Goal: Task Accomplishment & Management: Manage account settings

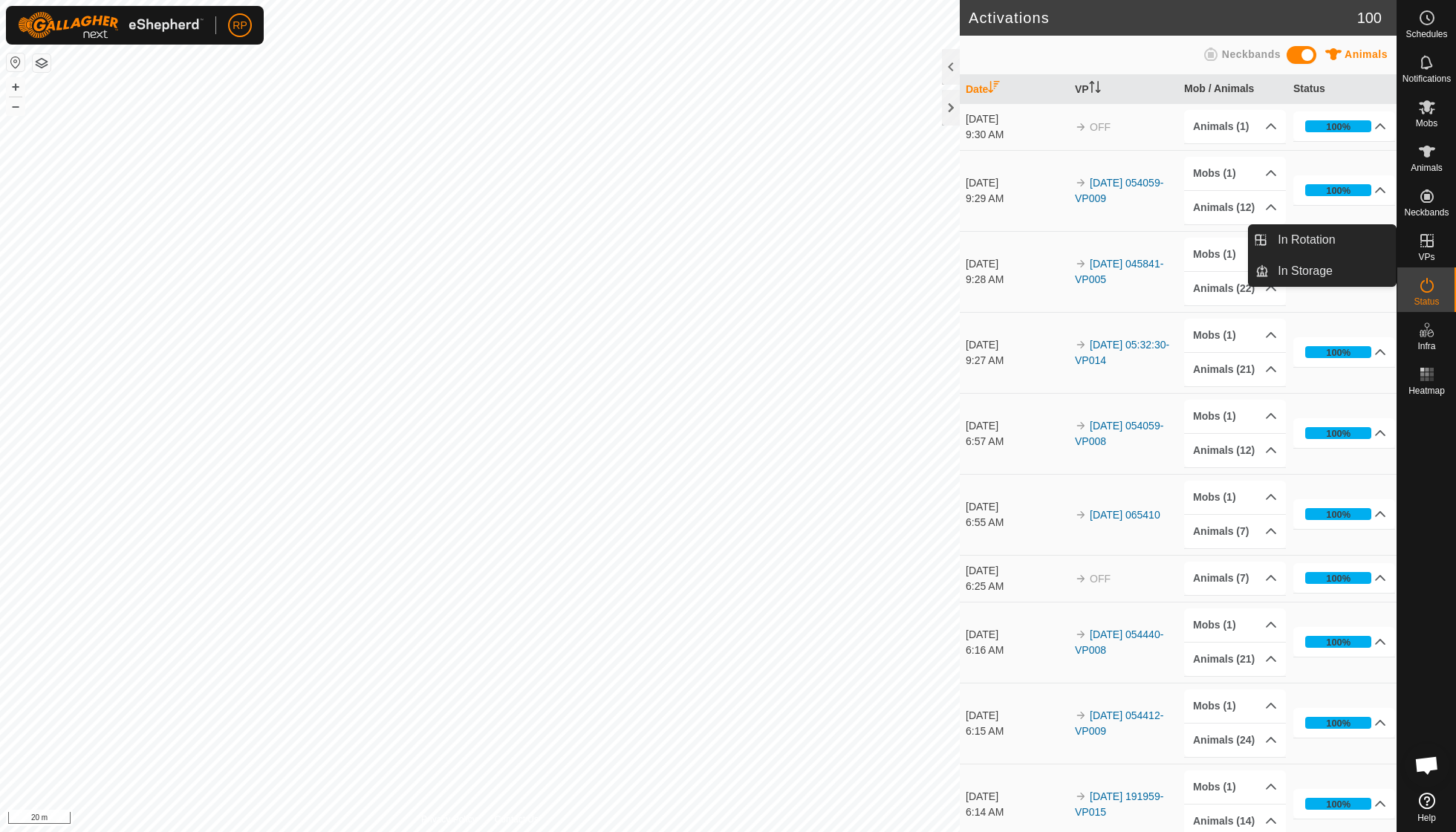
click at [1427, 244] on icon at bounding box center [1427, 240] width 13 height 13
click at [1335, 243] on link "In Rotation" at bounding box center [1332, 240] width 127 height 29
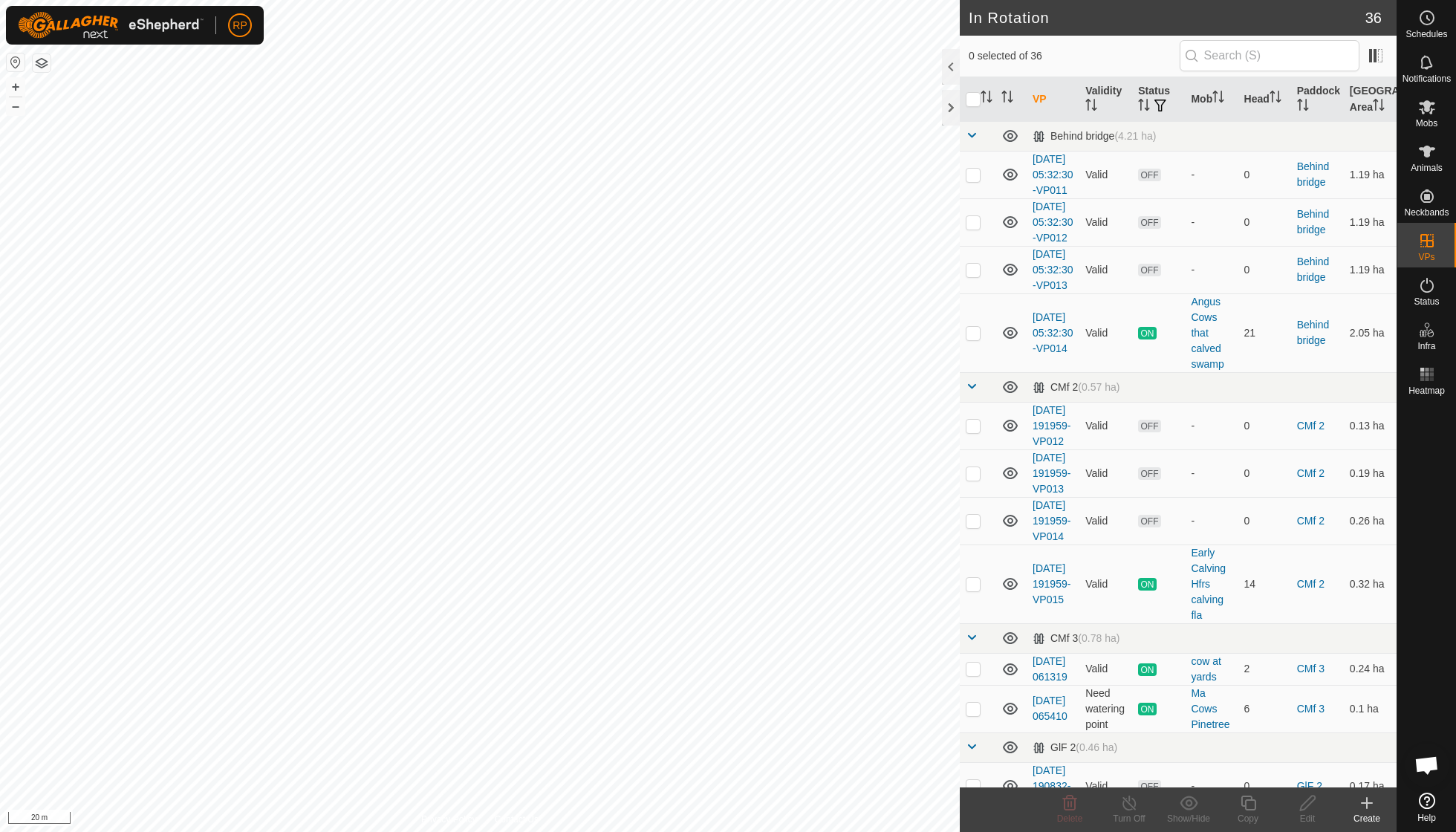
click at [1361, 805] on icon at bounding box center [1366, 803] width 18 height 18
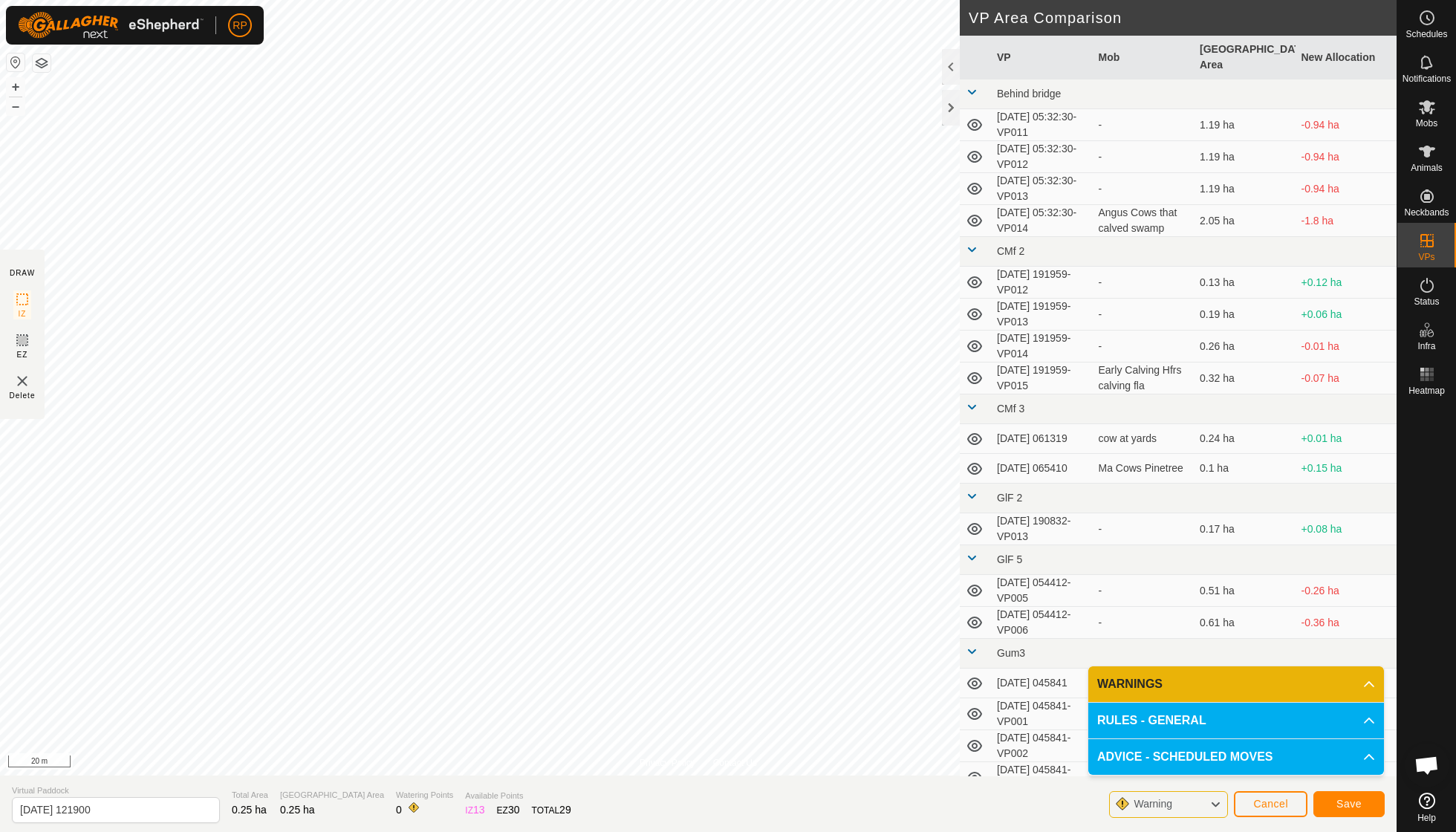
click at [1340, 805] on span "Save" at bounding box center [1348, 803] width 26 height 12
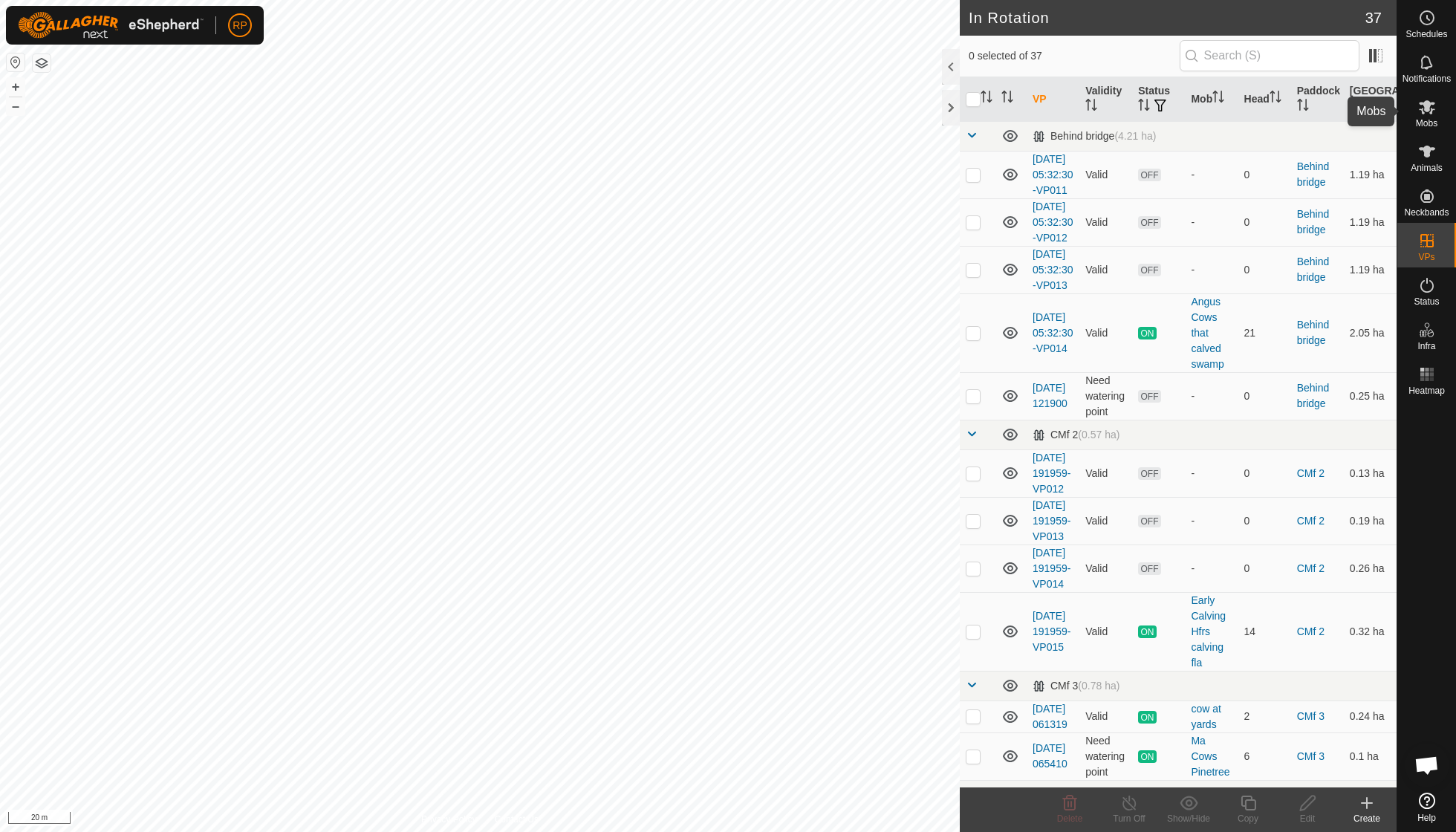
click at [1423, 114] on icon at bounding box center [1427, 106] width 18 height 18
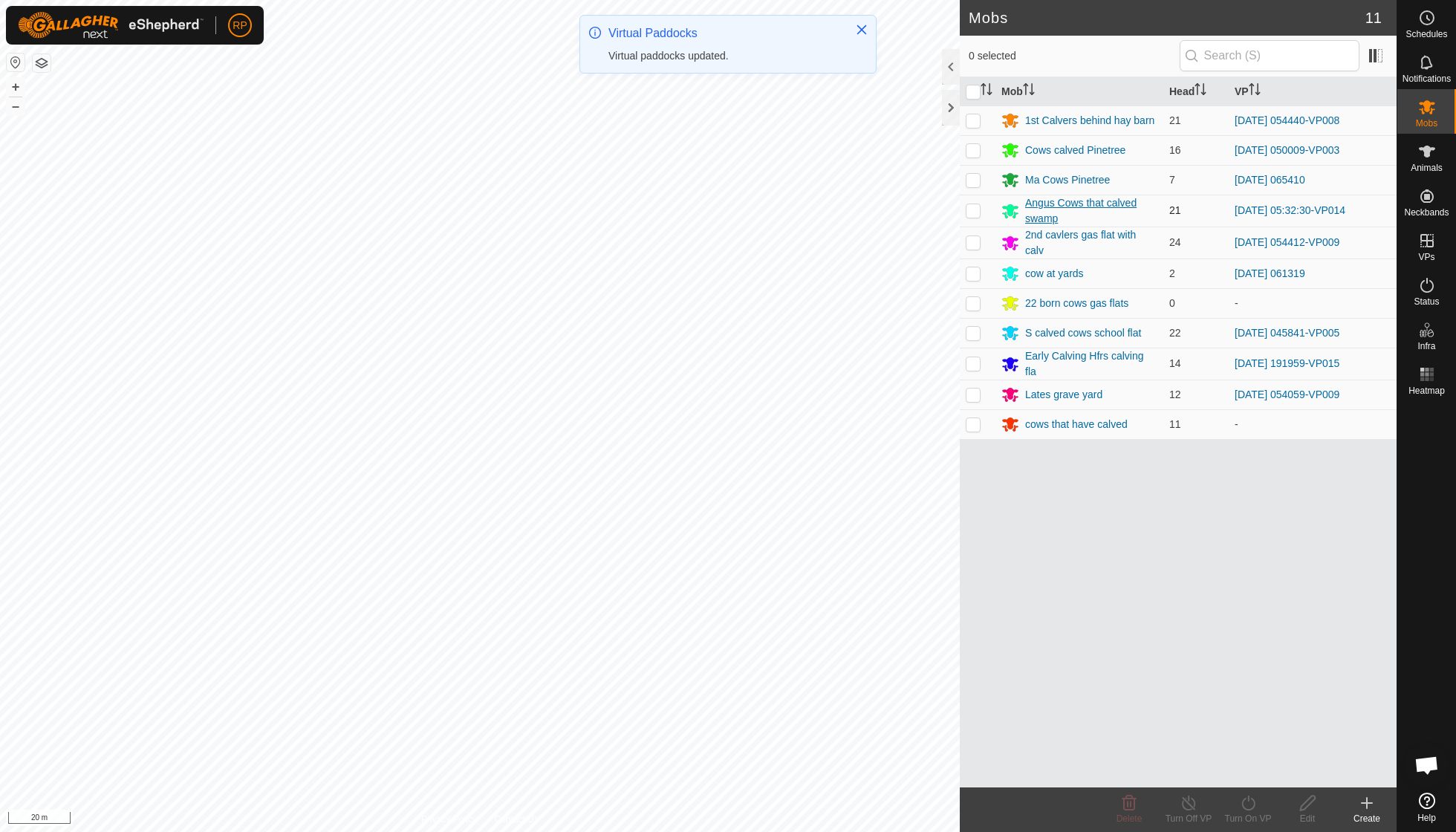
click at [1037, 205] on div "Angus Cows that calved swamp" at bounding box center [1091, 211] width 133 height 31
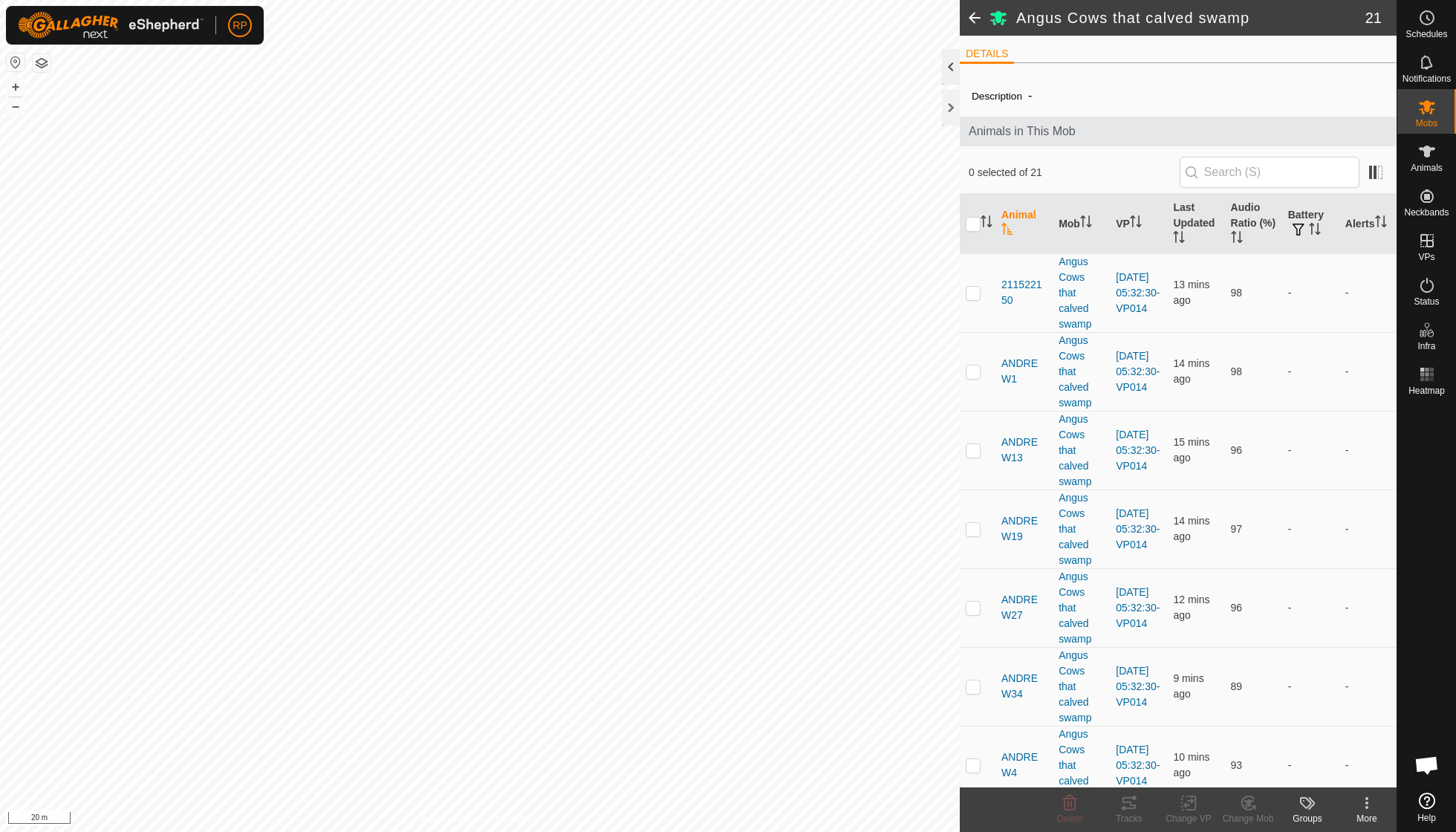
click at [952, 64] on div at bounding box center [951, 67] width 18 height 36
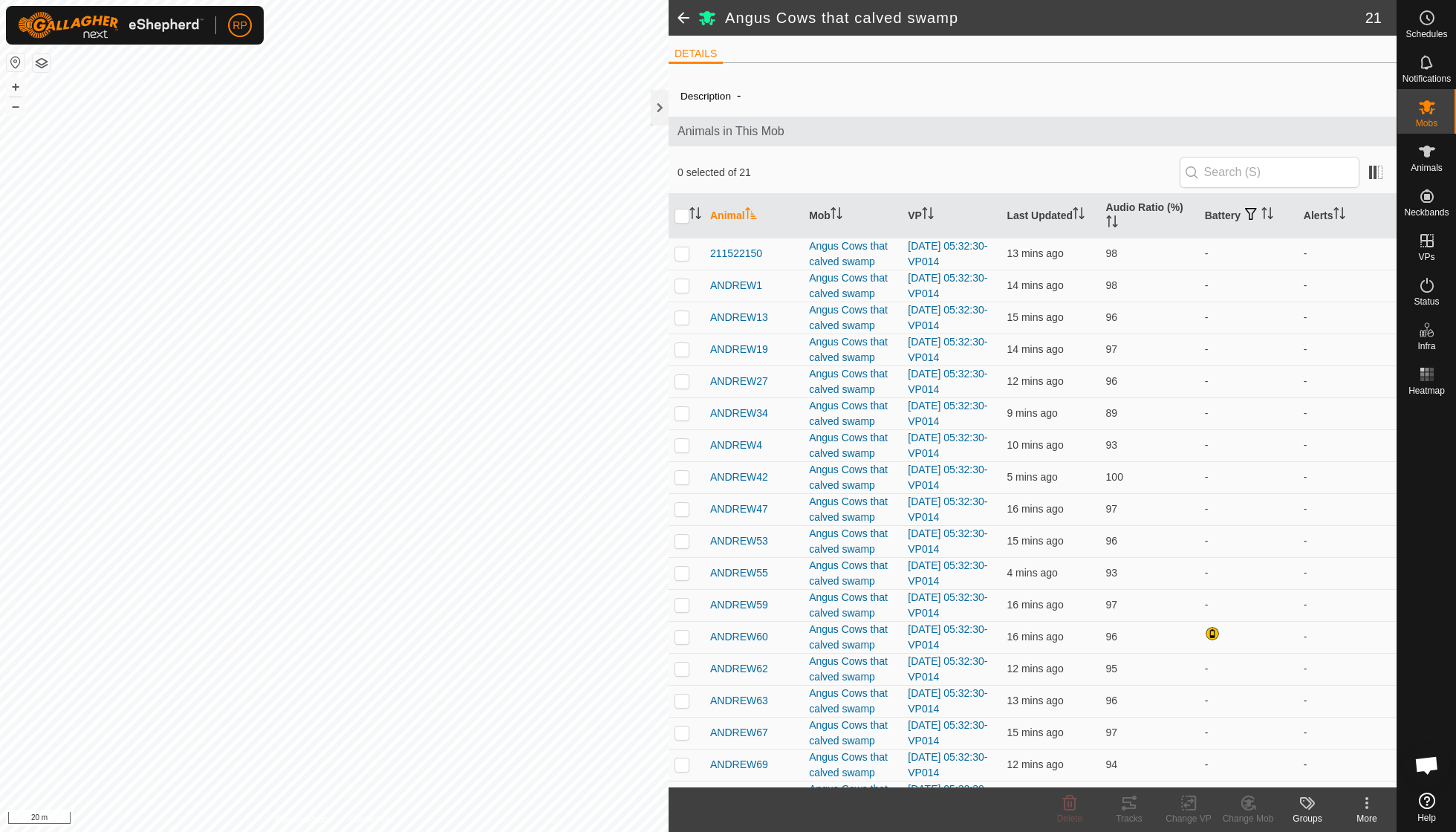
click at [678, 12] on span at bounding box center [683, 18] width 29 height 36
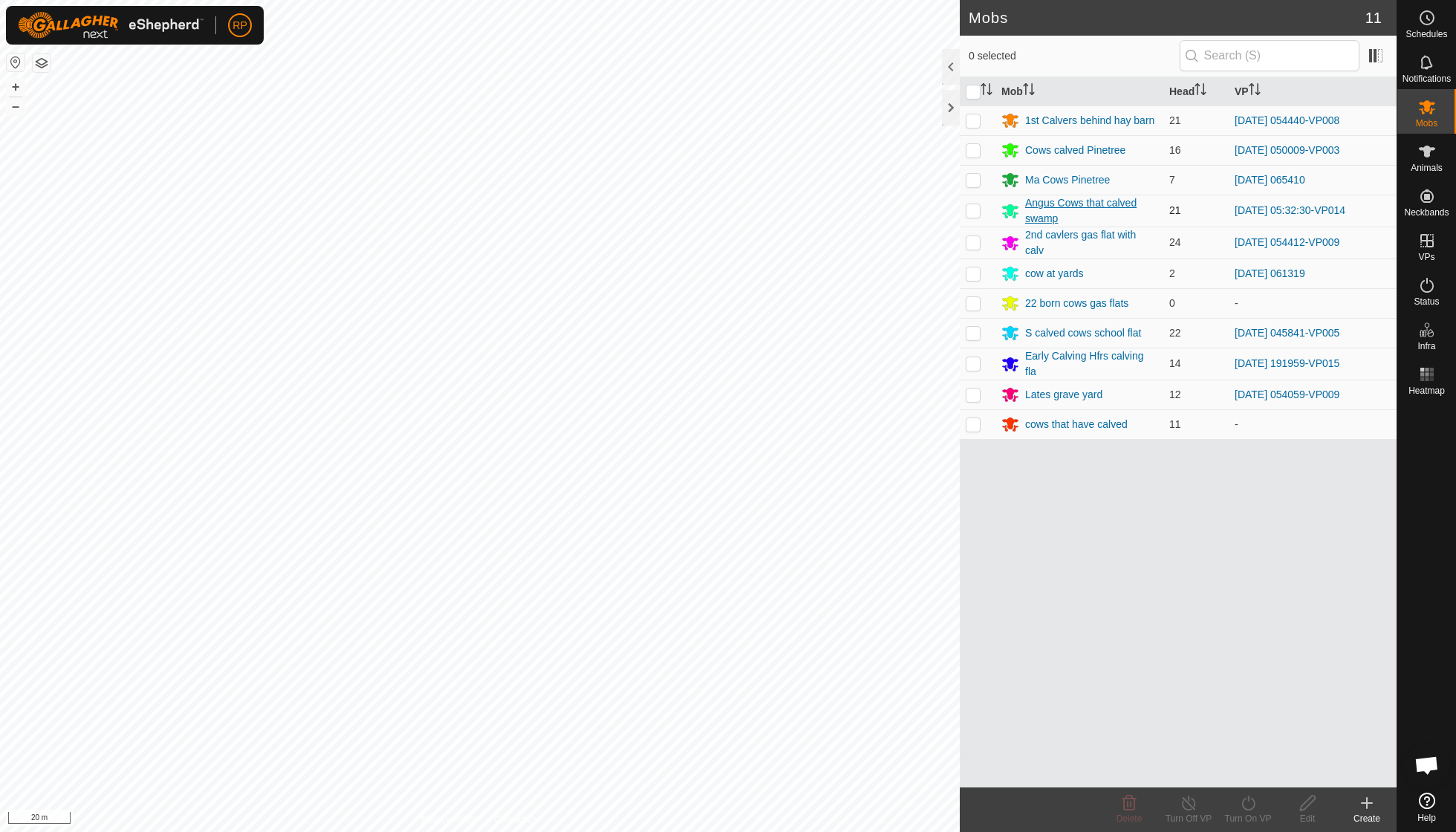
click at [1038, 205] on div "Angus Cows that calved swamp" at bounding box center [1091, 211] width 133 height 31
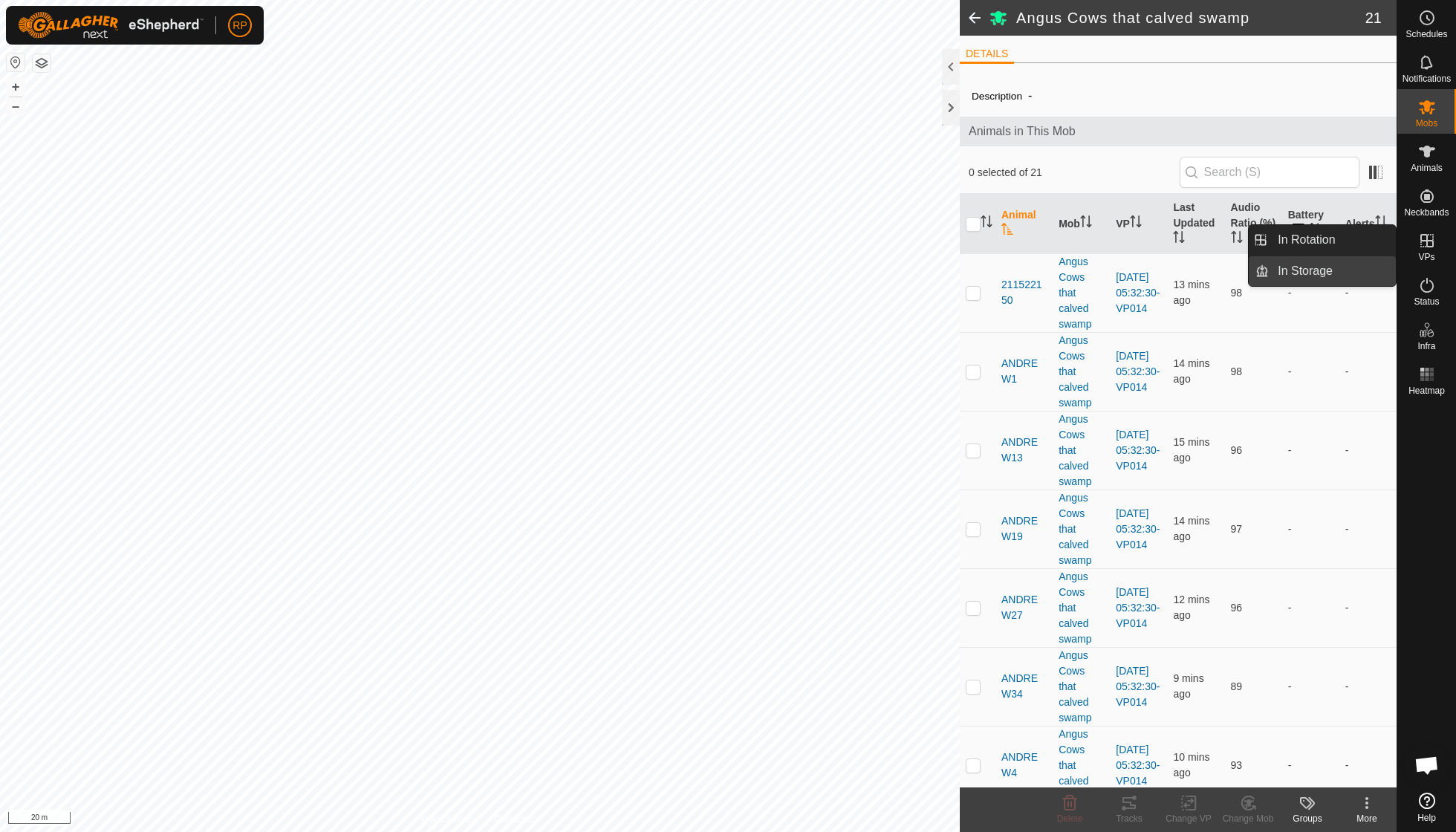
click at [1355, 259] on link "In Storage" at bounding box center [1332, 271] width 127 height 29
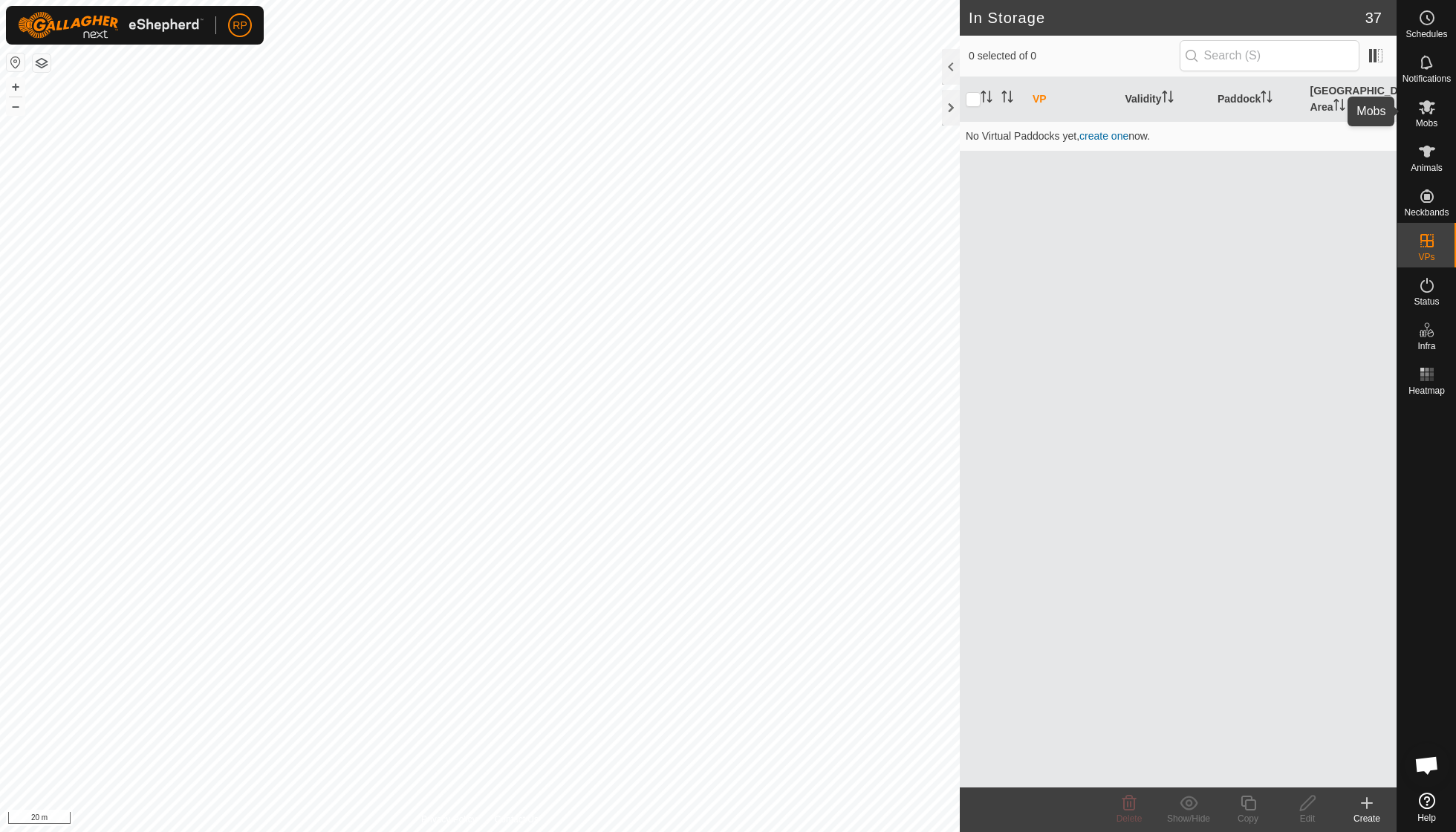
click at [1420, 122] on span "Mobs" at bounding box center [1427, 123] width 22 height 9
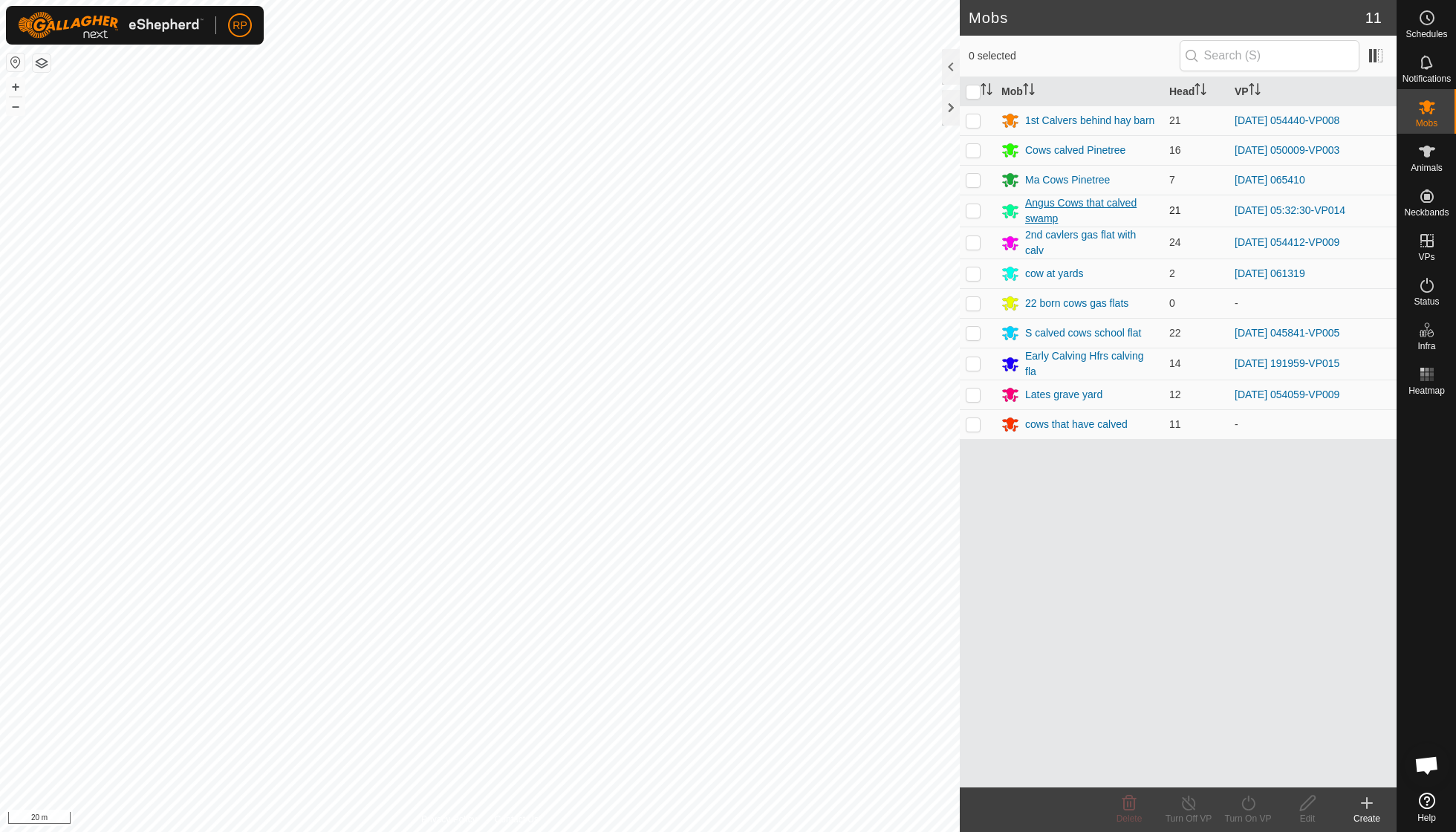
click at [1055, 205] on div "Angus Cows that calved swamp" at bounding box center [1091, 211] width 133 height 31
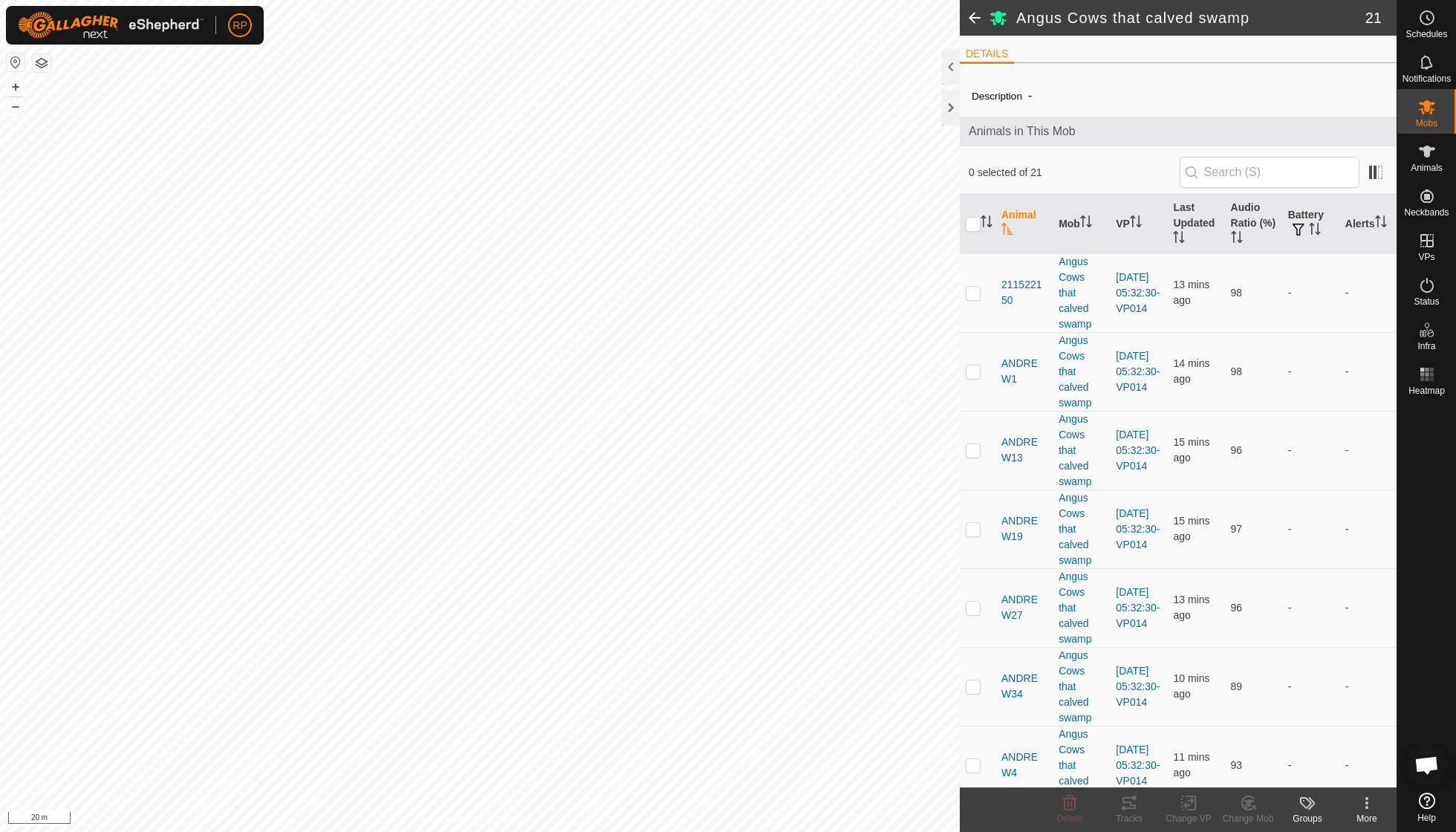
click at [1365, 806] on icon at bounding box center [1366, 803] width 18 height 18
click at [969, 16] on span at bounding box center [975, 18] width 29 height 36
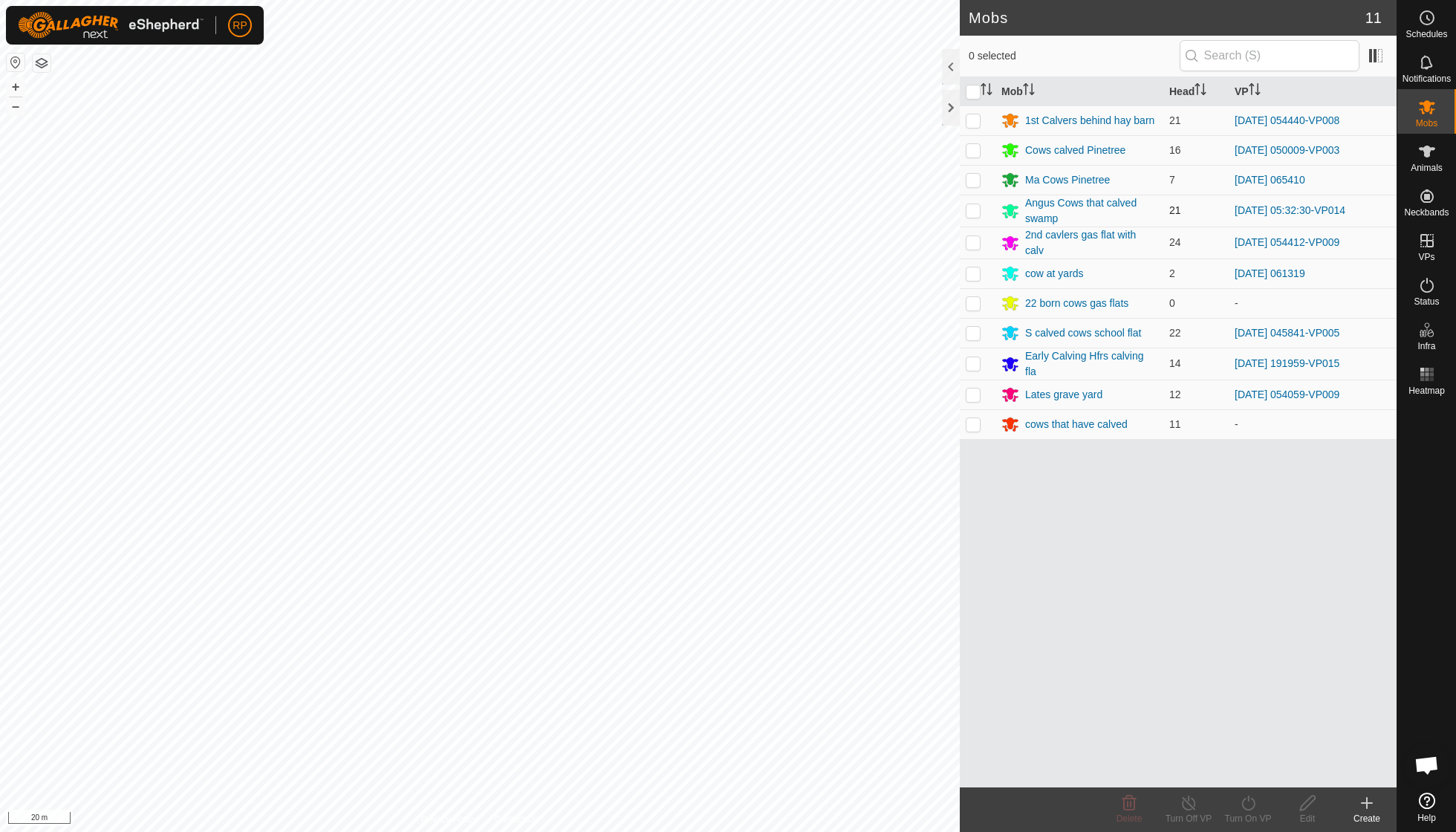
click at [975, 206] on p-checkbox at bounding box center [972, 209] width 15 height 12
checkbox input "true"
click at [1423, 764] on span "Open chat" at bounding box center [1427, 766] width 25 height 21
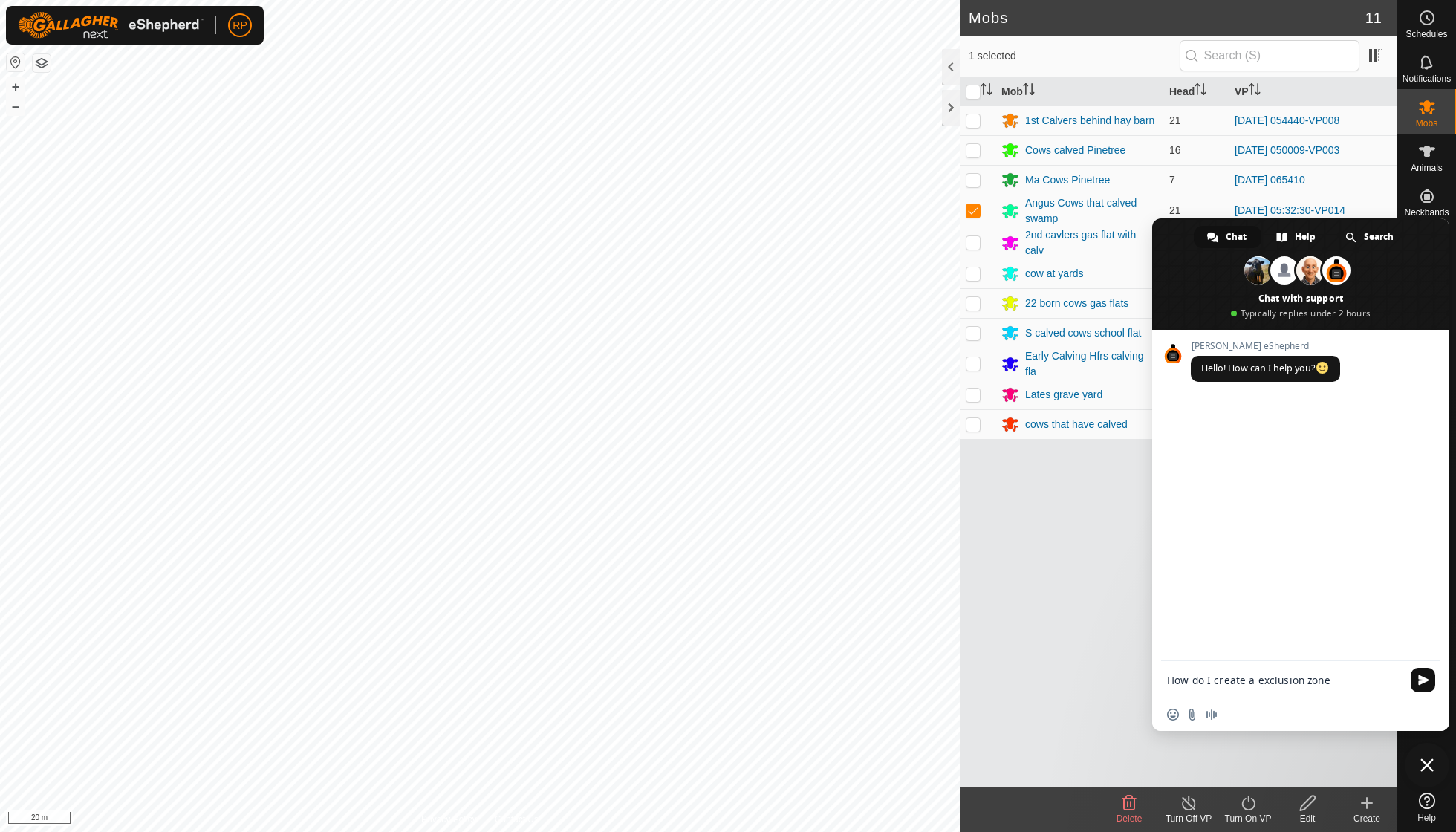
type textarea "How do I create a exclusion zone"
click at [1422, 672] on span "Send" at bounding box center [1423, 680] width 25 height 25
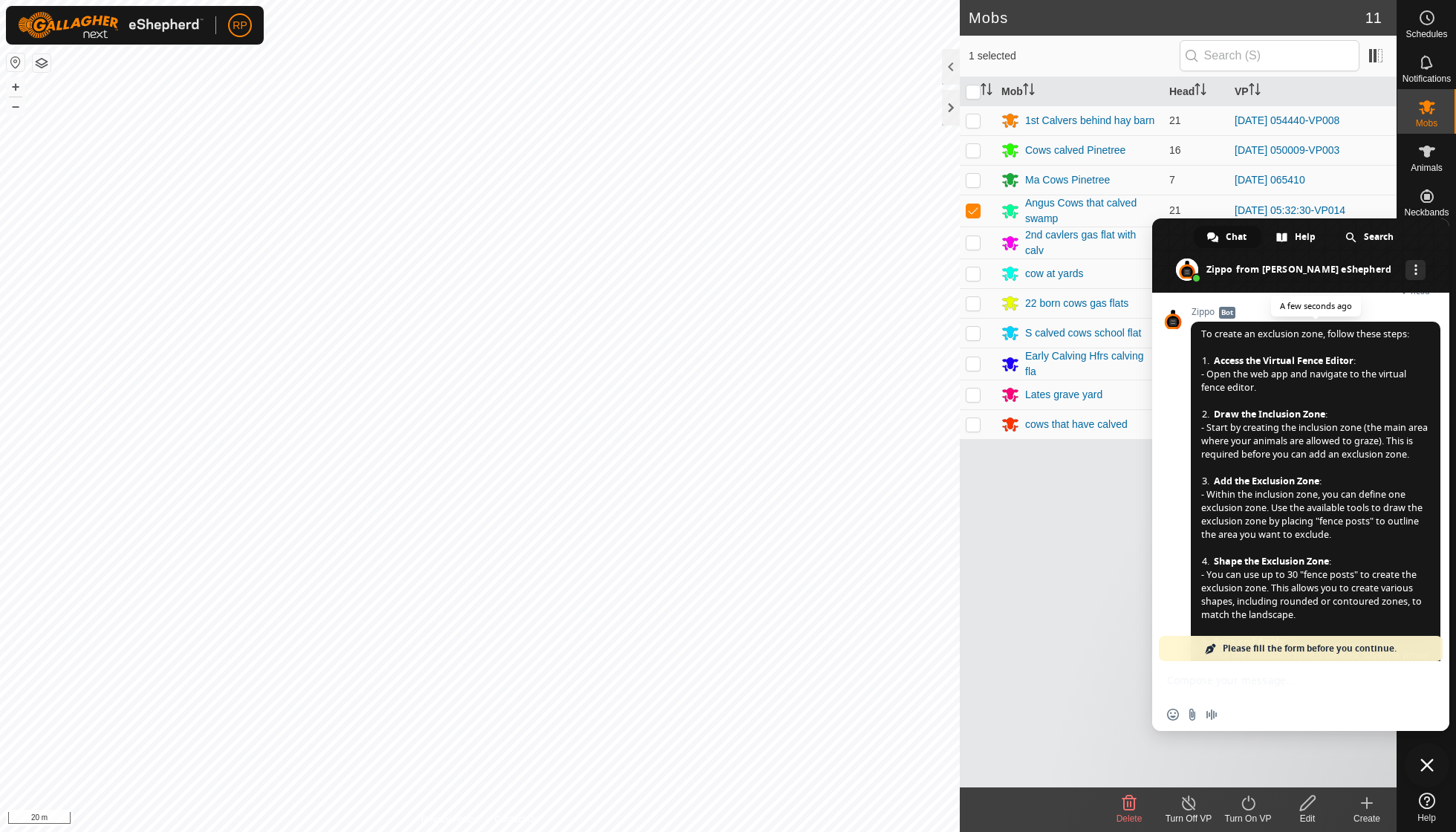
scroll to position [126, 0]
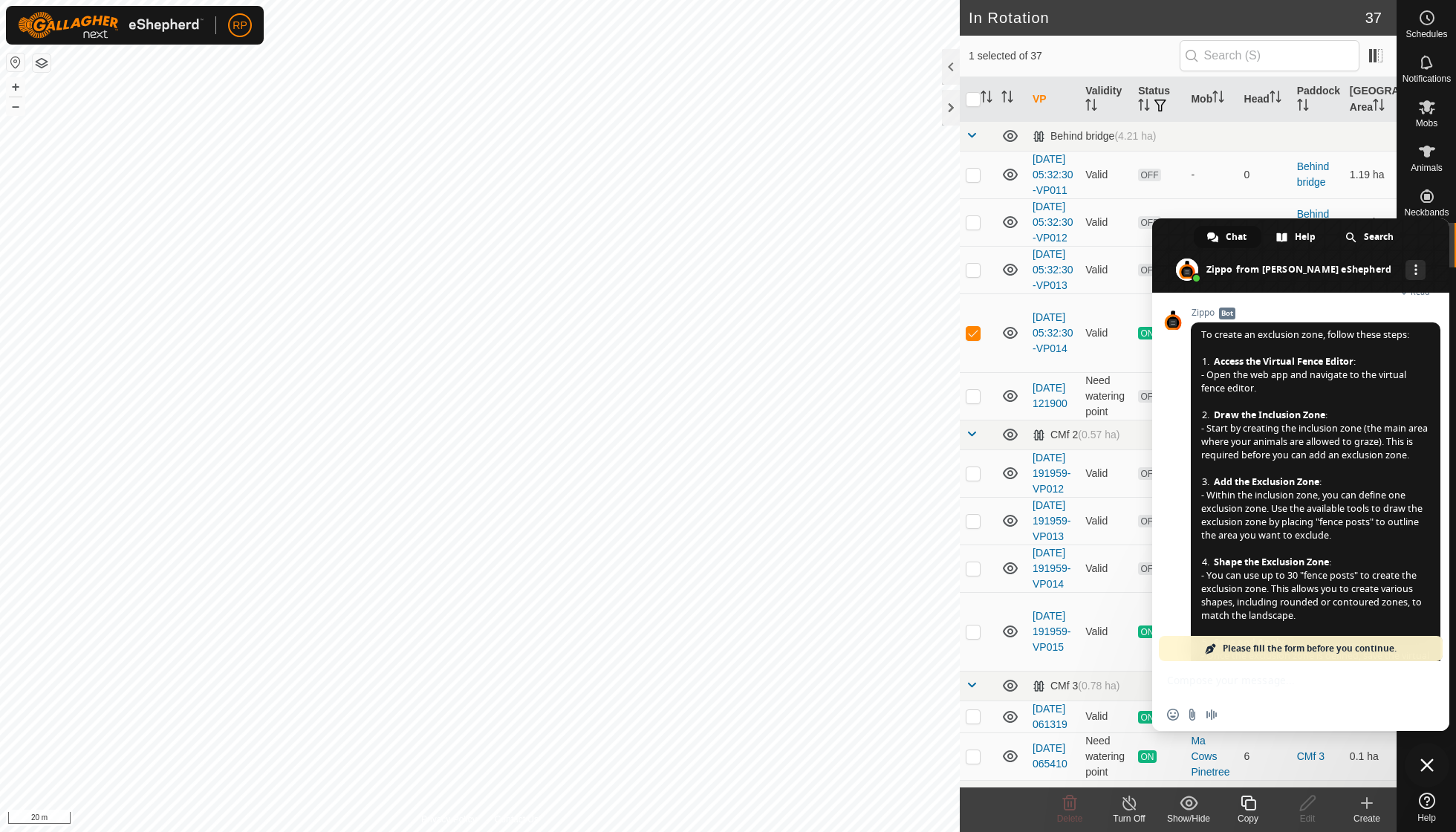
checkbox input "false"
checkbox input "true"
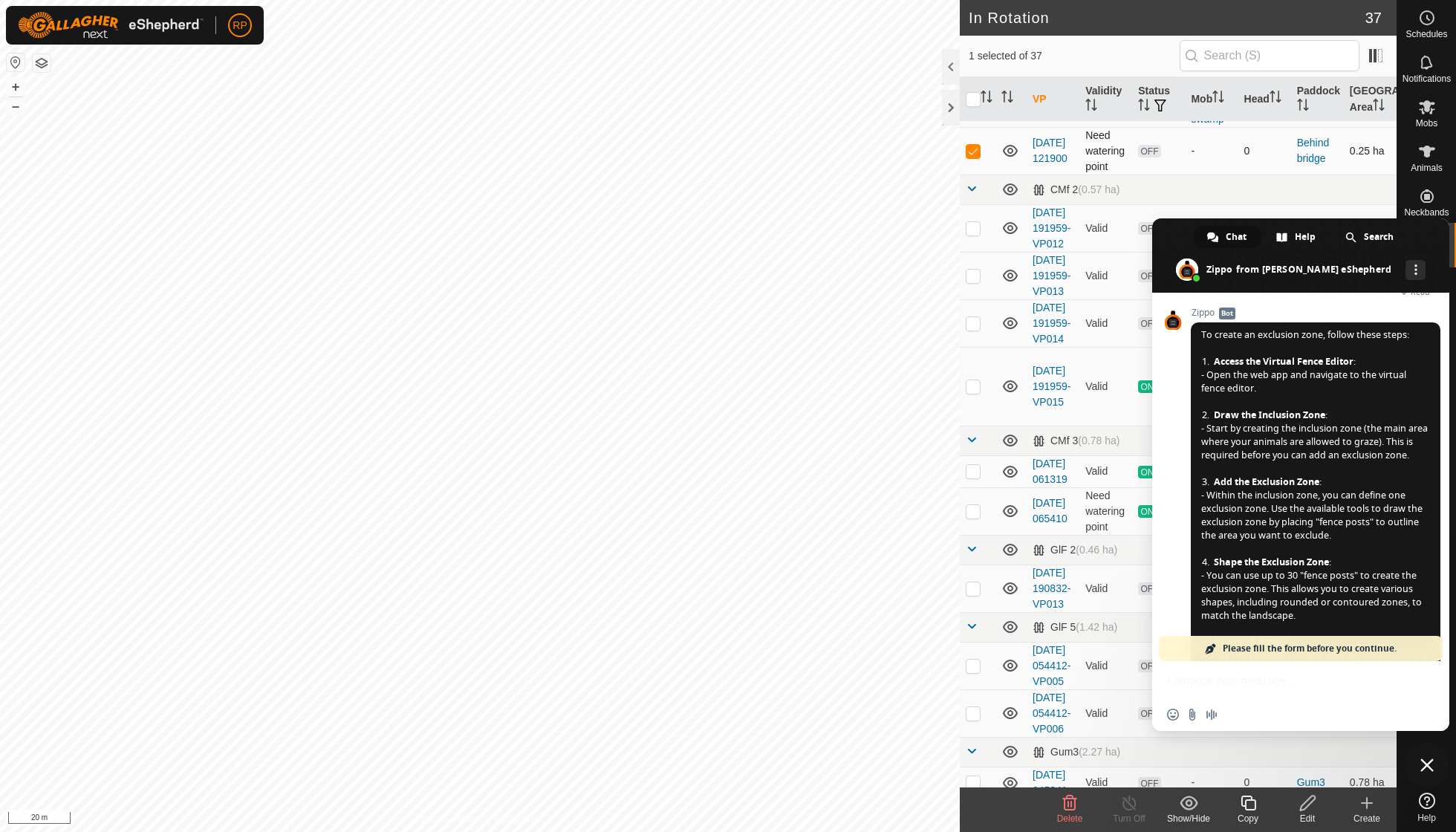
scroll to position [240, 0]
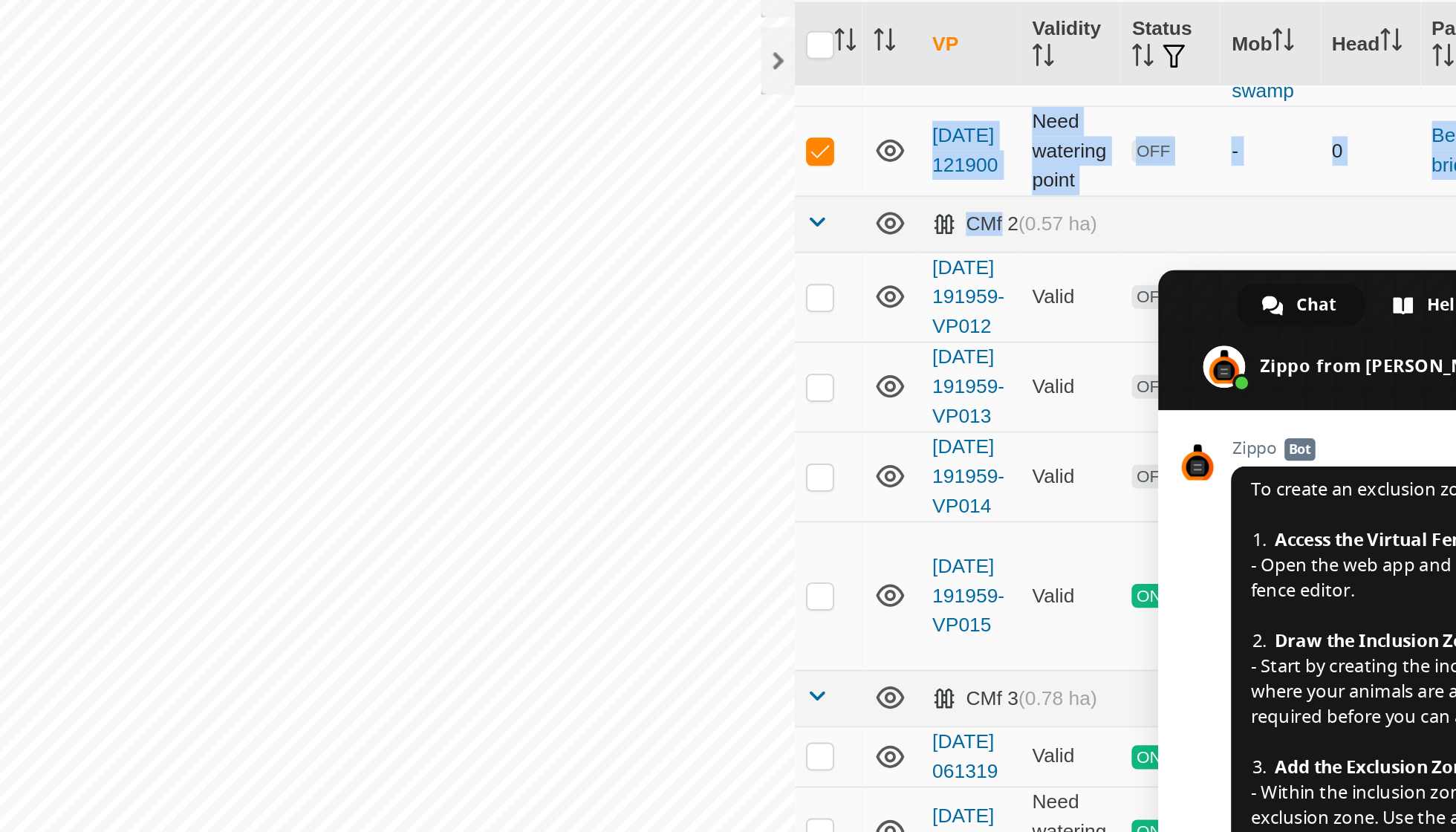
drag, startPoint x: 528, startPoint y: 157, endPoint x: 438, endPoint y: 119, distance: 97.7
drag, startPoint x: 622, startPoint y: 164, endPoint x: 537, endPoint y: 149, distance: 86.3
click at [537, 149] on body "RP Schedules Notifications Mobs Animals Neckbands VPs Status Infra Heatmap Help…" at bounding box center [728, 416] width 1456 height 832
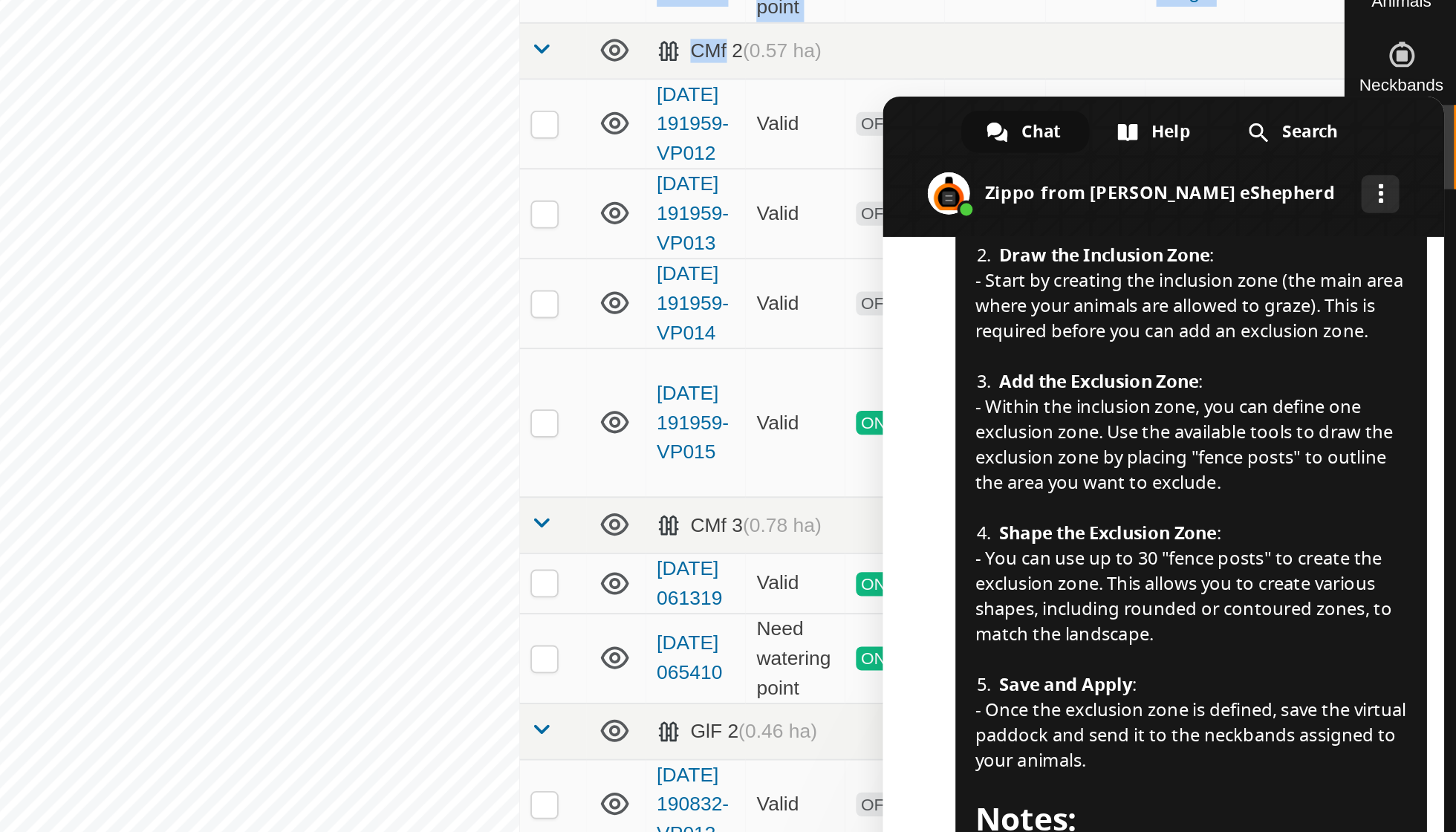
scroll to position [243, 0]
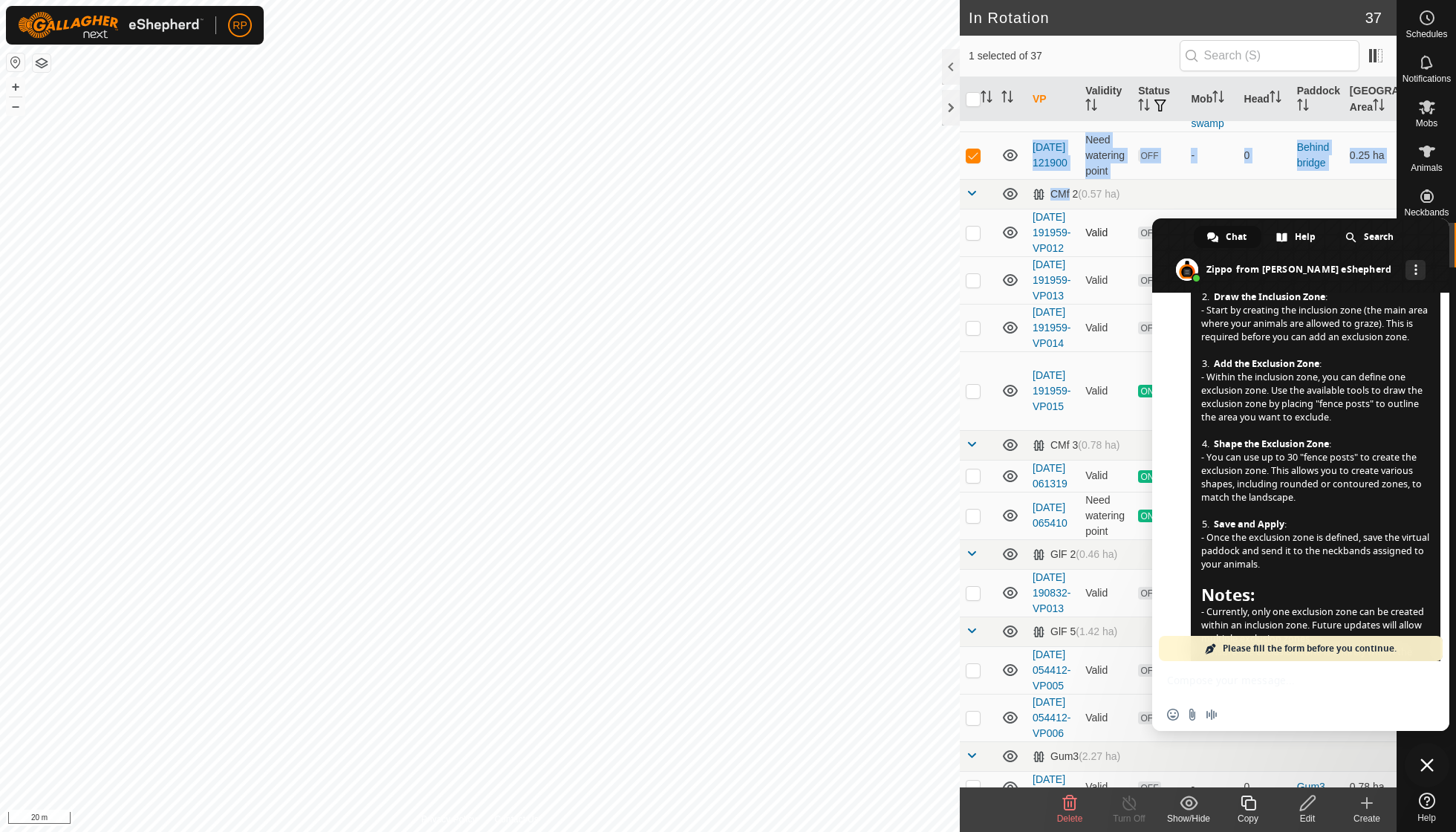
click at [1015, 257] on td at bounding box center [1011, 232] width 31 height 47
click at [1177, 179] on td "OFF" at bounding box center [1158, 155] width 53 height 47
click at [1421, 759] on span "Close chat" at bounding box center [1427, 765] width 13 height 13
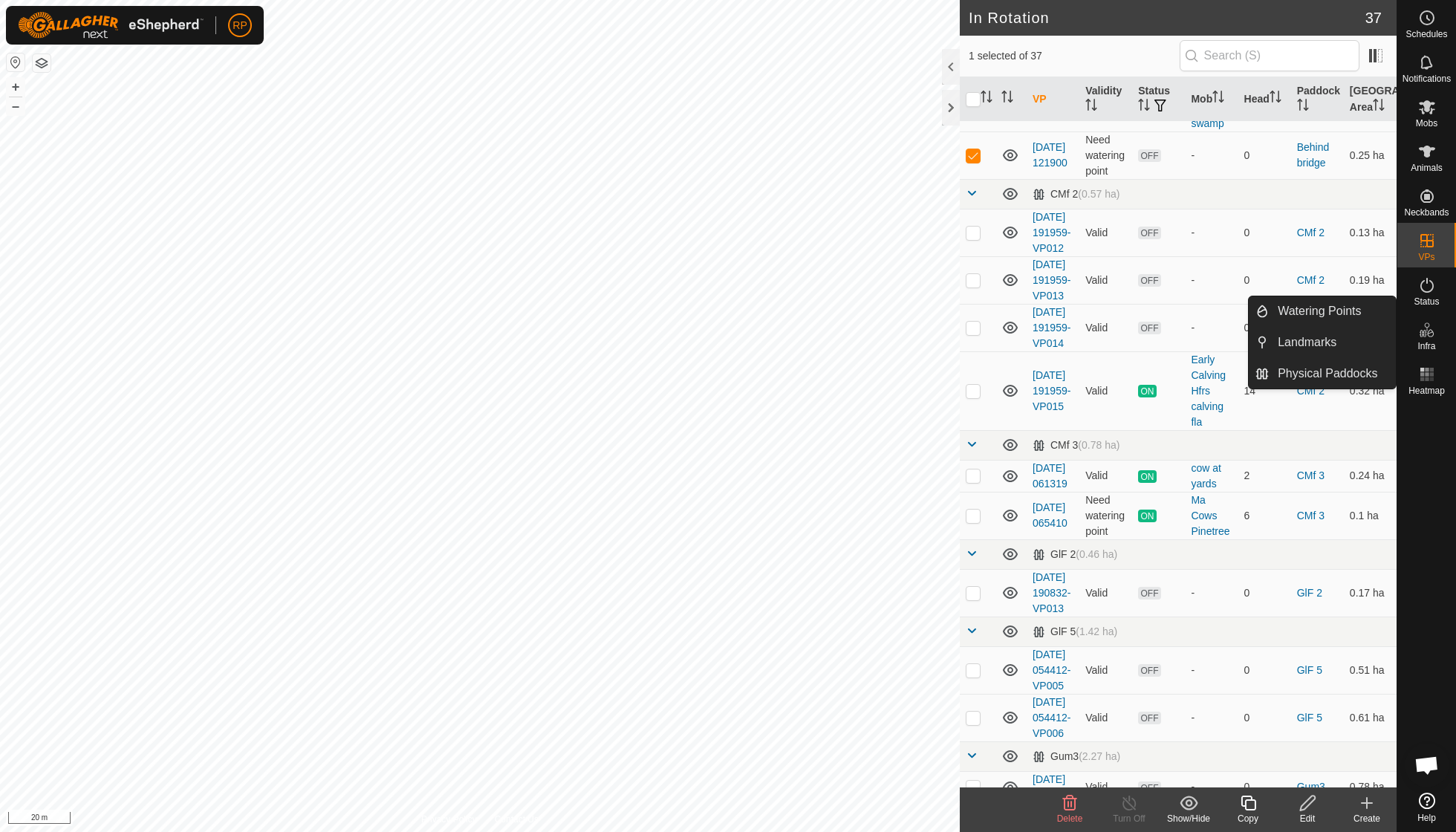
click at [1423, 343] on span "Infra" at bounding box center [1426, 346] width 18 height 9
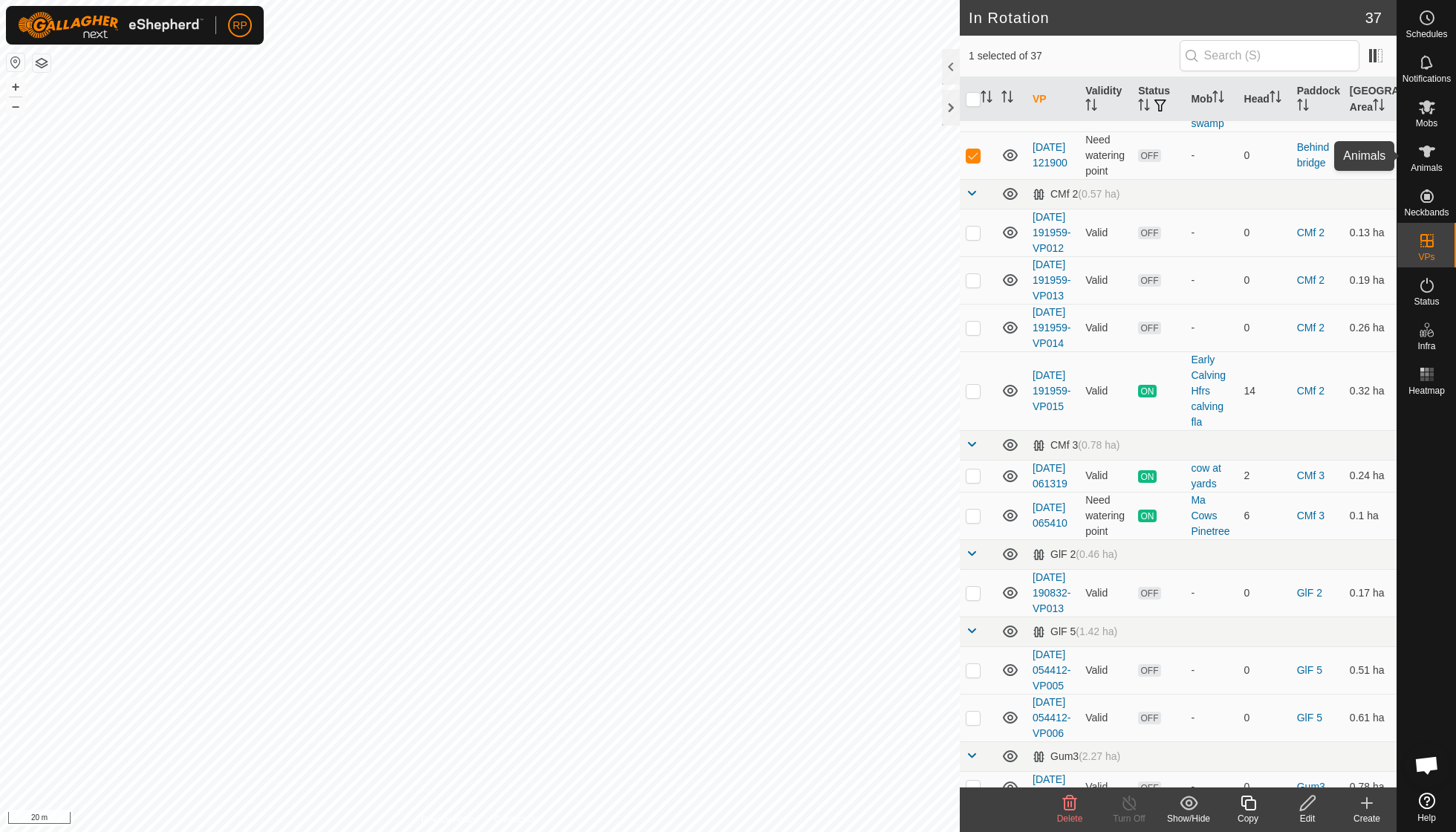
click at [1421, 164] on span "Animals" at bounding box center [1426, 167] width 32 height 9
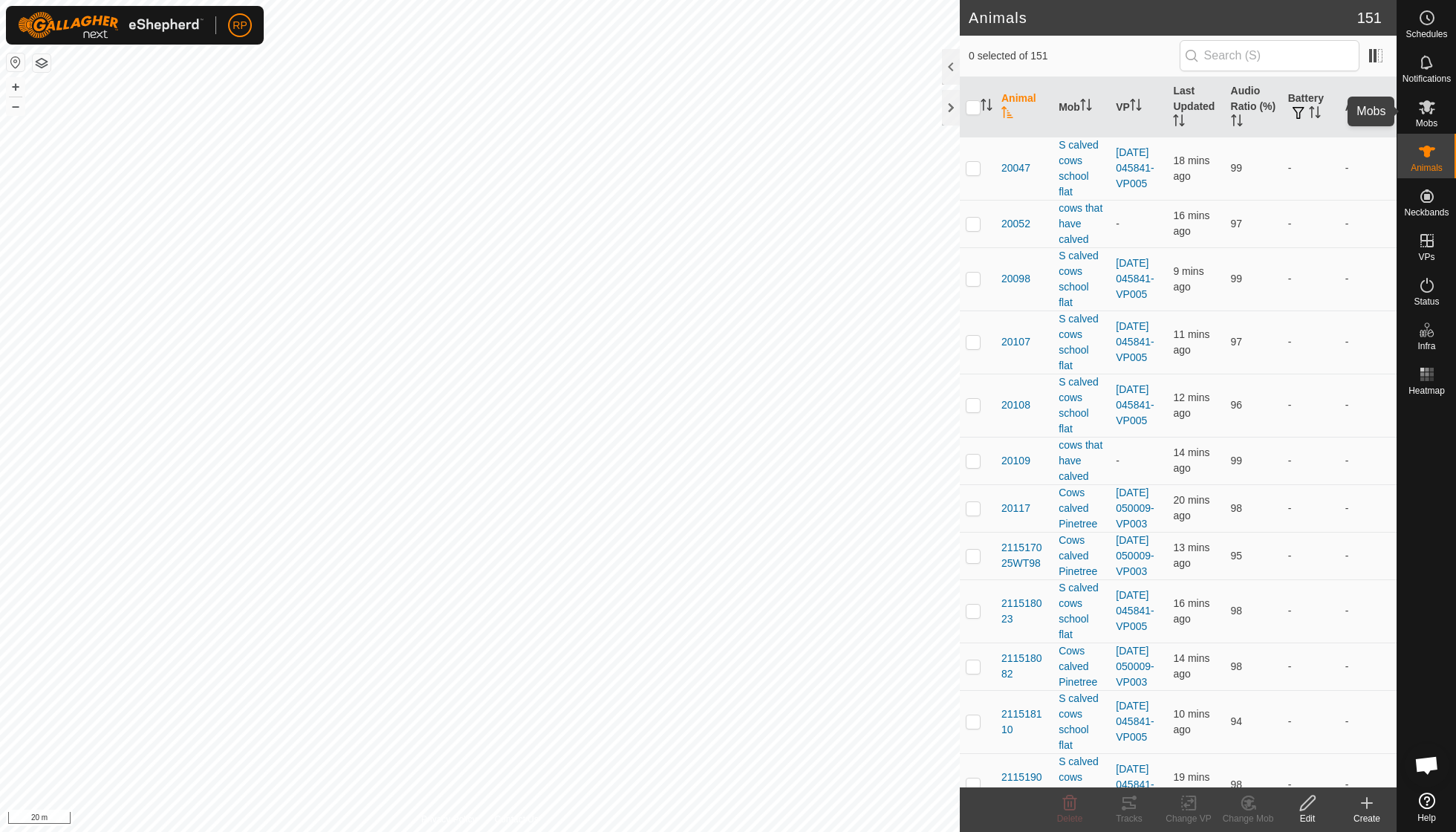
click at [1424, 116] on es-mob-svg-icon at bounding box center [1427, 107] width 26 height 24
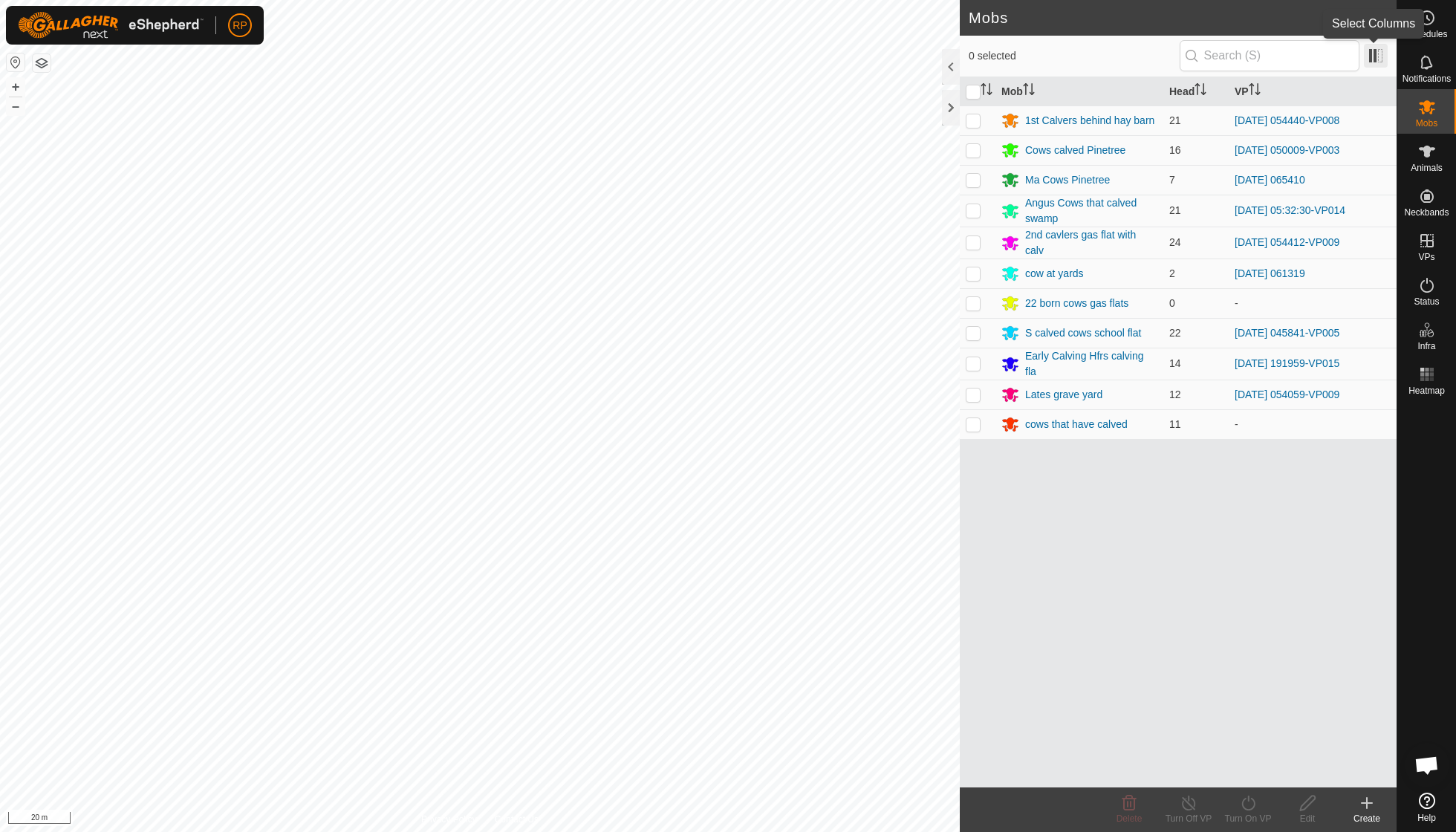
click at [1385, 58] on span at bounding box center [1375, 56] width 24 height 24
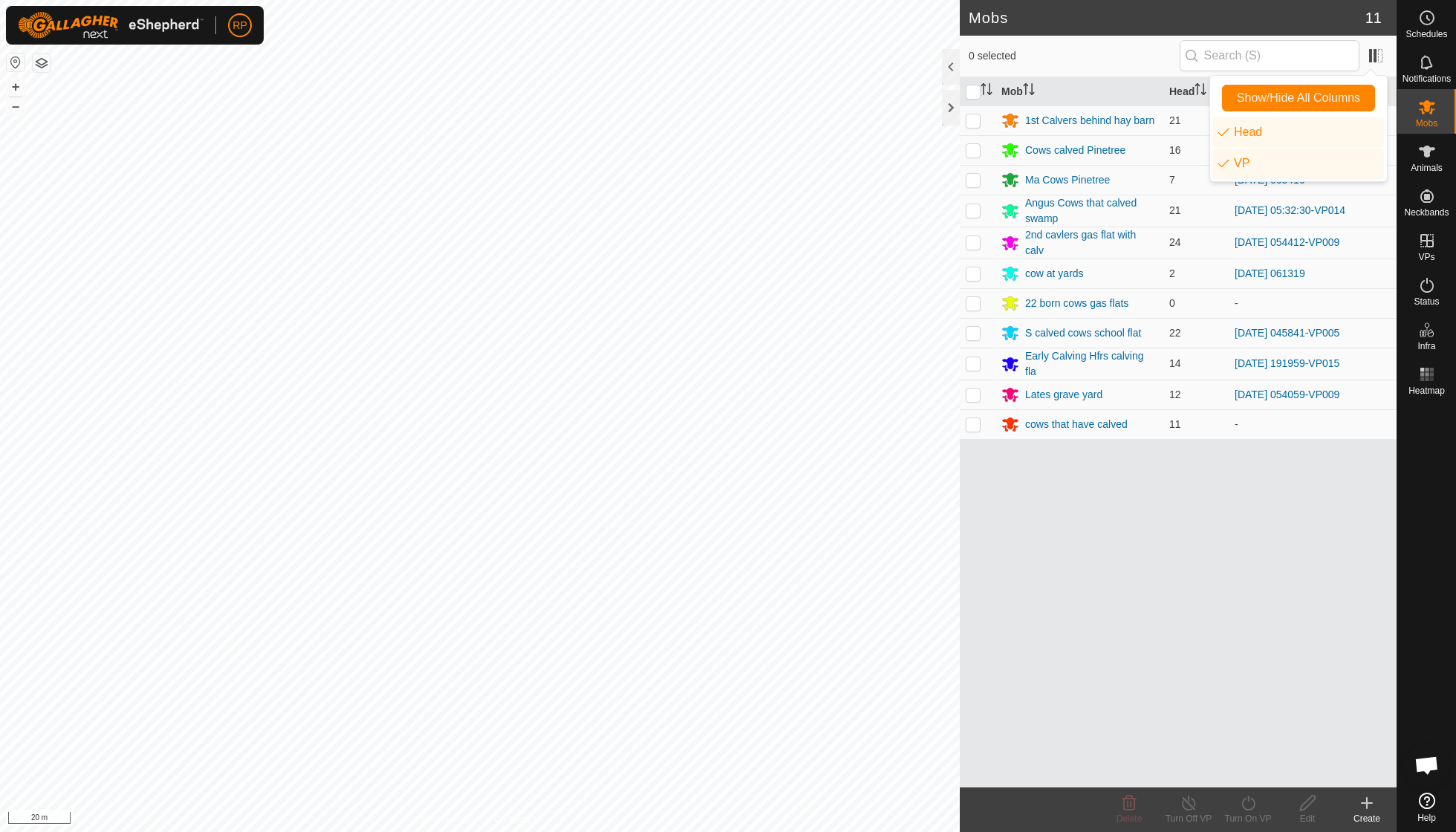
click at [1150, 49] on span "0 selected" at bounding box center [1074, 56] width 211 height 16
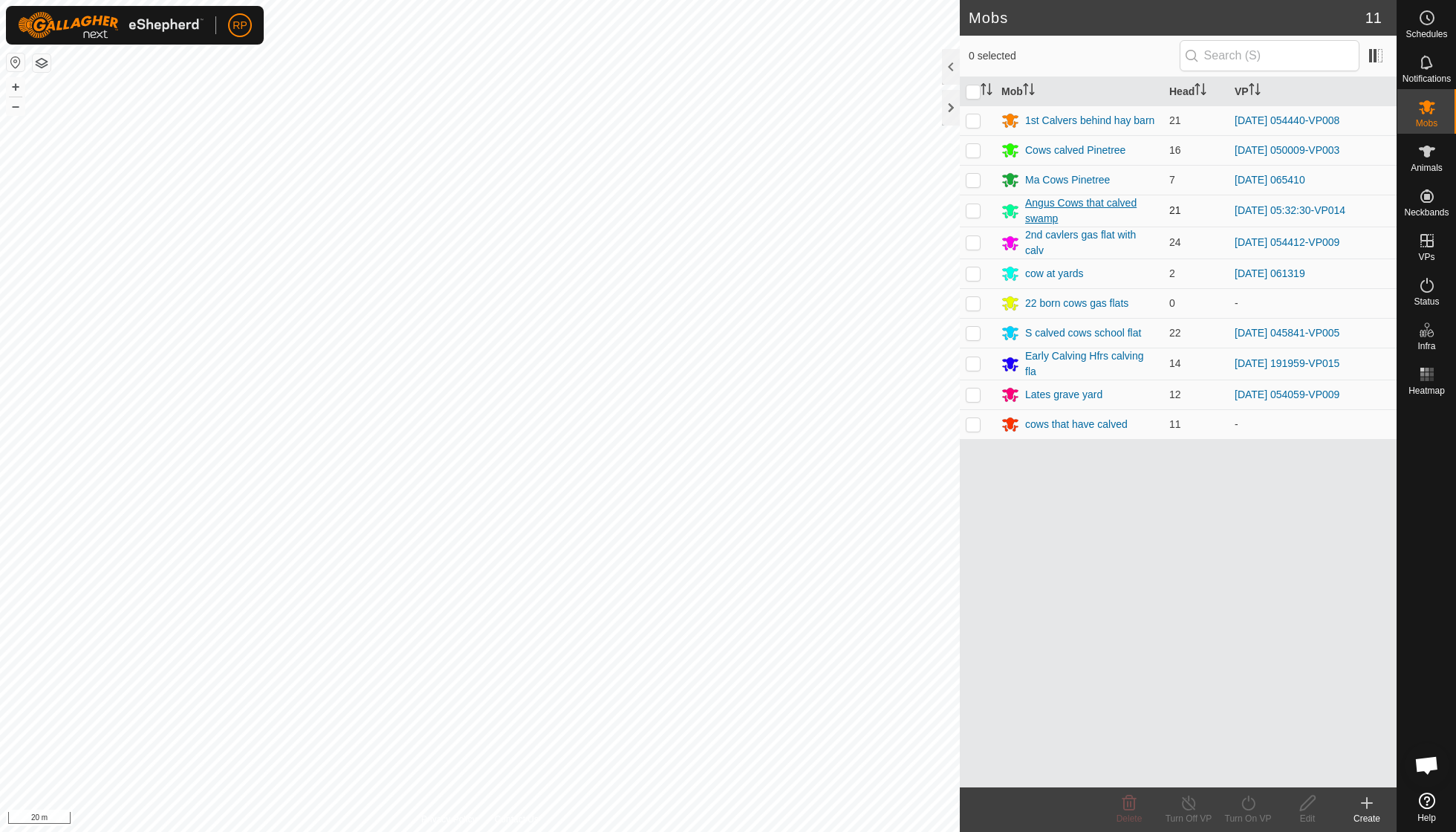
click at [1051, 211] on div "Angus Cows that calved swamp" at bounding box center [1091, 211] width 133 height 31
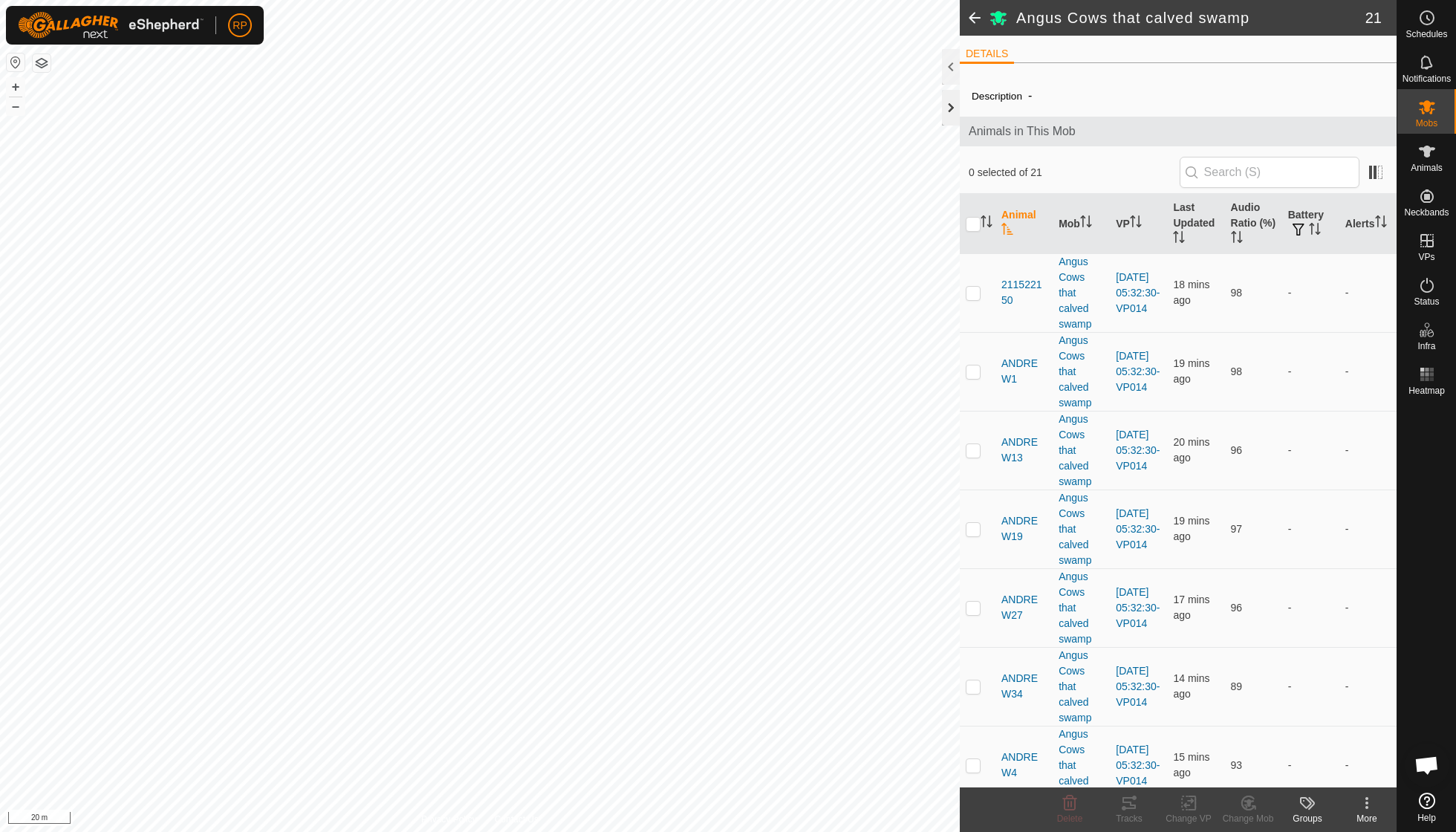
click at [944, 102] on div at bounding box center [951, 108] width 18 height 36
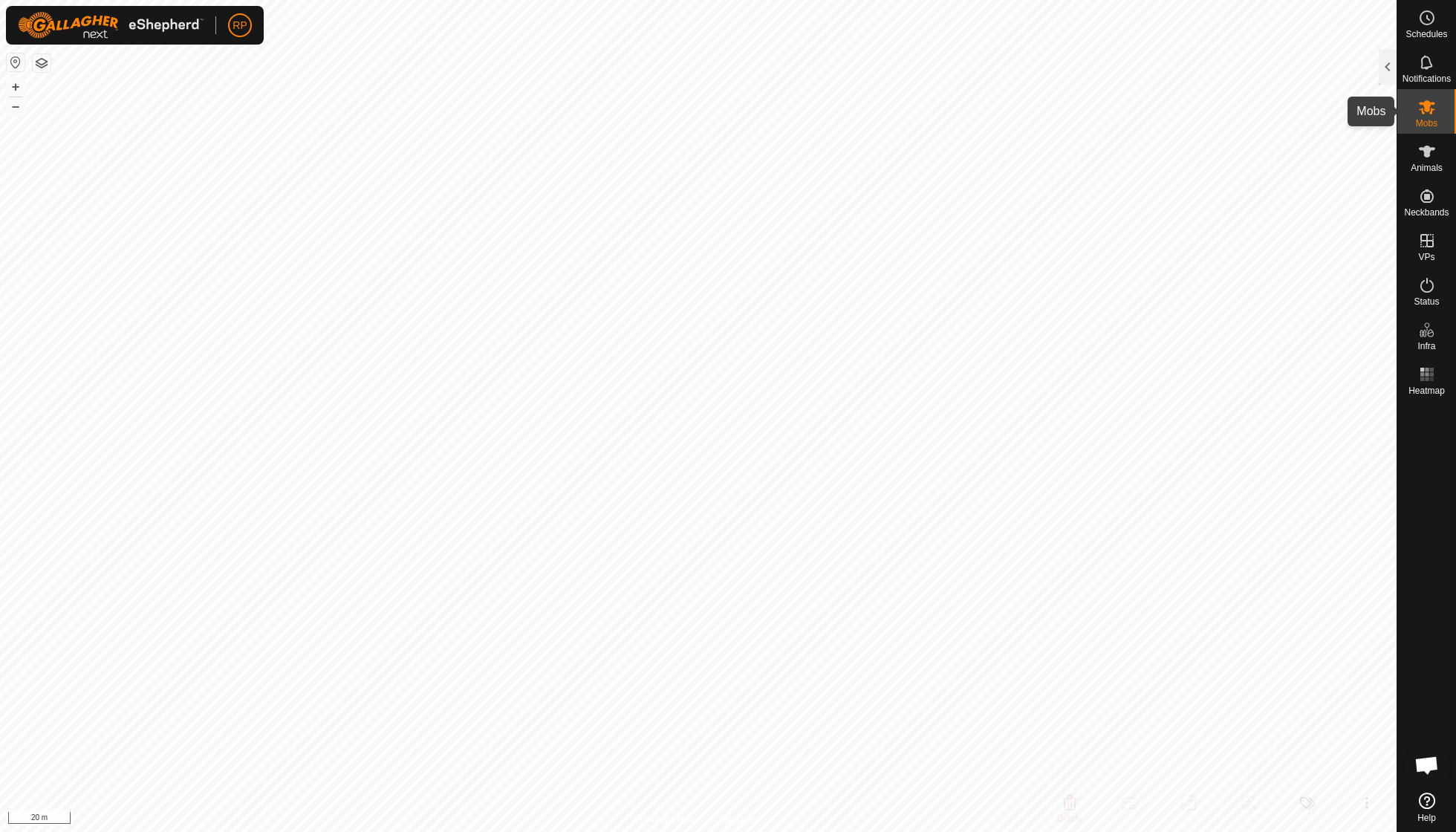
click at [1423, 109] on icon at bounding box center [1427, 107] width 16 height 14
click at [1388, 65] on div at bounding box center [1387, 67] width 18 height 36
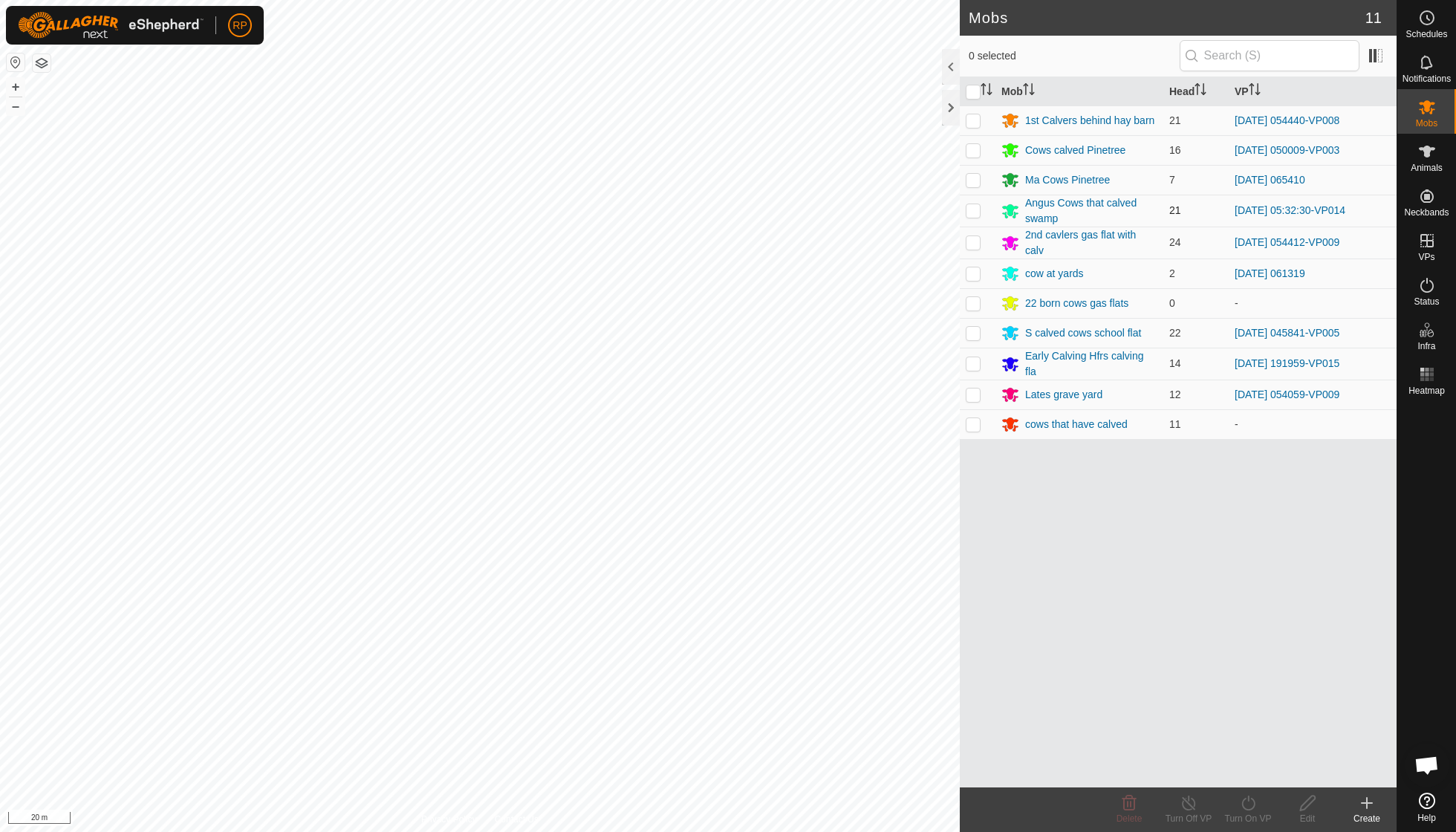
click at [967, 208] on p-checkbox at bounding box center [972, 209] width 15 height 12
checkbox input "true"
click at [1364, 800] on icon at bounding box center [1366, 803] width 18 height 18
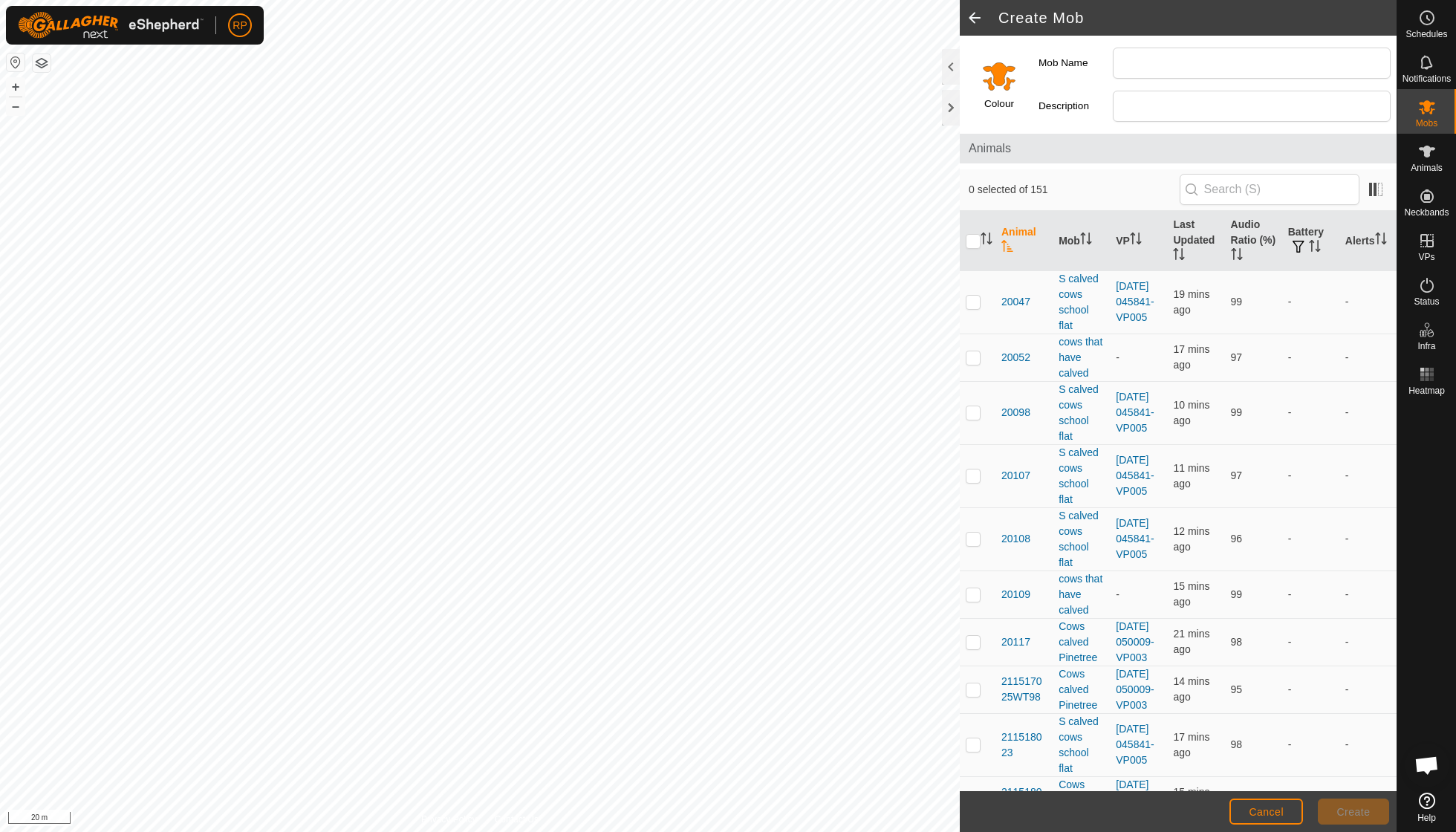
click at [972, 15] on span at bounding box center [975, 18] width 29 height 36
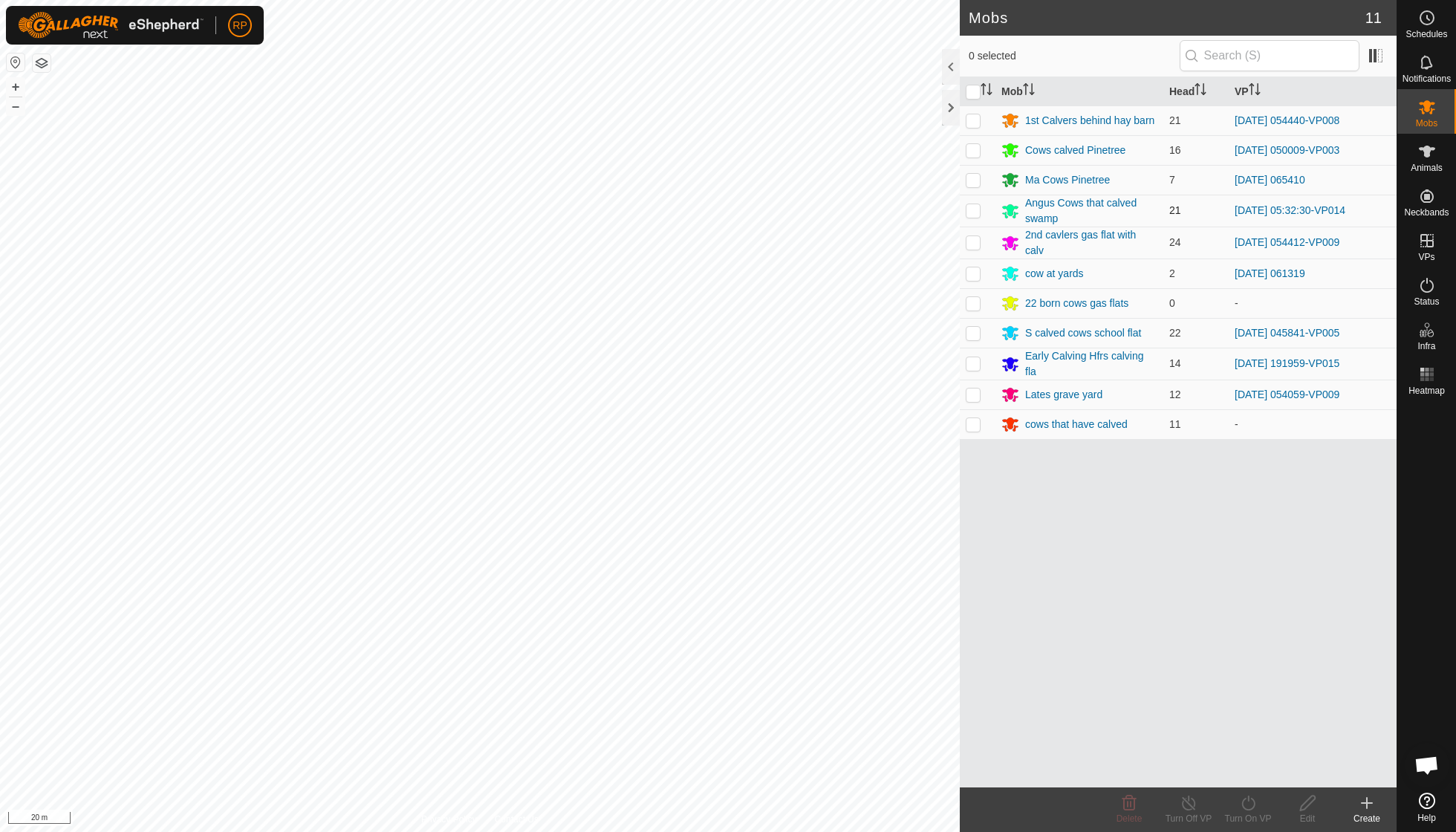
click at [972, 208] on p-checkbox at bounding box center [972, 209] width 15 height 12
checkbox input "true"
click at [1308, 806] on icon at bounding box center [1307, 803] width 15 height 15
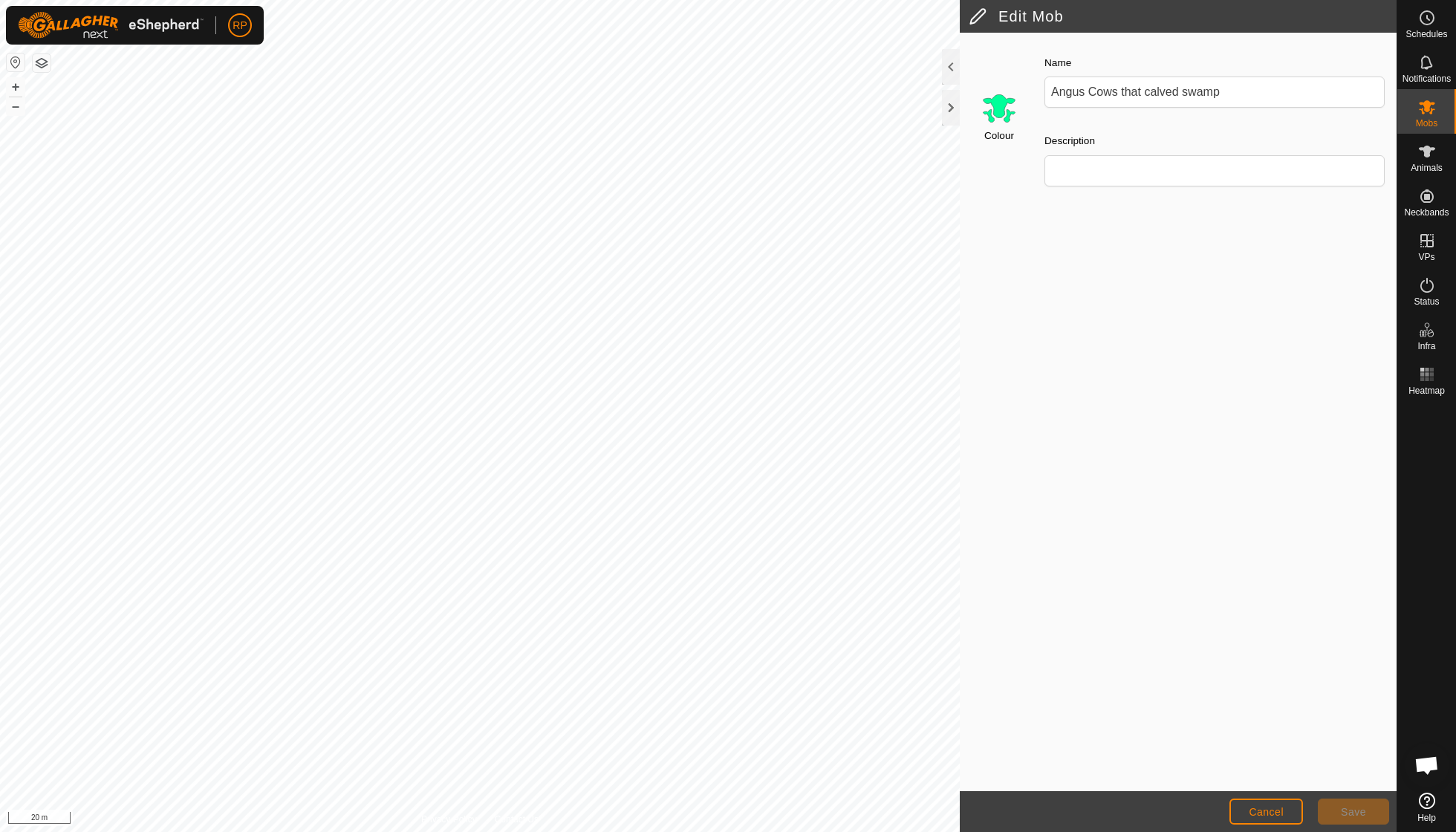
click at [1255, 797] on footer "Cancel Save" at bounding box center [1178, 811] width 436 height 41
click at [1260, 808] on span "Cancel" at bounding box center [1265, 811] width 35 height 12
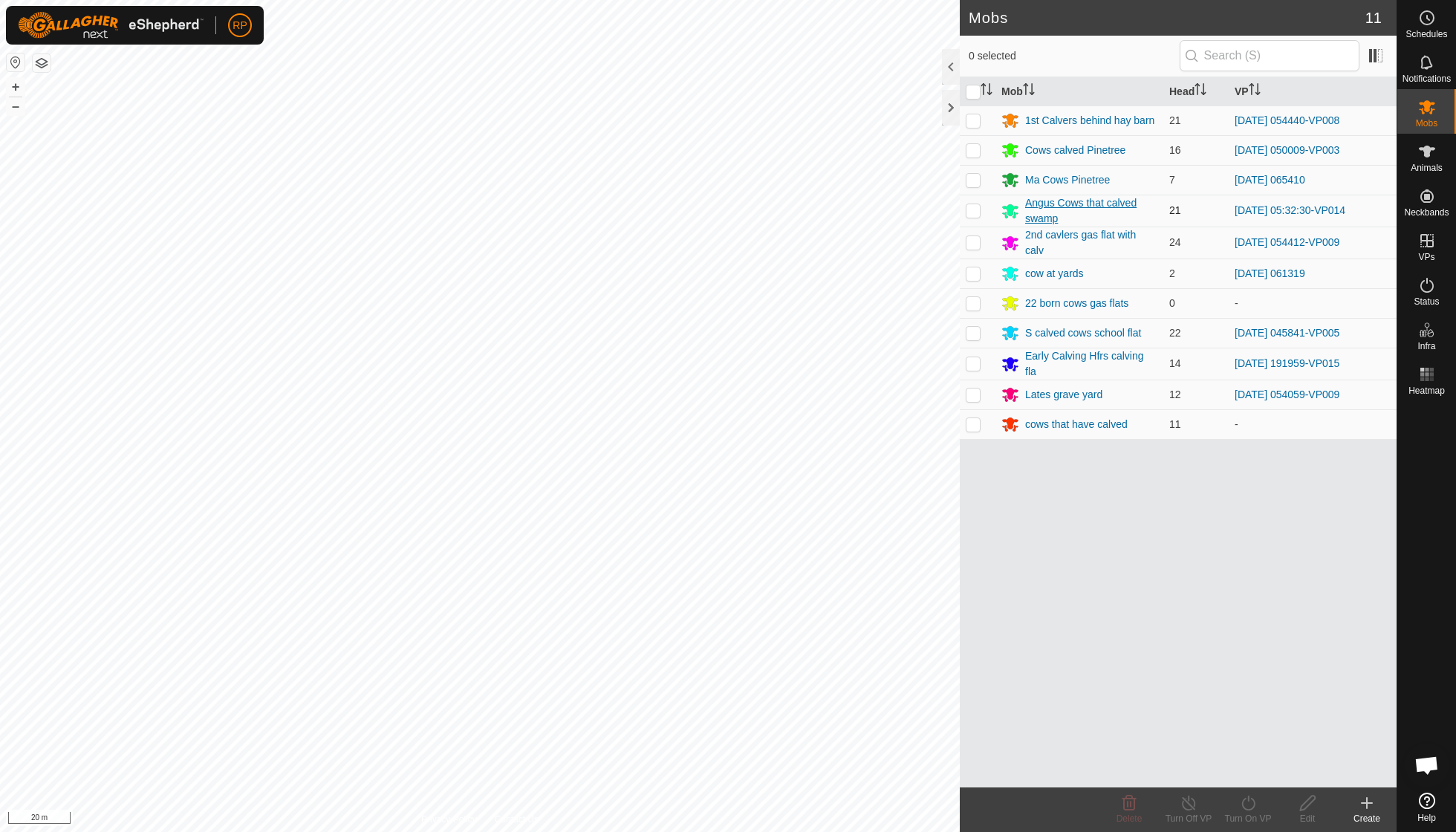
click at [1053, 202] on div "Angus Cows that calved swamp" at bounding box center [1091, 211] width 133 height 31
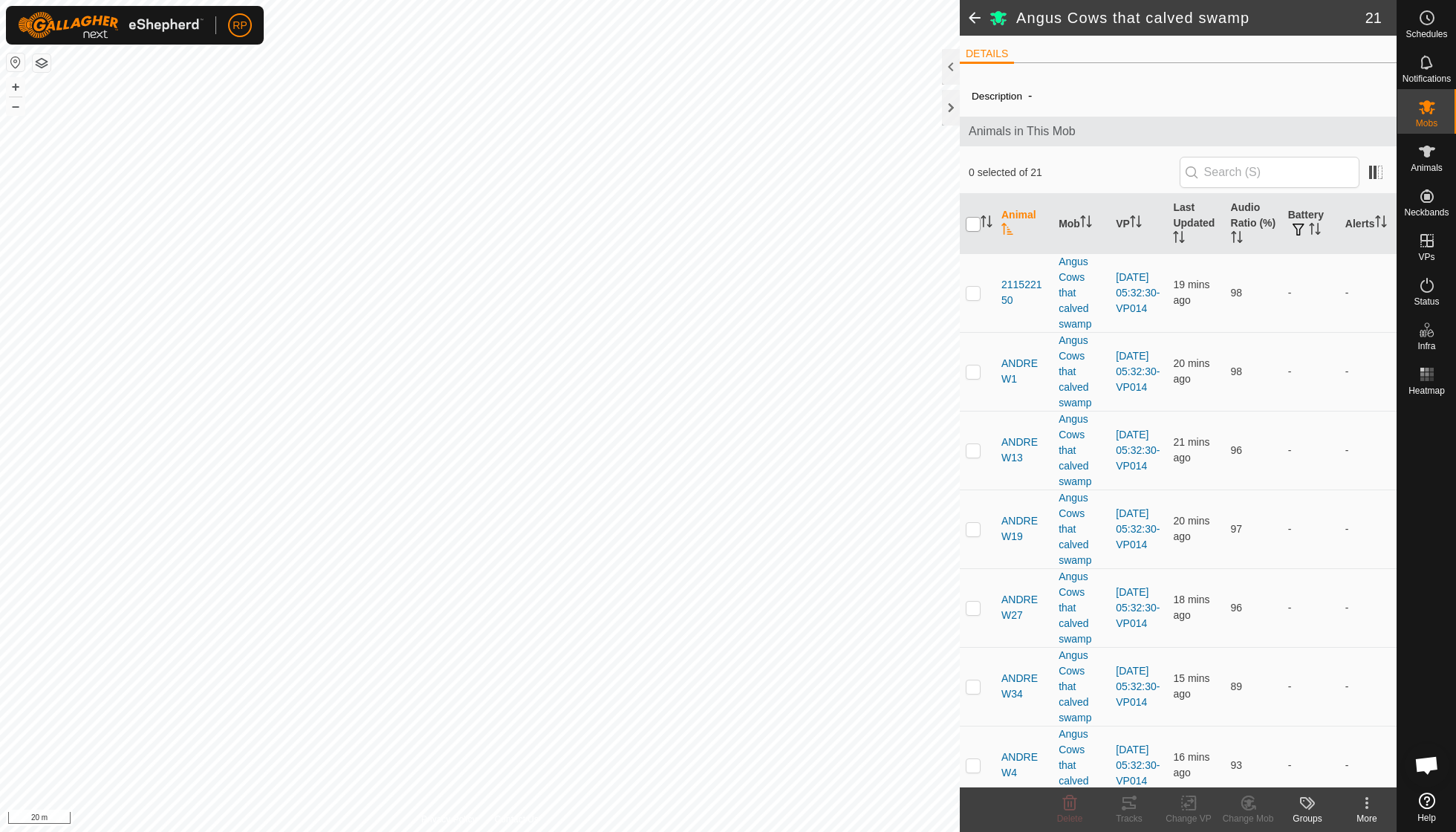
click at [978, 223] on input "checkbox" at bounding box center [972, 224] width 15 height 15
checkbox input "true"
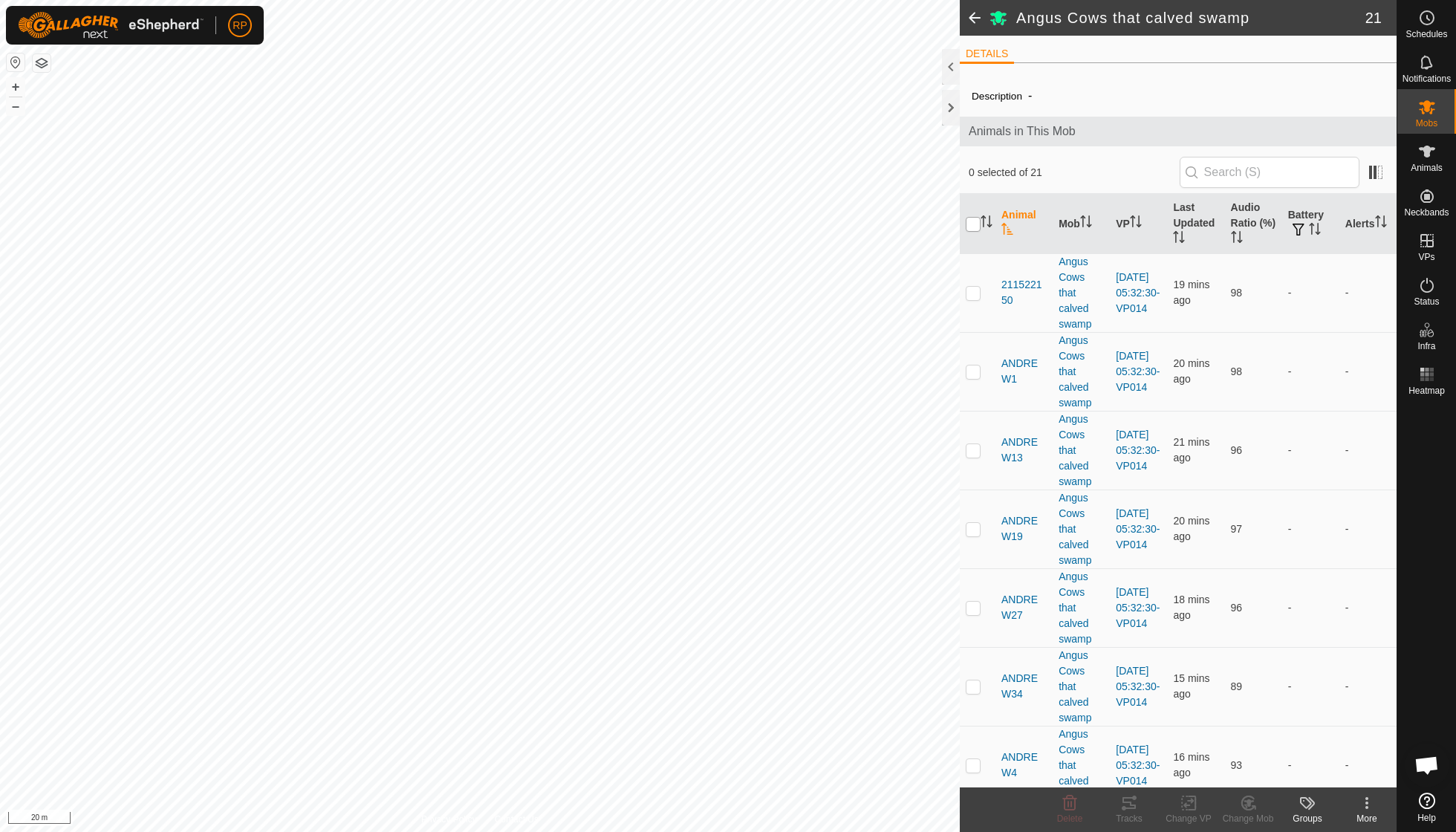
checkbox input "true"
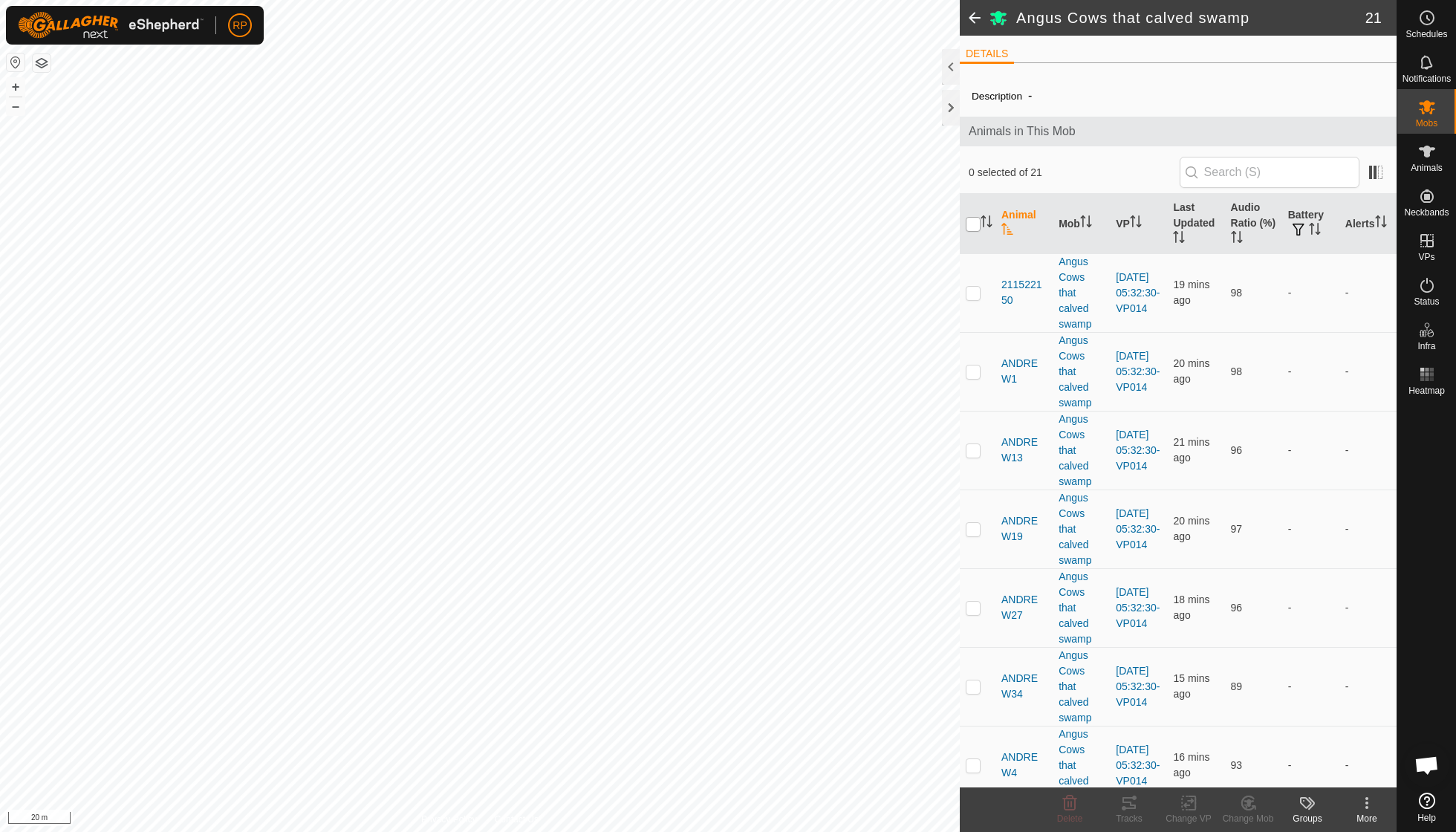
checkbox input "true"
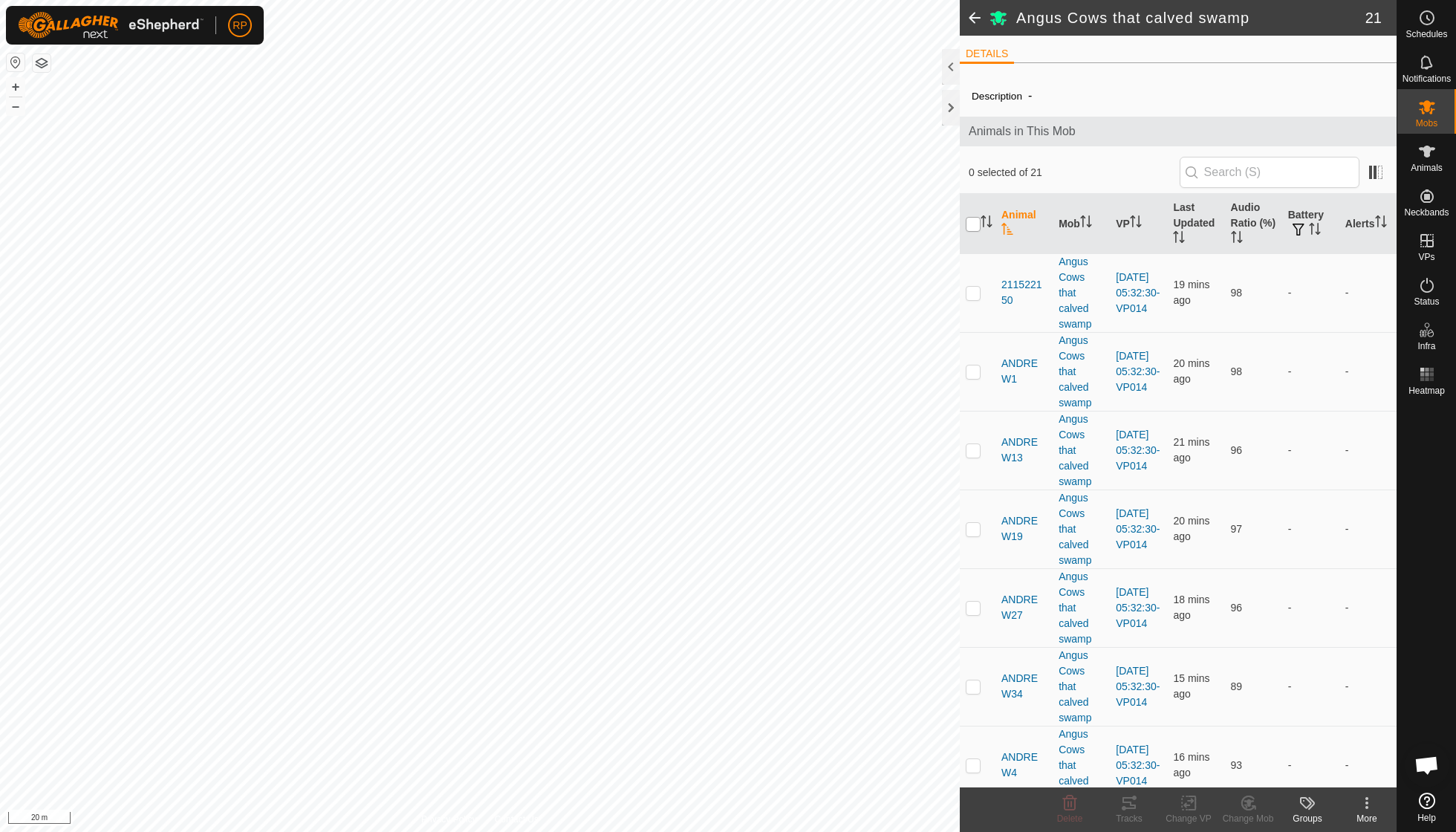
checkbox input "true"
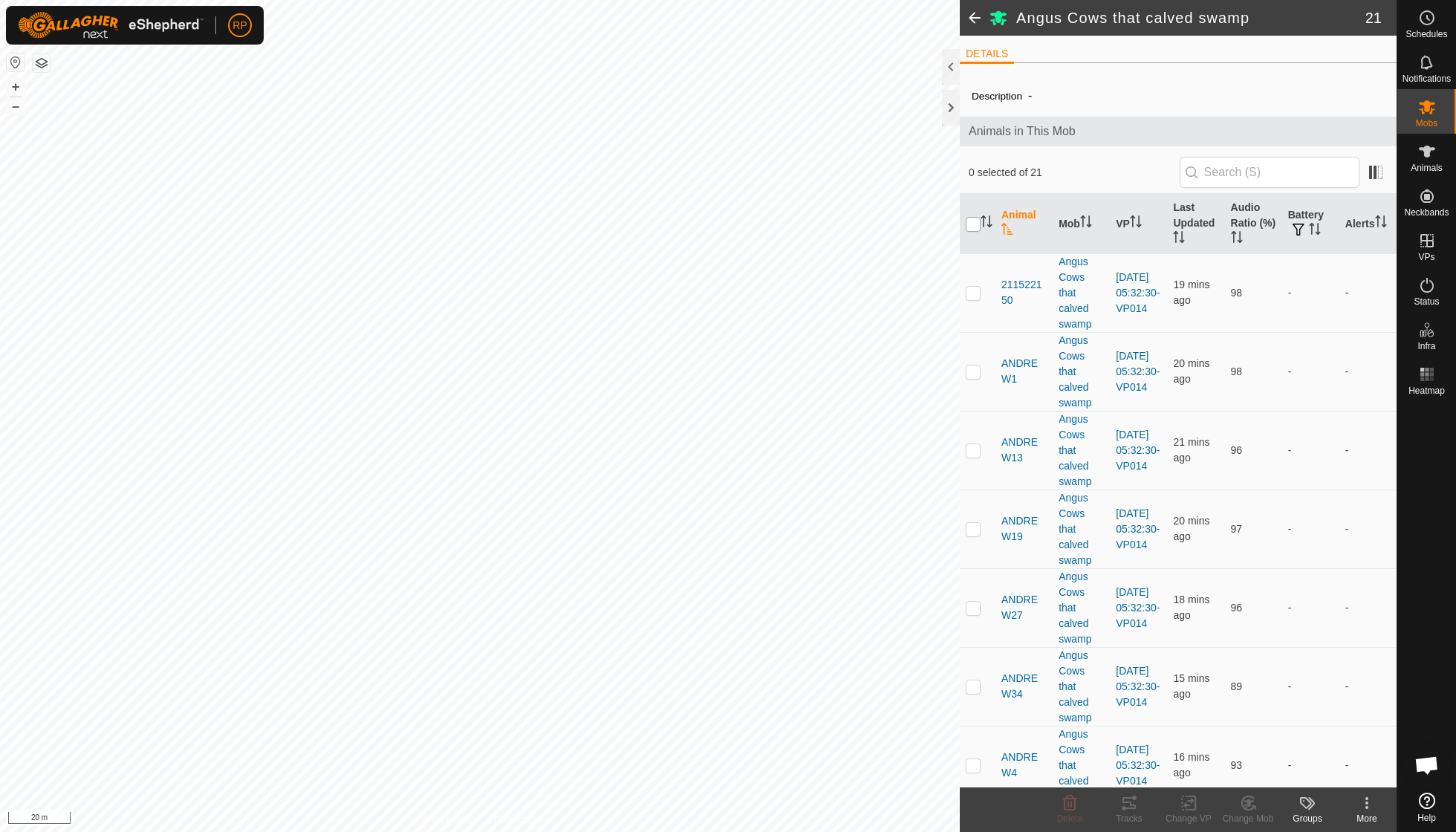
checkbox input "true"
click at [1365, 809] on icon at bounding box center [1366, 803] width 18 height 18
click at [1314, 804] on icon at bounding box center [1311, 803] width 7 height 12
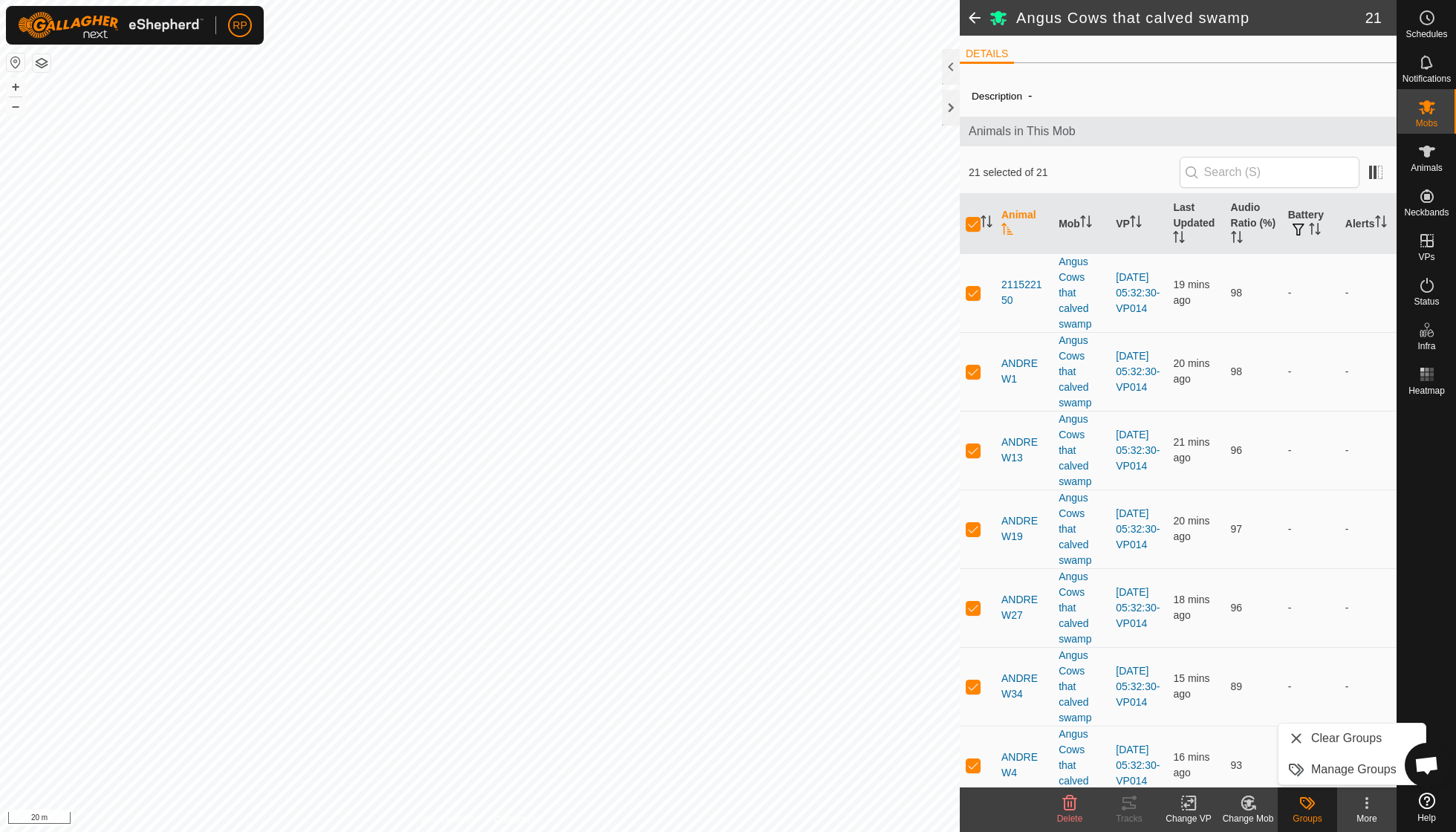
click at [1196, 800] on icon at bounding box center [1189, 803] width 19 height 18
click at [1437, 759] on span "Open chat" at bounding box center [1427, 766] width 25 height 21
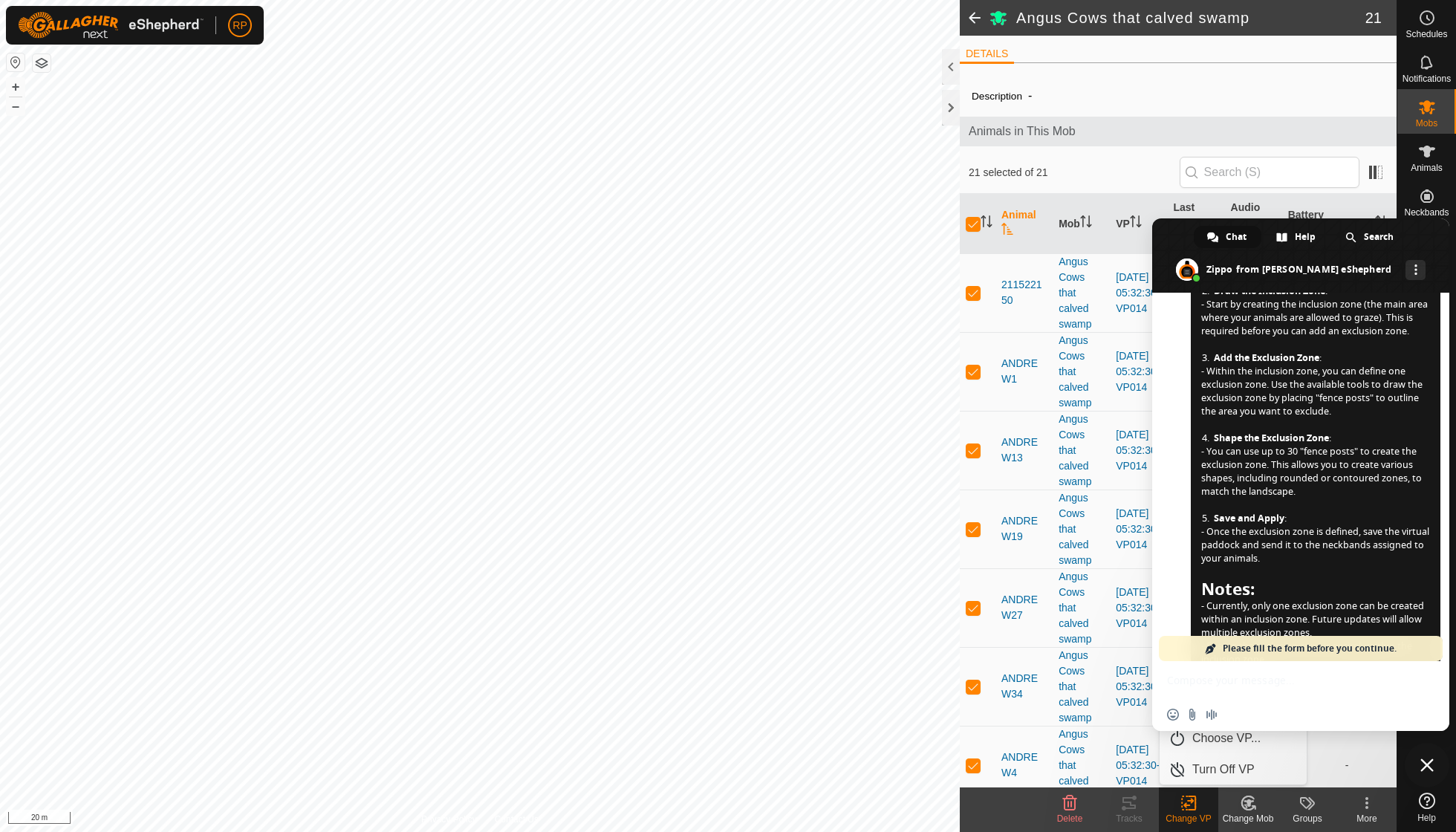
scroll to position [250, 0]
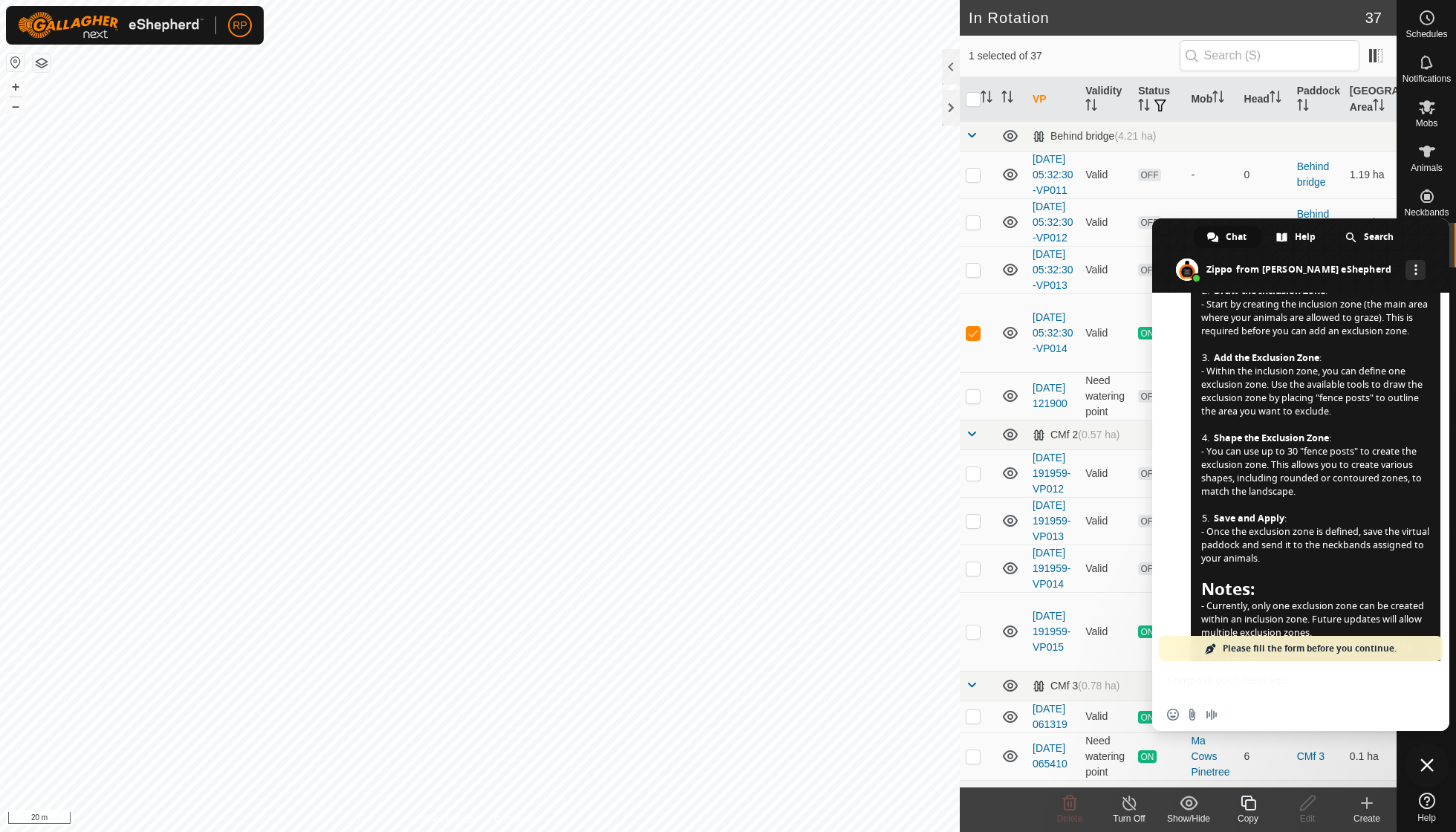
checkbox input "false"
checkbox input "true"
click at [1421, 768] on span "Close chat" at bounding box center [1427, 765] width 13 height 13
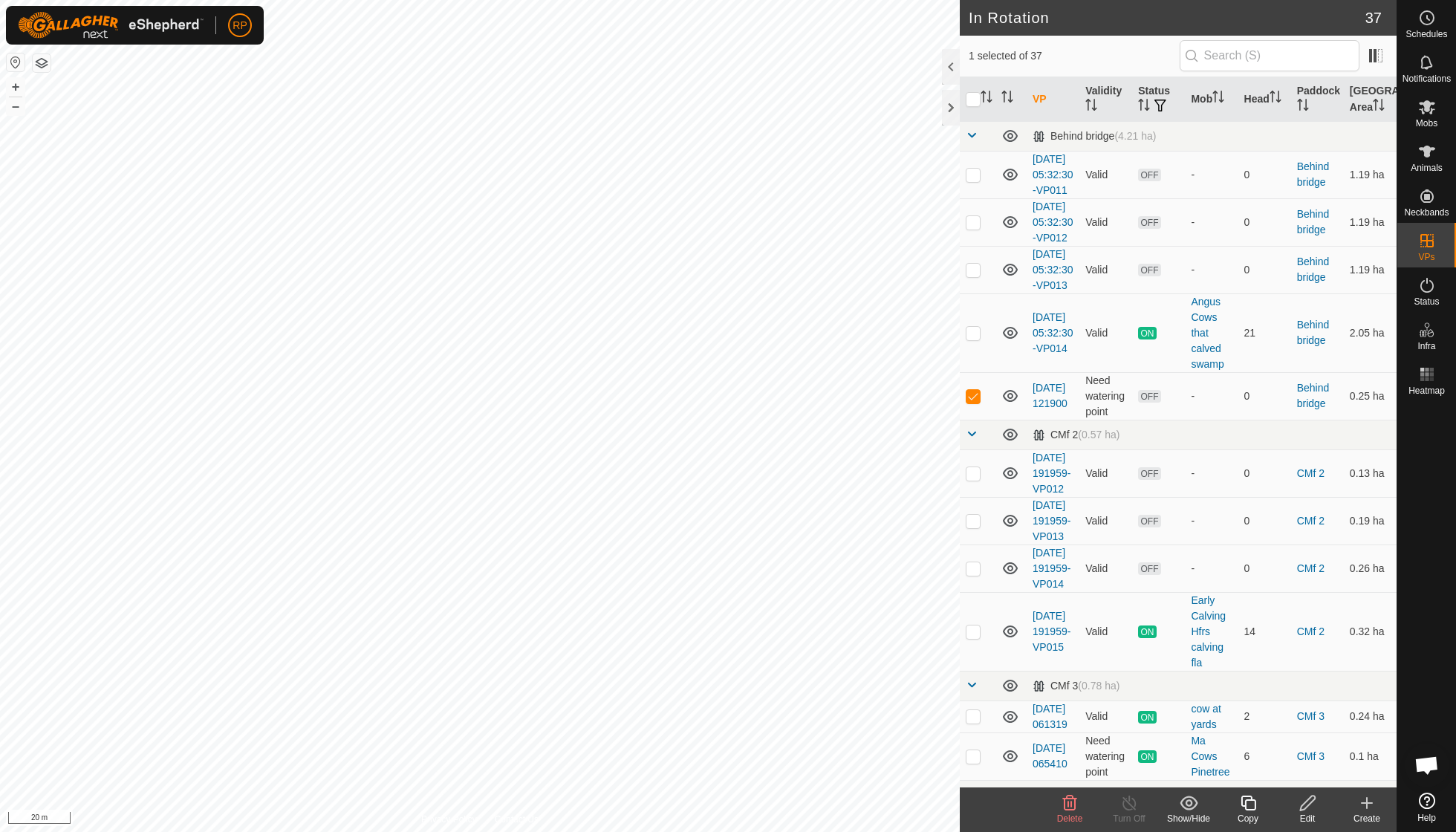
click at [1309, 804] on icon at bounding box center [1307, 803] width 15 height 15
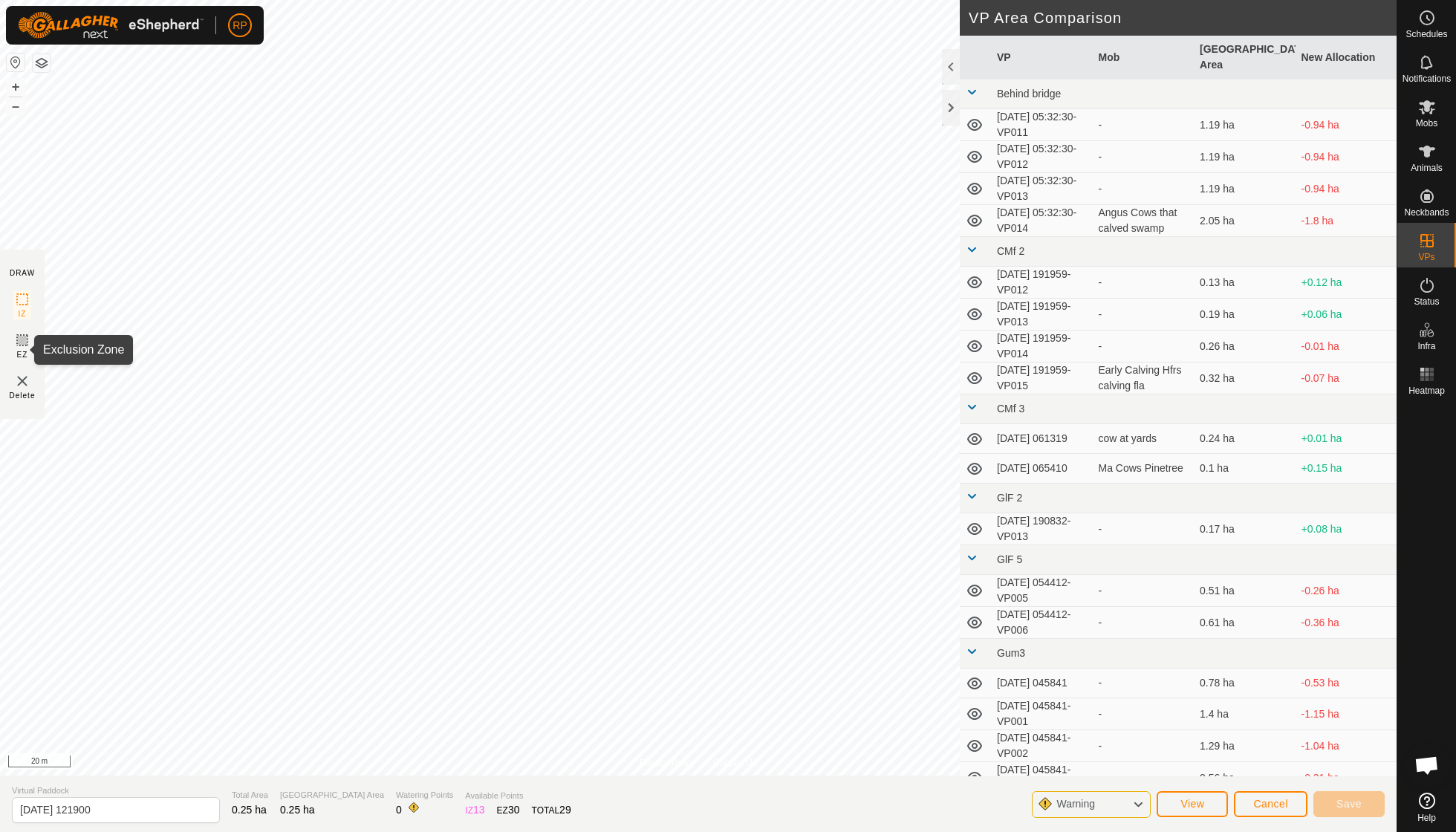
click at [26, 345] on icon at bounding box center [22, 340] width 9 height 9
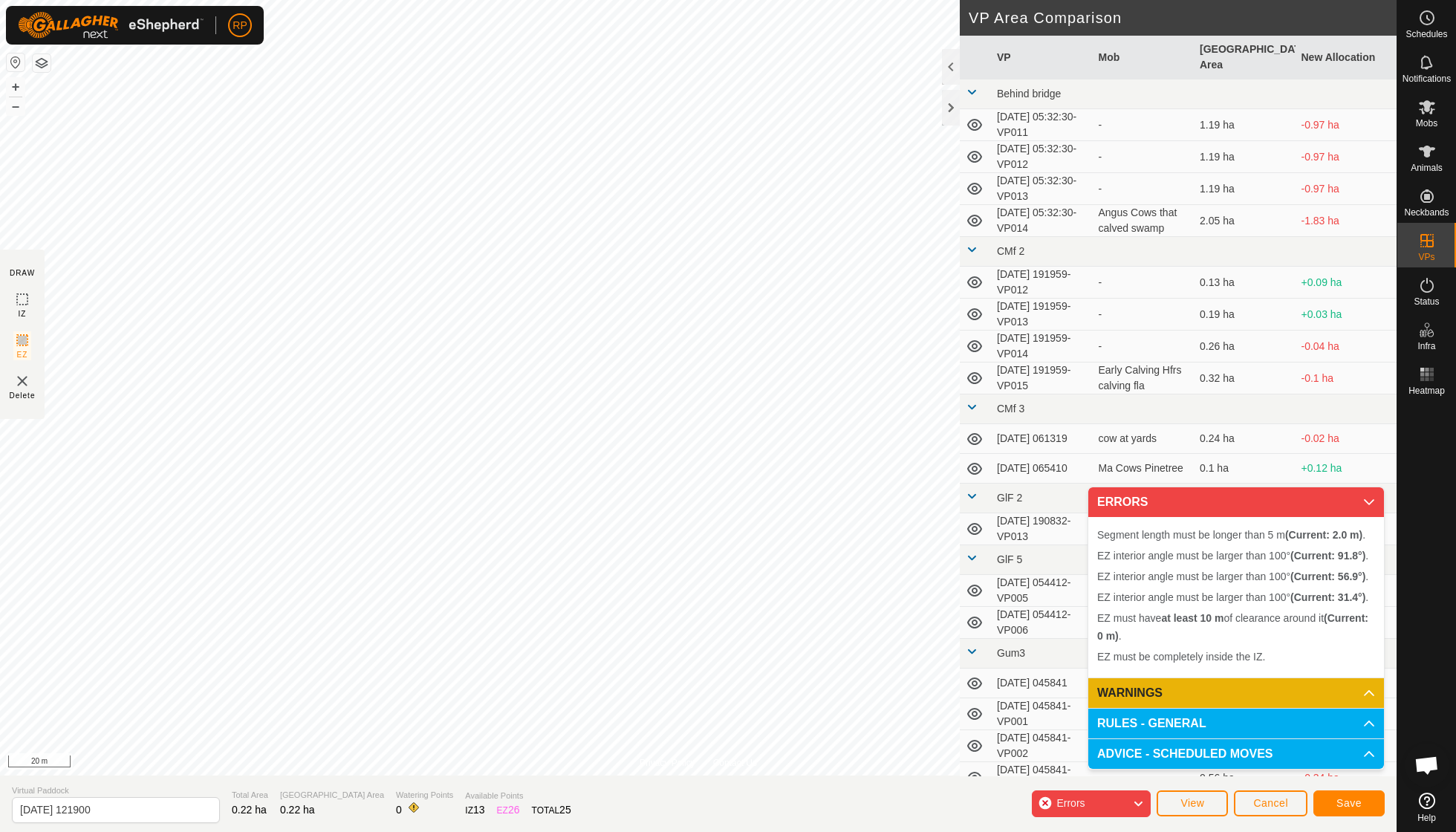
click at [1263, 803] on span "Cancel" at bounding box center [1270, 803] width 35 height 12
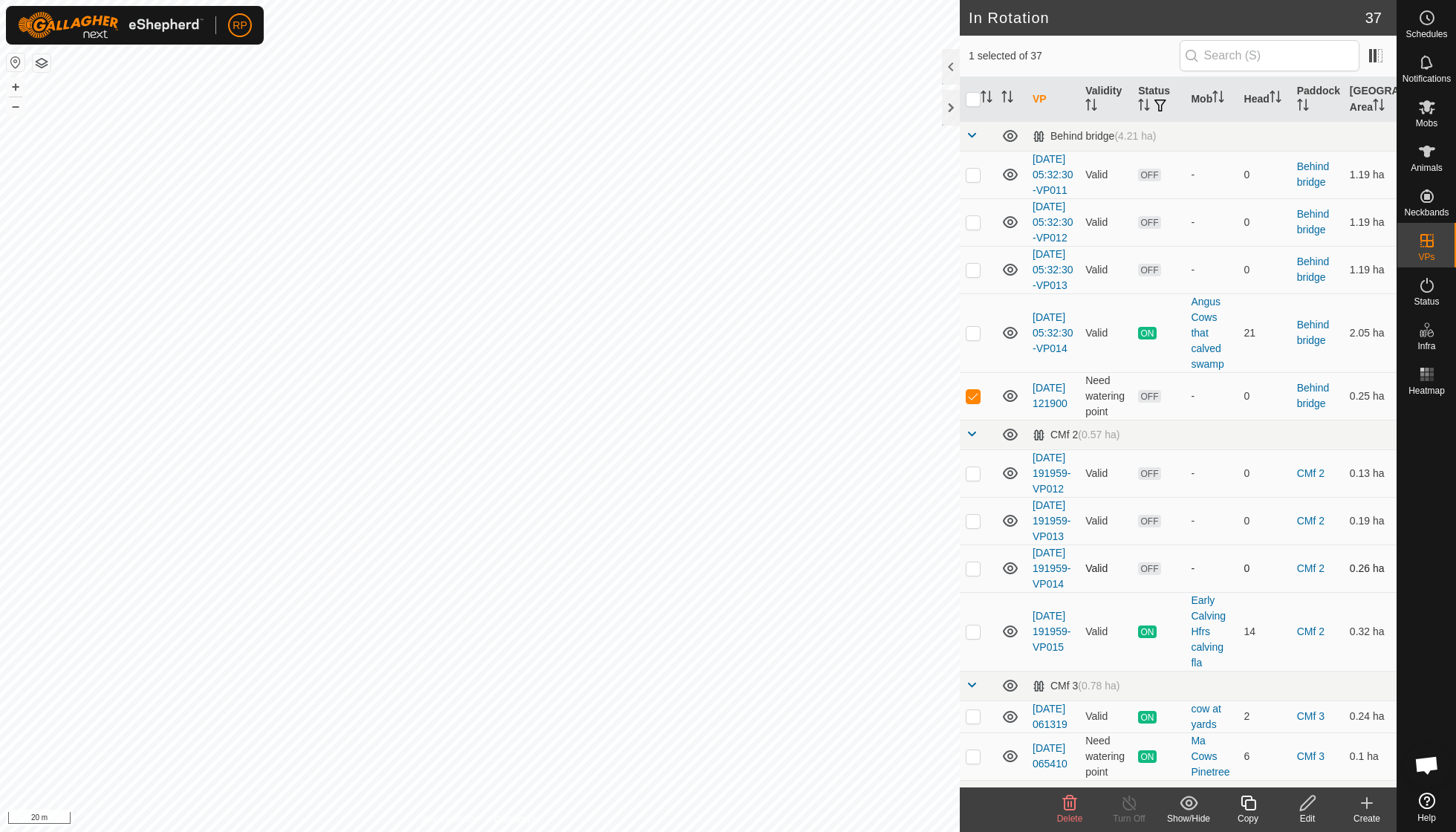
checkbox input "false"
checkbox input "true"
click at [1308, 810] on icon at bounding box center [1308, 803] width 19 height 18
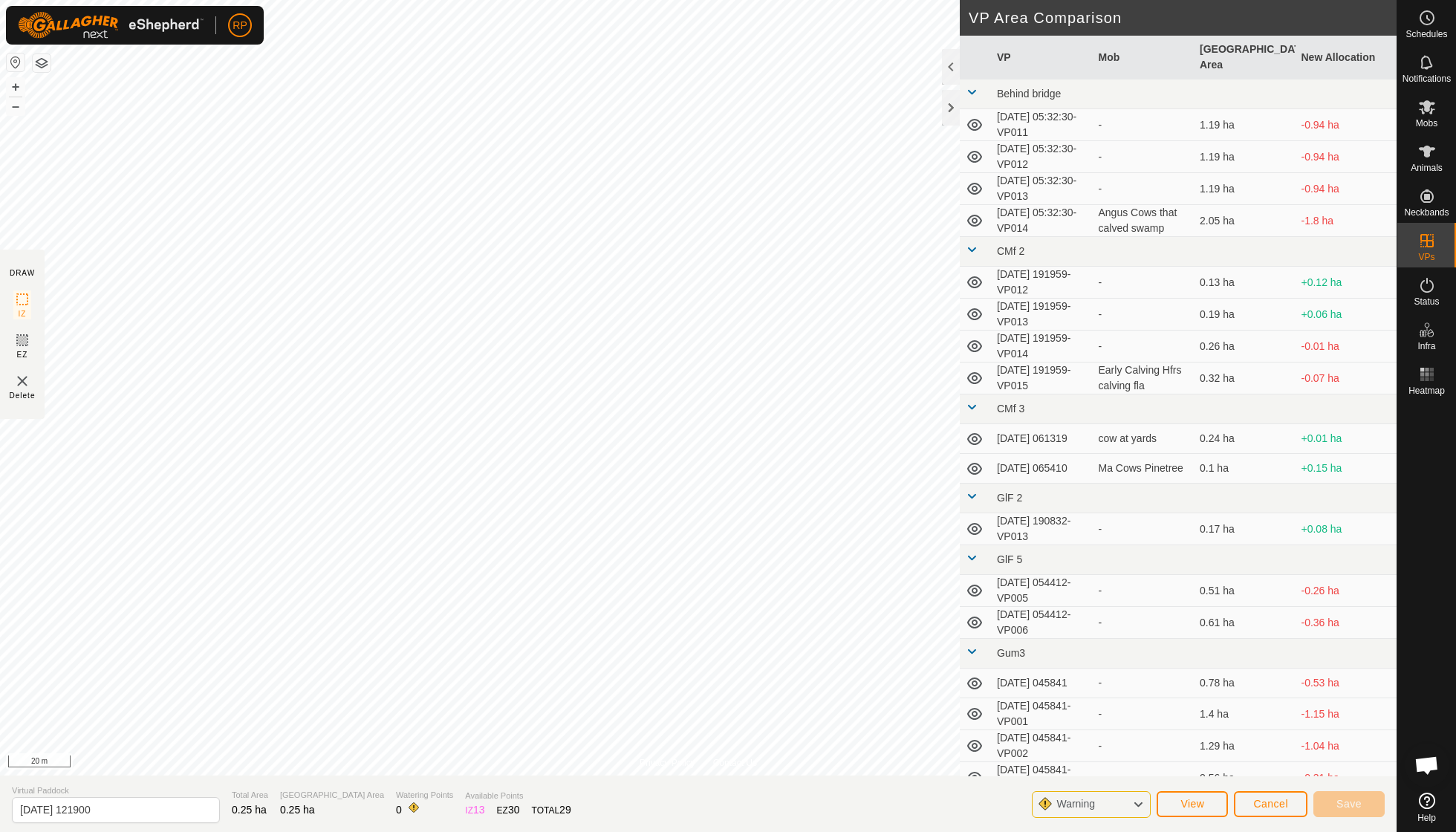
click at [22, 389] on img at bounding box center [22, 381] width 18 height 18
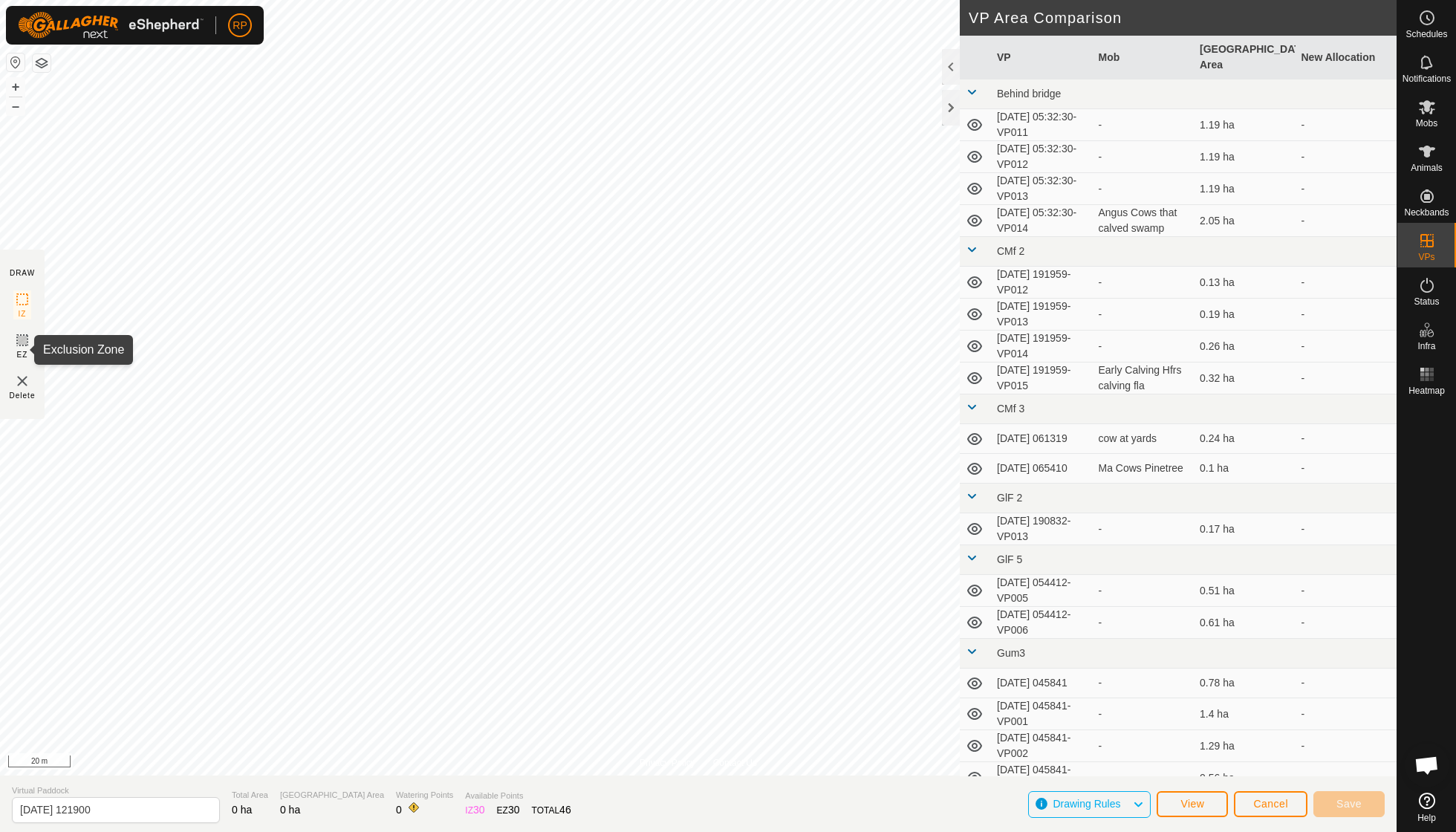
click at [21, 349] on icon at bounding box center [22, 340] width 18 height 18
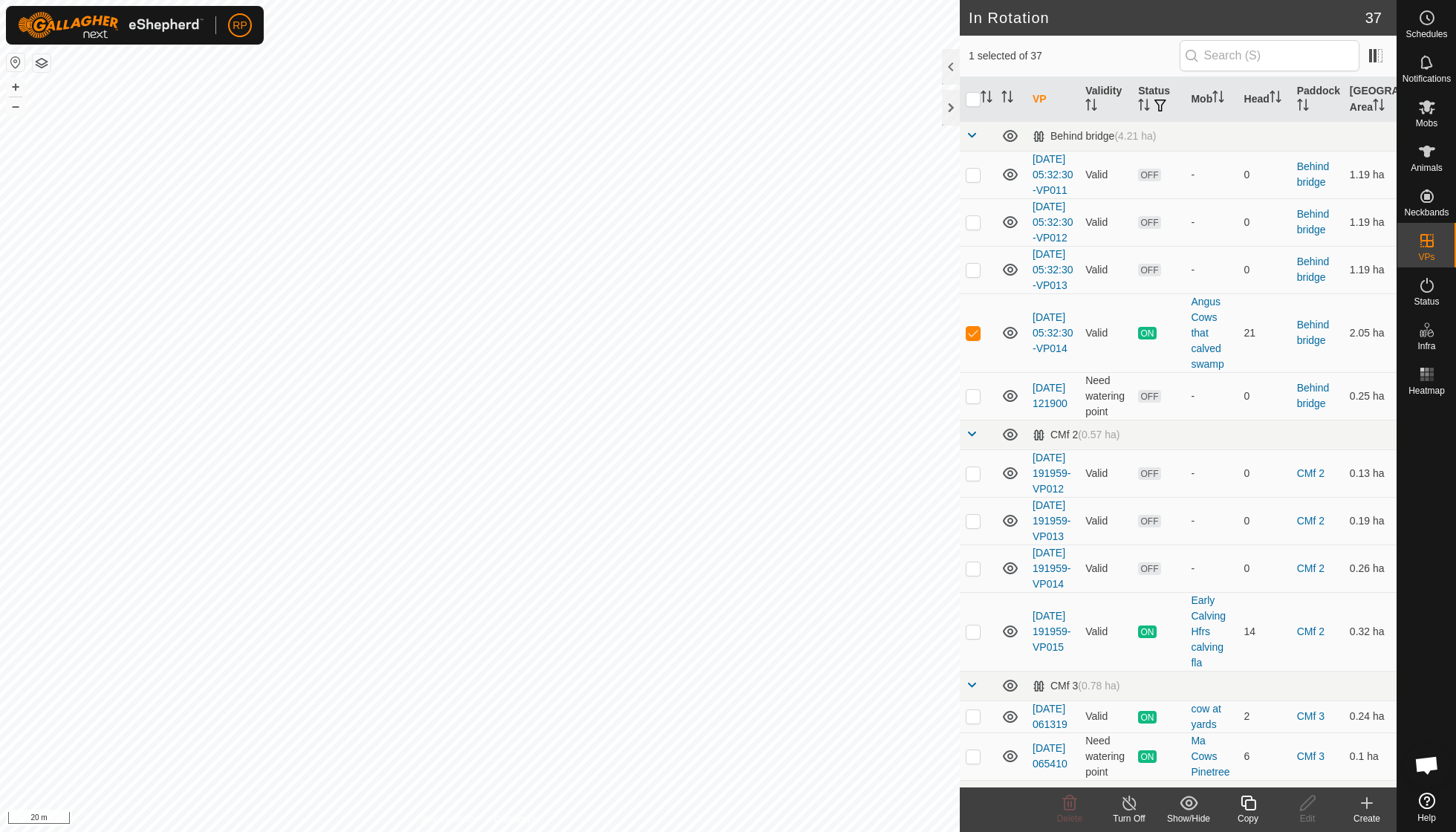
checkbox input "false"
click at [1070, 809] on icon at bounding box center [1070, 803] width 14 height 15
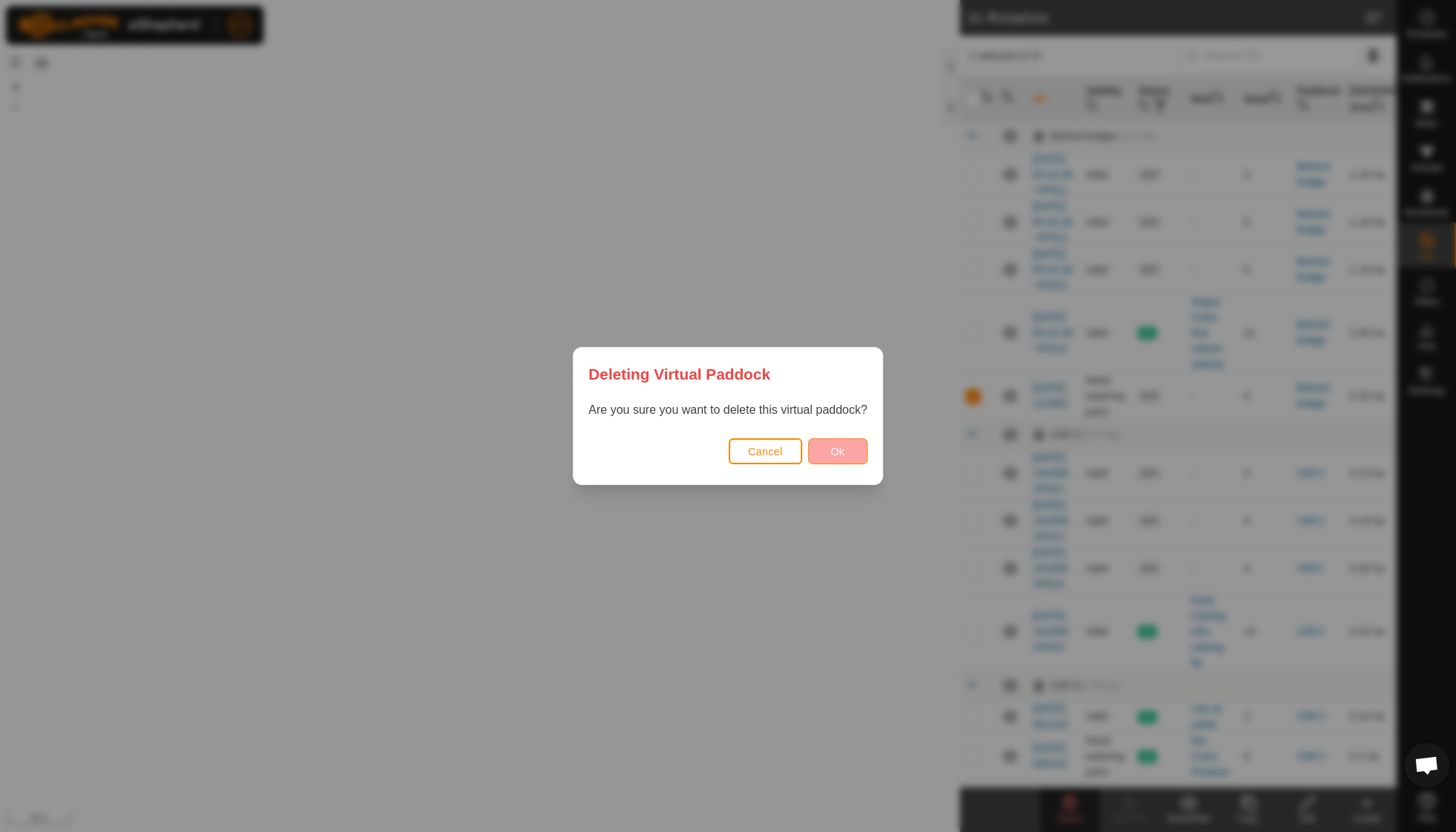
click at [841, 446] on span "Ok" at bounding box center [837, 451] width 14 height 12
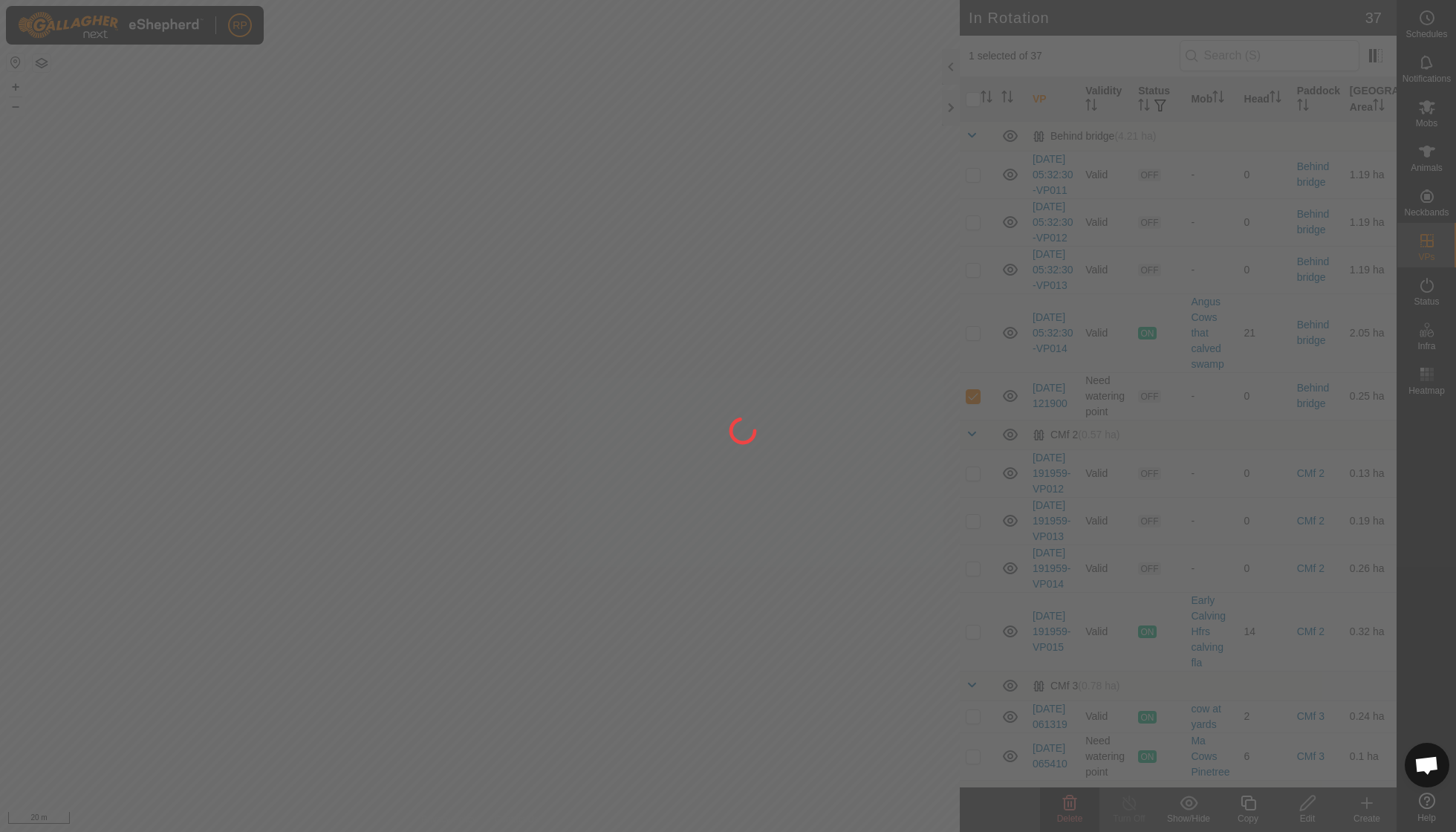
checkbox input "false"
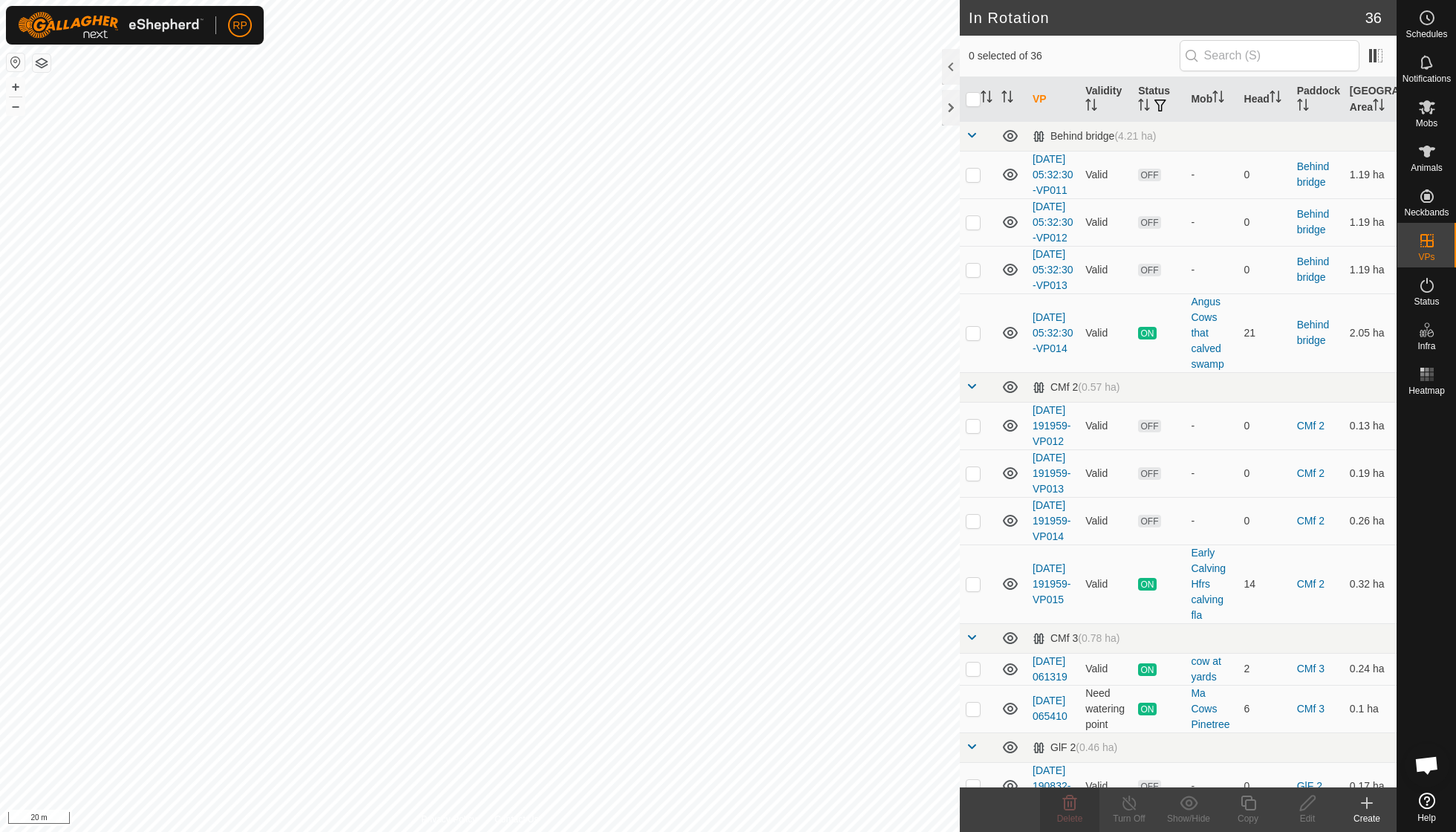
checkbox input "true"
click at [1073, 806] on icon at bounding box center [1069, 803] width 18 height 18
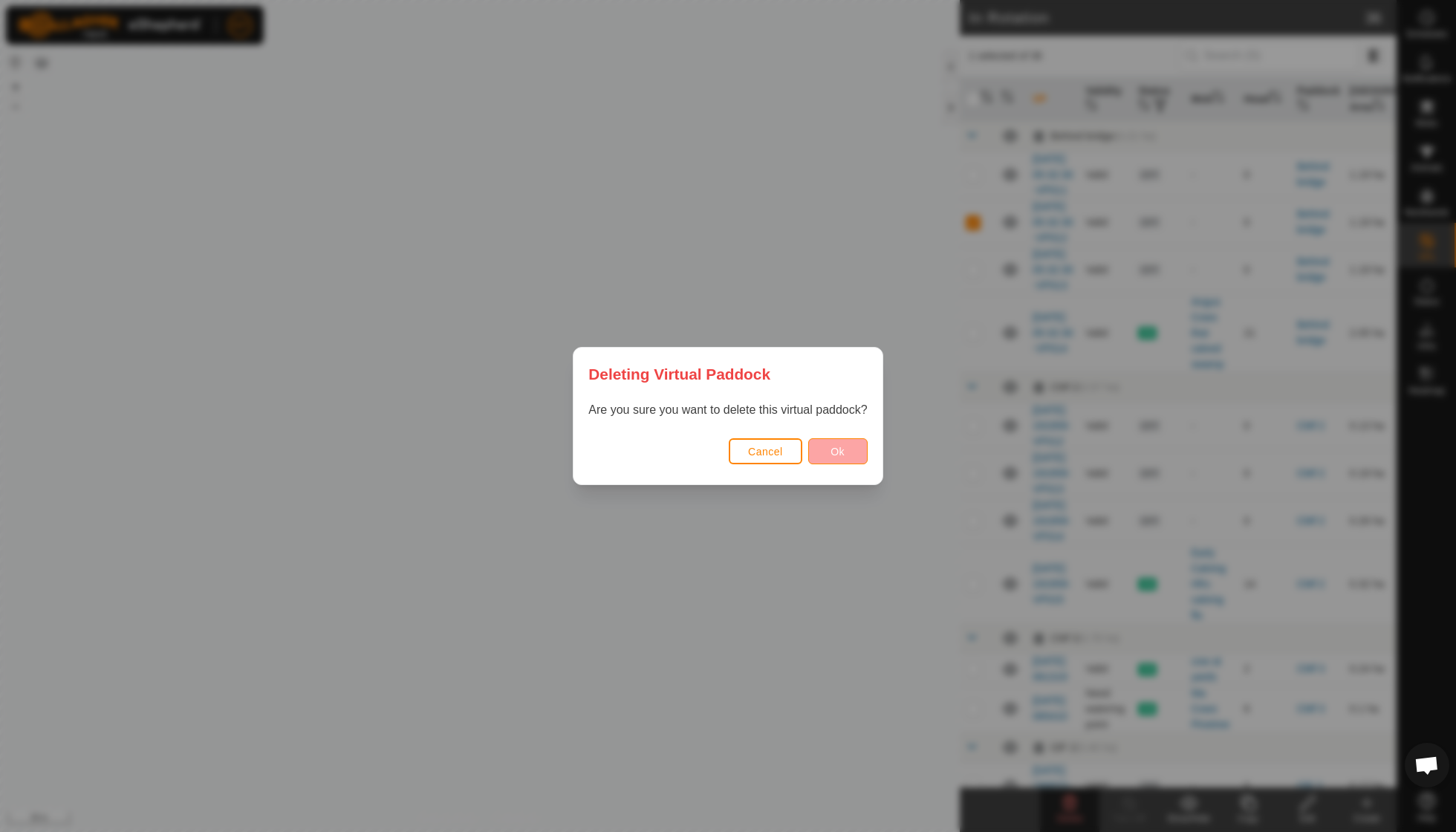
click at [848, 453] on button "Ok" at bounding box center [837, 451] width 60 height 26
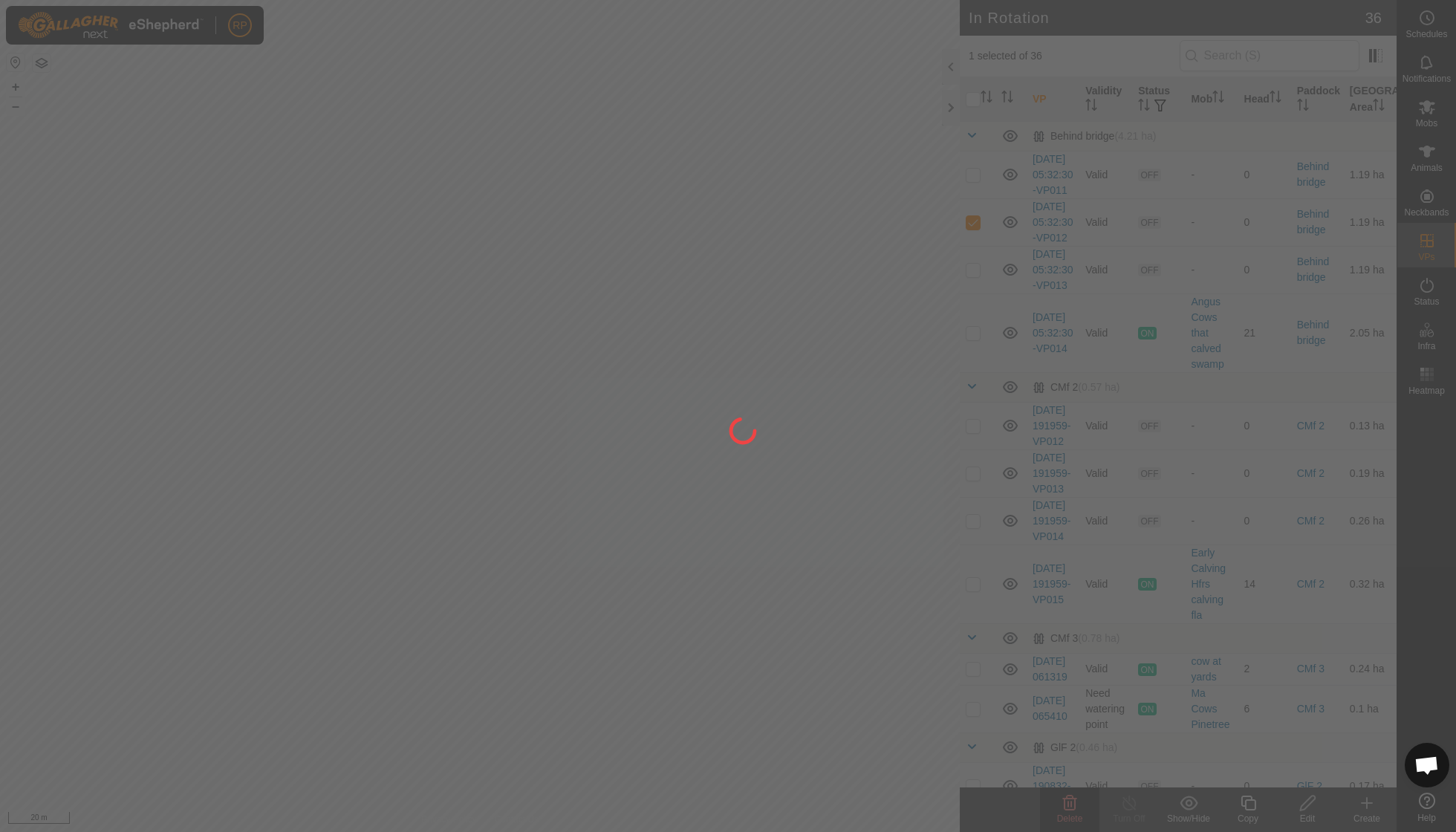
checkbox input "false"
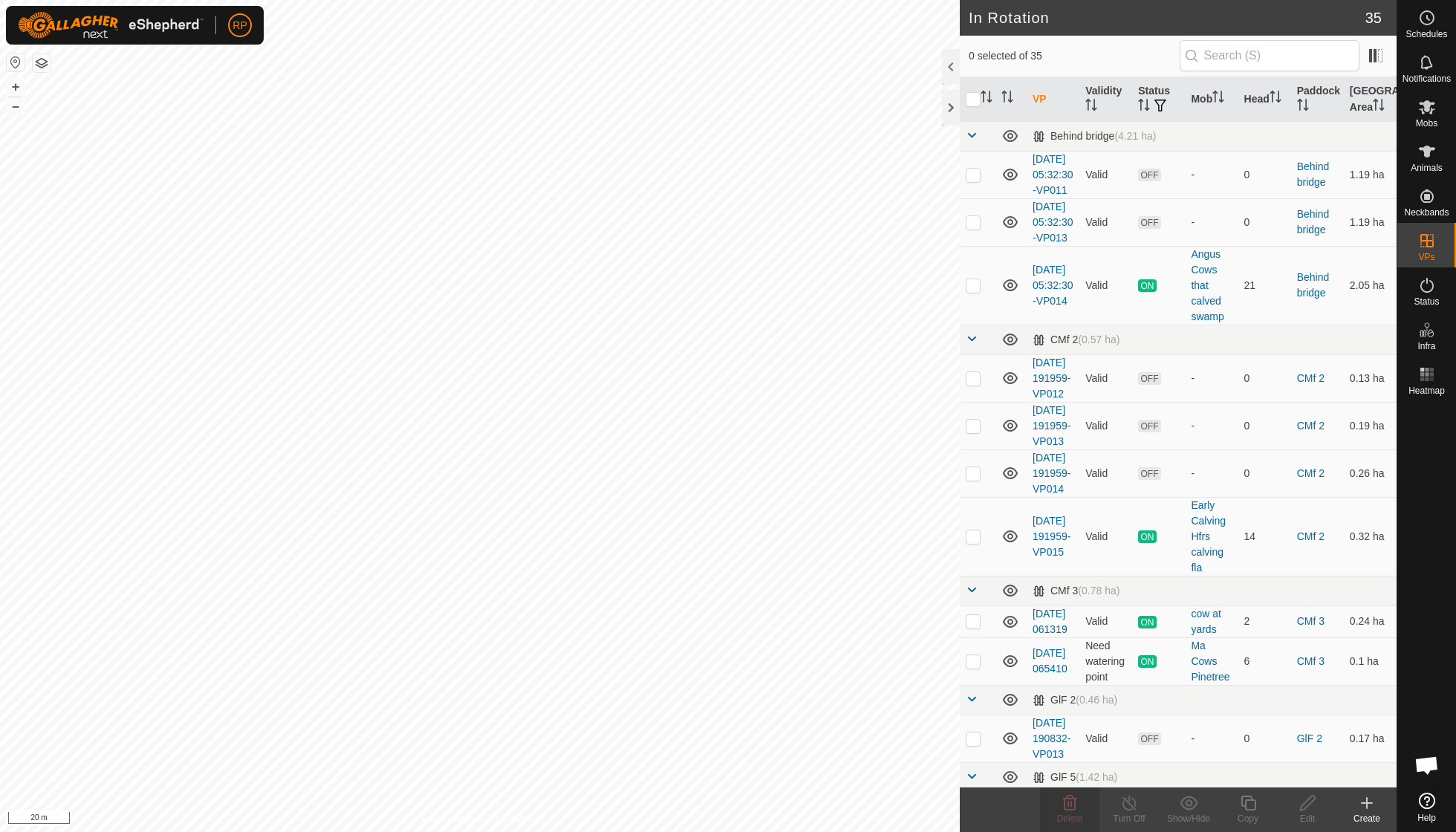
checkbox input "true"
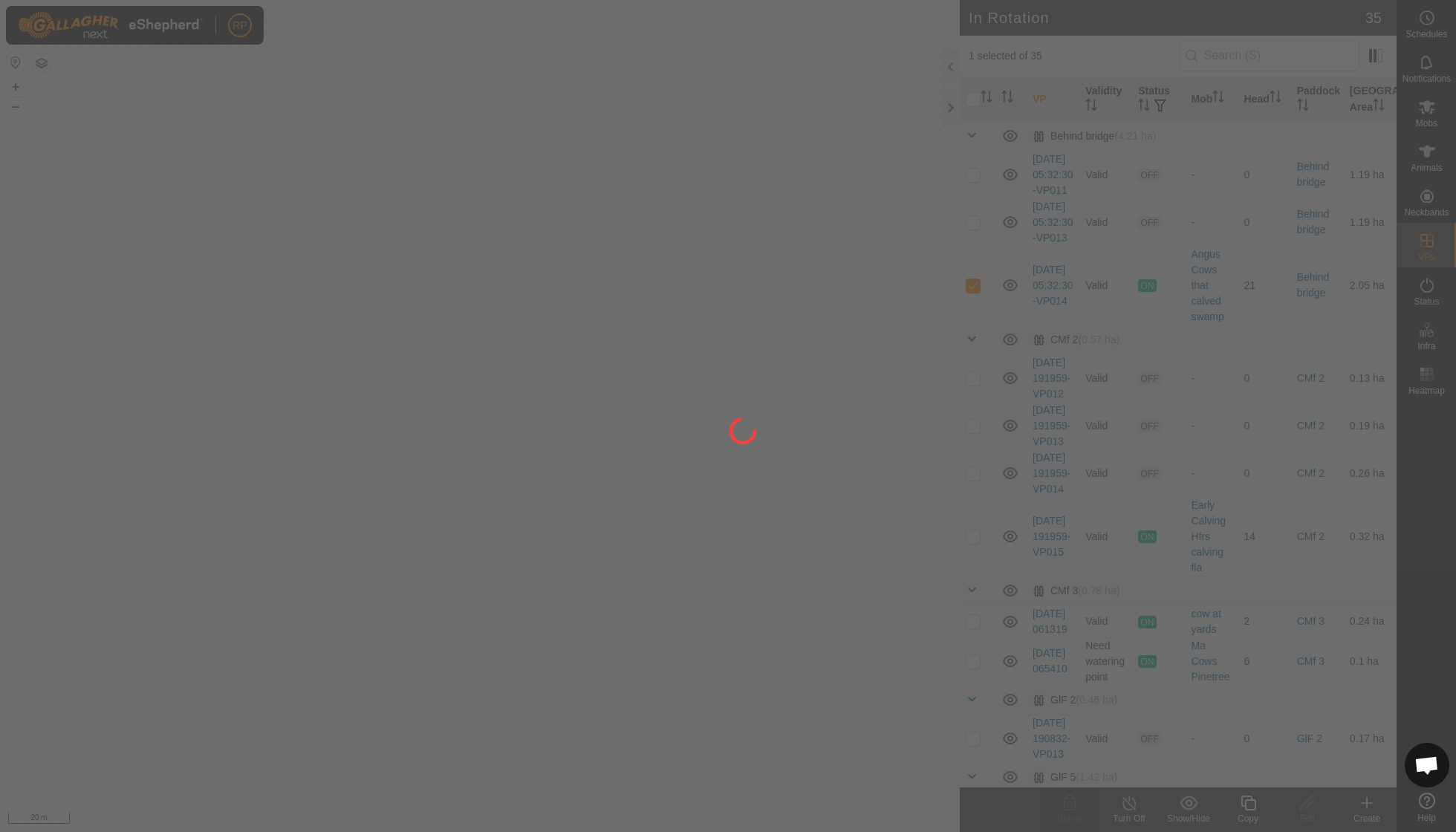
click at [380, 375] on div at bounding box center [728, 416] width 1456 height 832
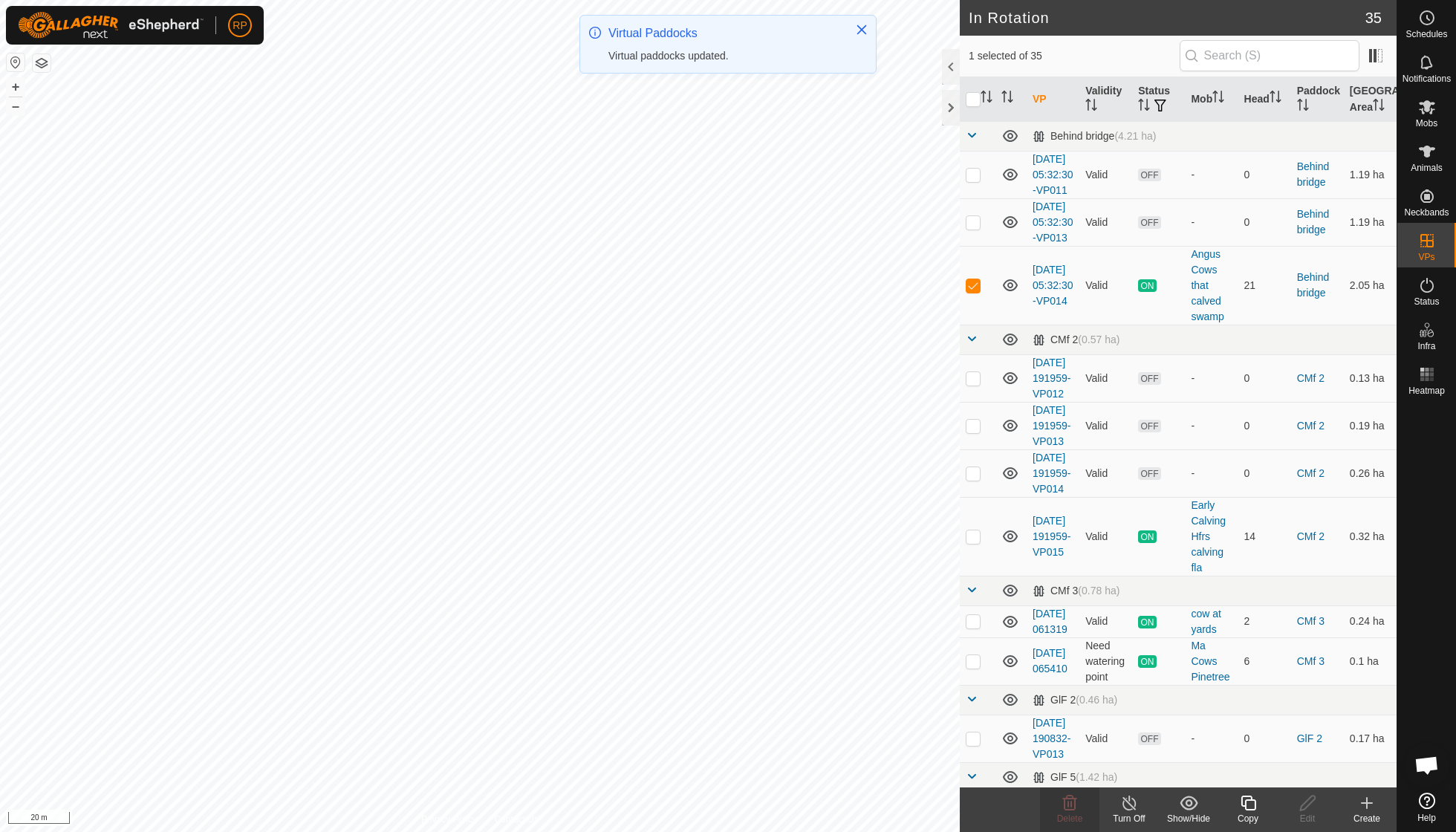
checkbox input "false"
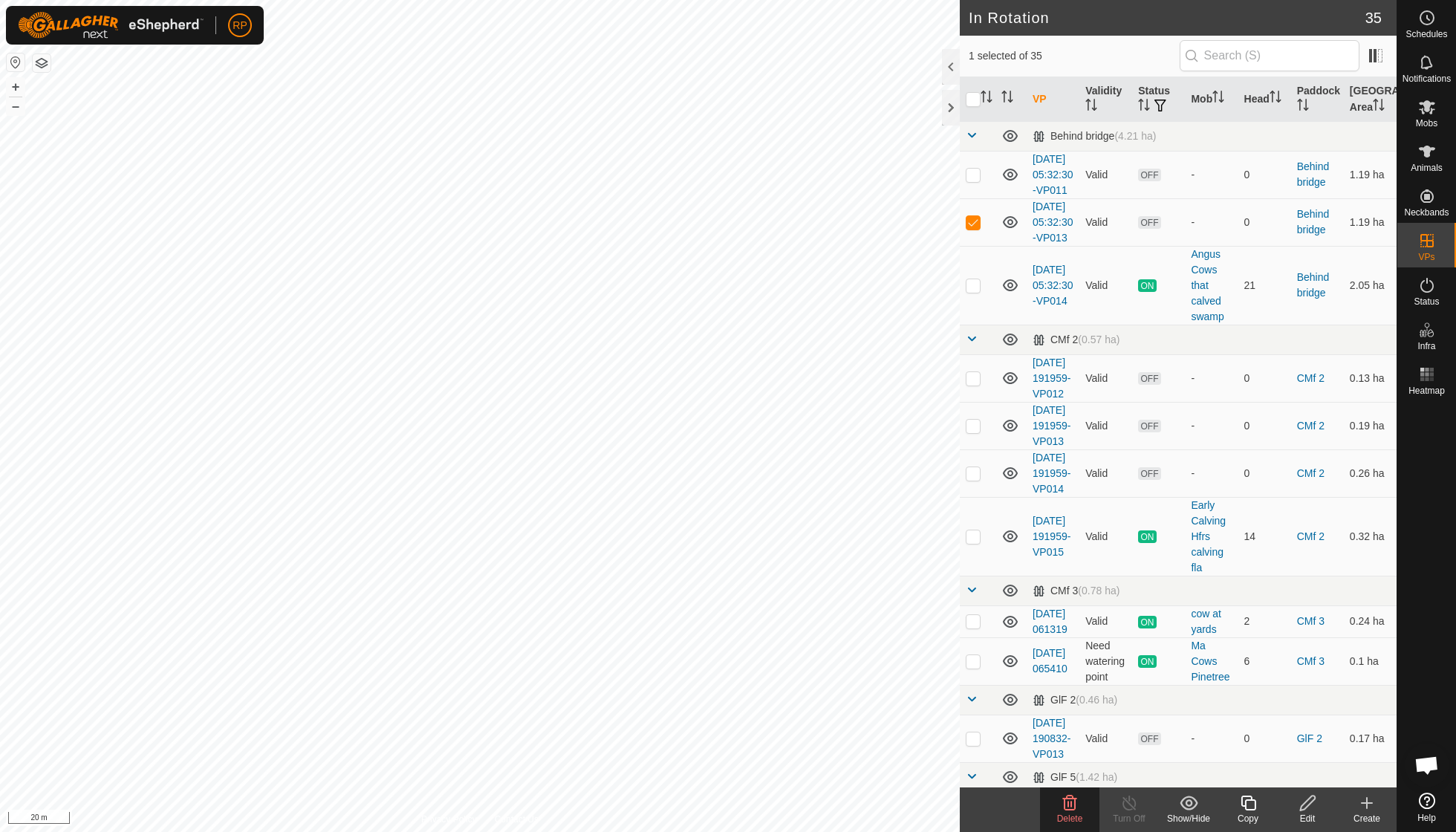
click at [1073, 801] on icon at bounding box center [1069, 803] width 18 height 18
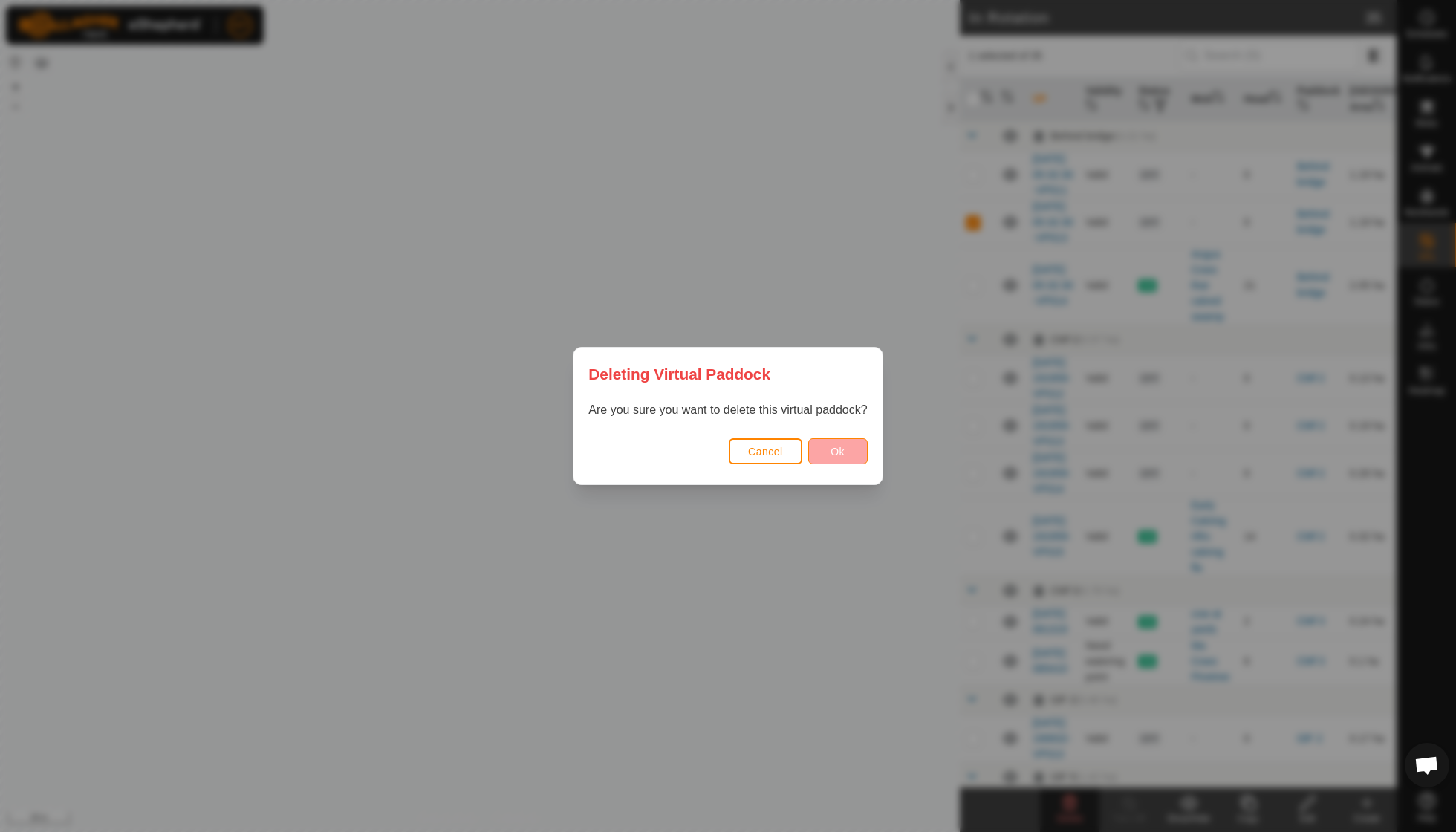
click at [854, 462] on button "Ok" at bounding box center [837, 451] width 60 height 26
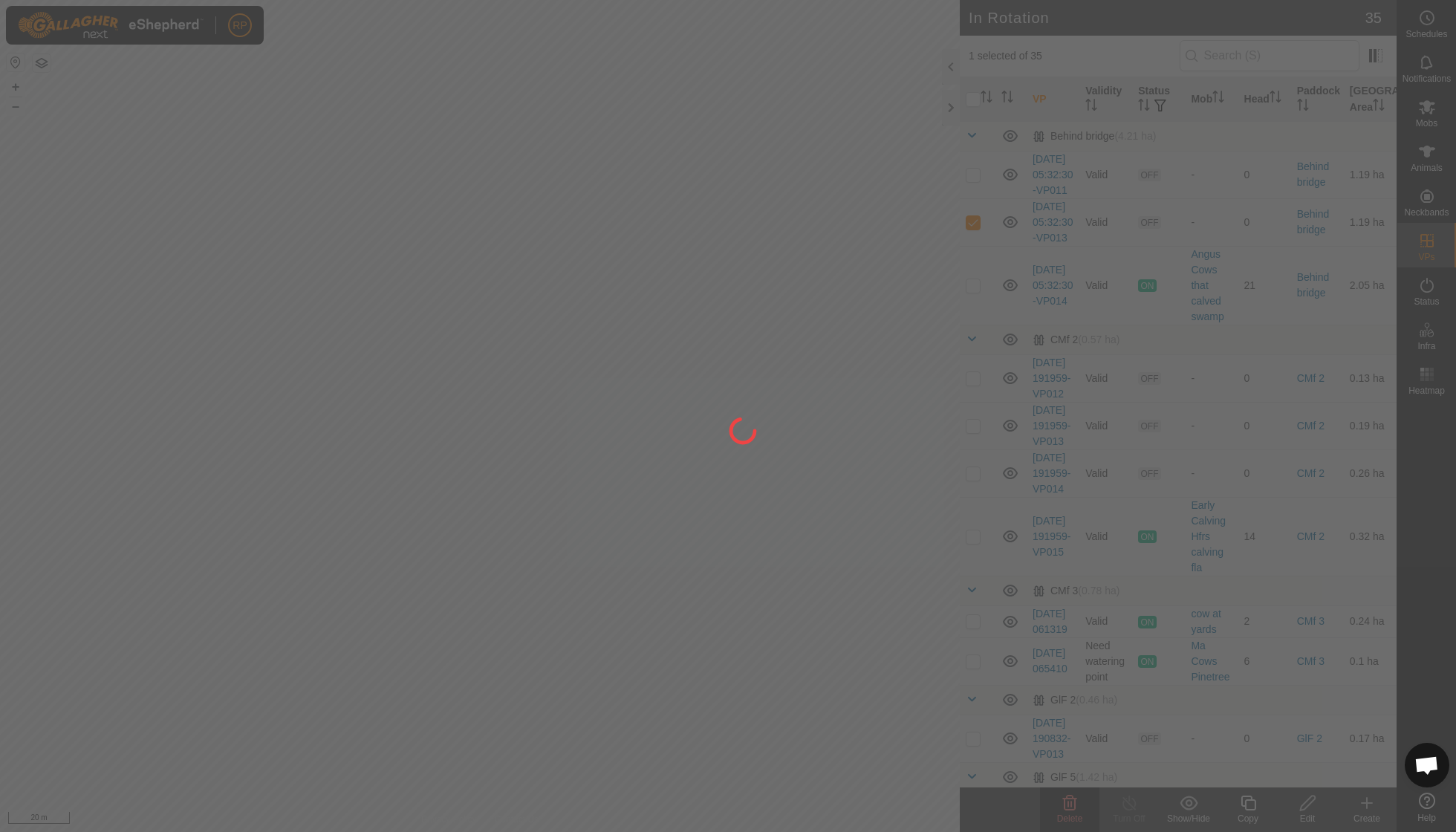
checkbox input "false"
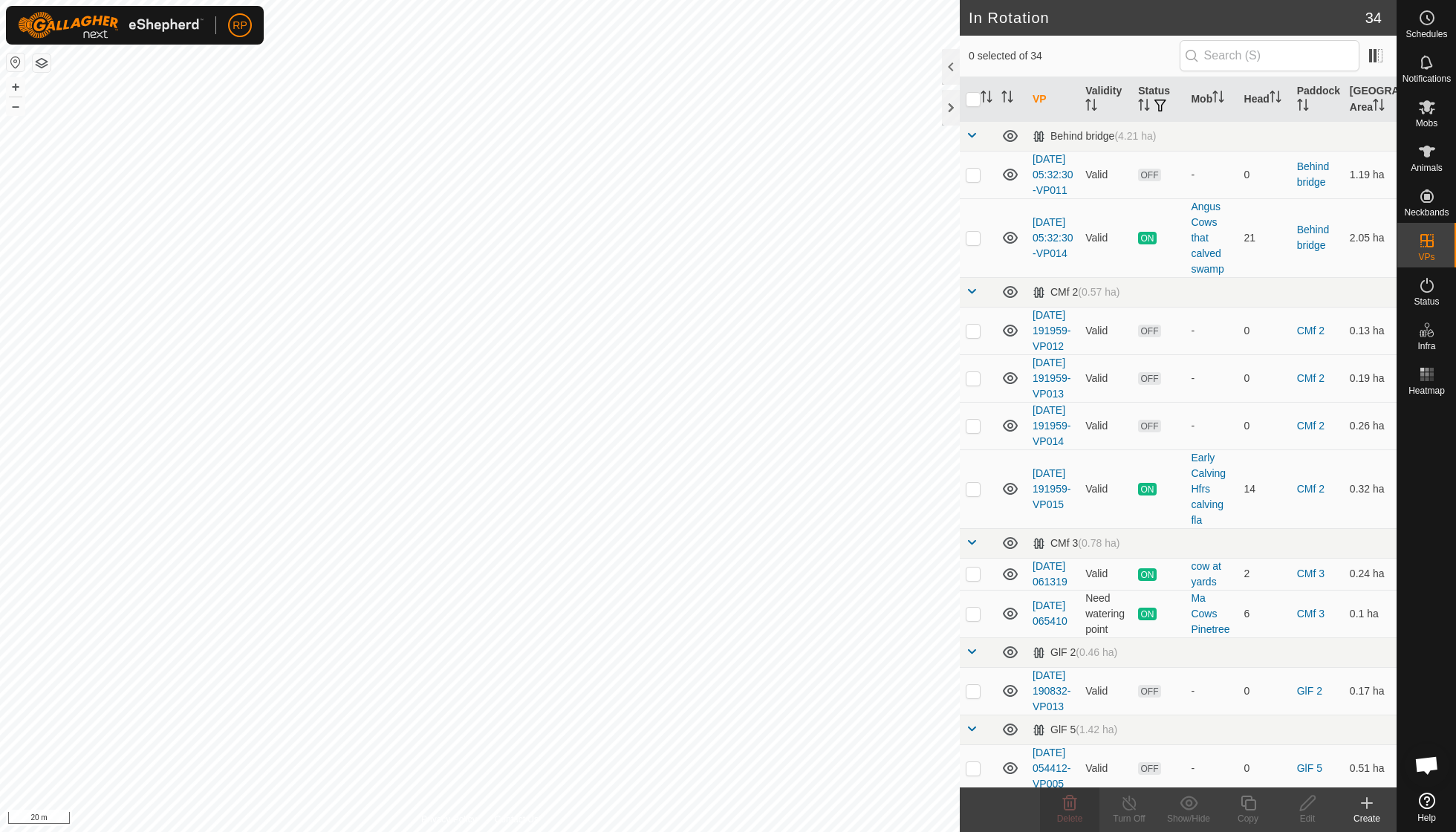
checkbox input "true"
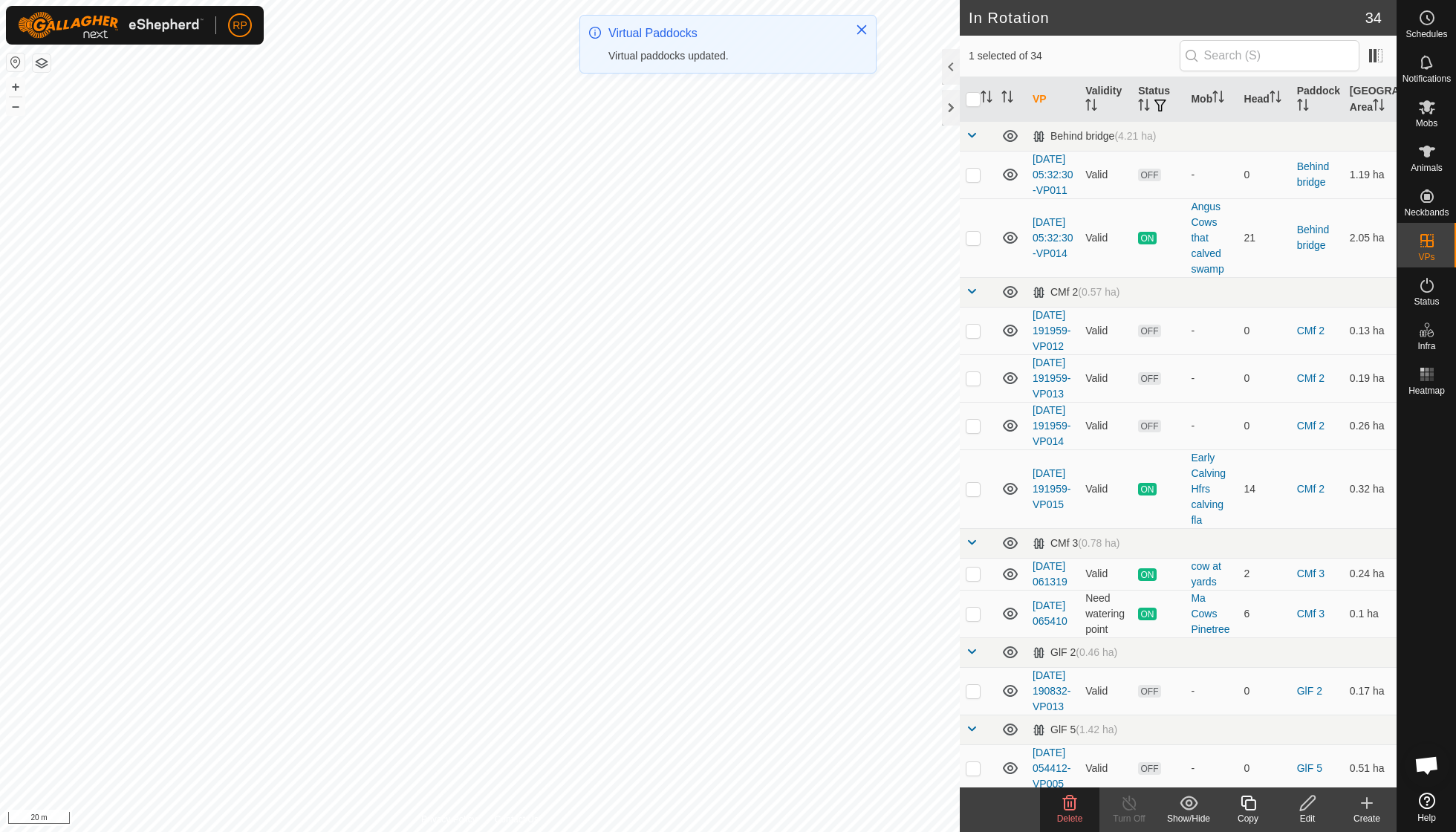
click at [1064, 810] on icon at bounding box center [1069, 803] width 18 height 18
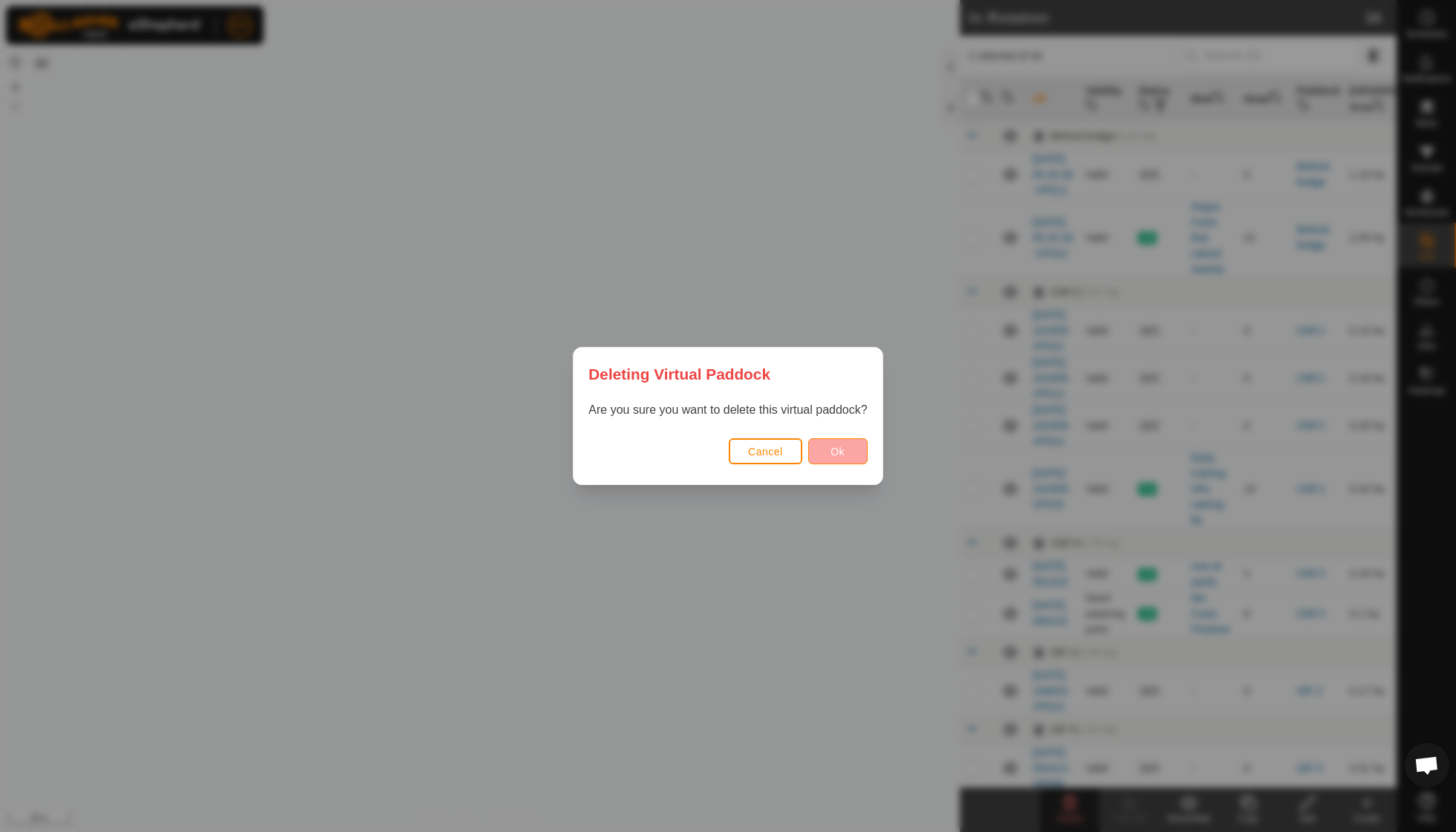
click at [837, 457] on button "Ok" at bounding box center [837, 451] width 60 height 26
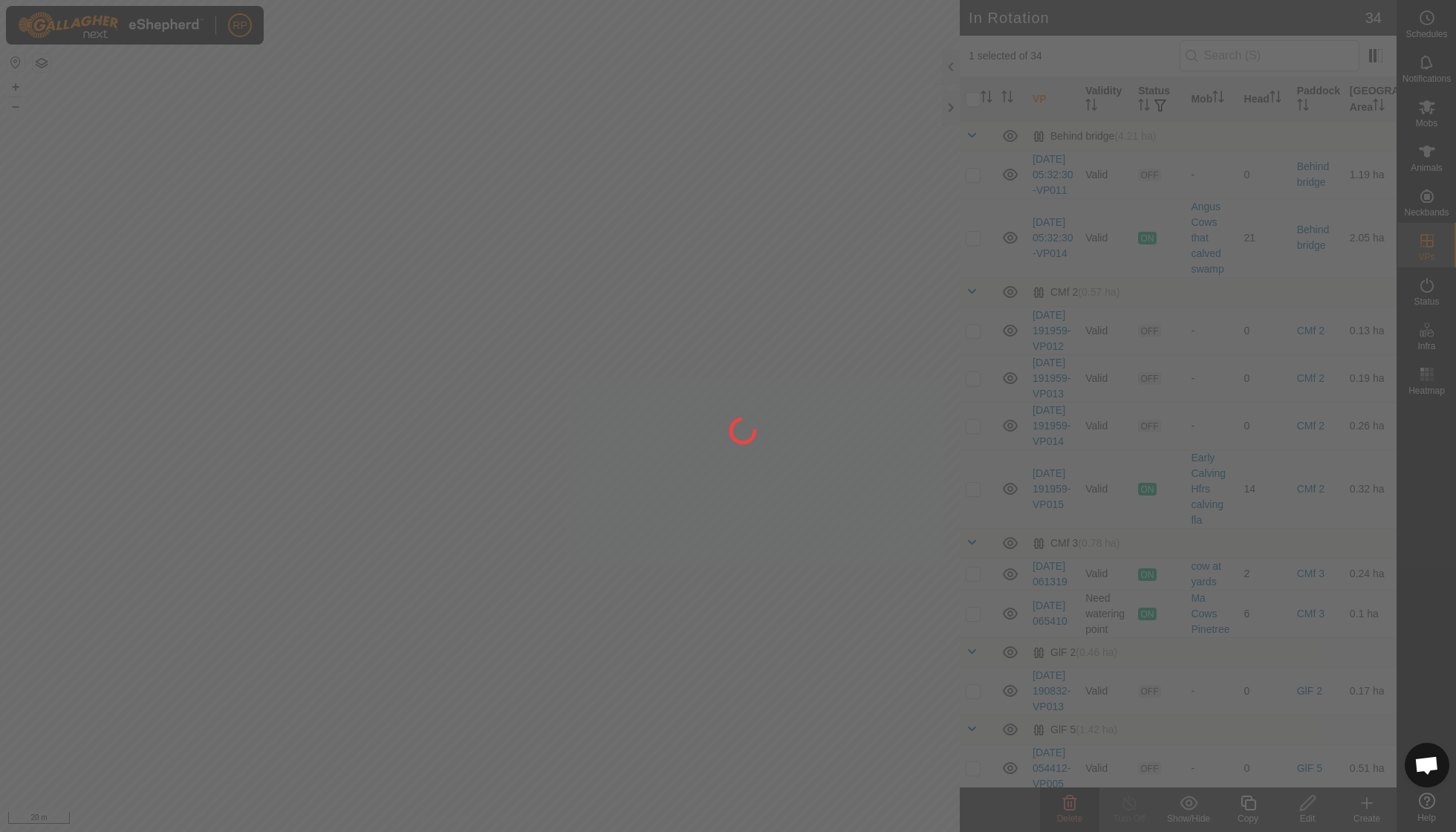
checkbox input "false"
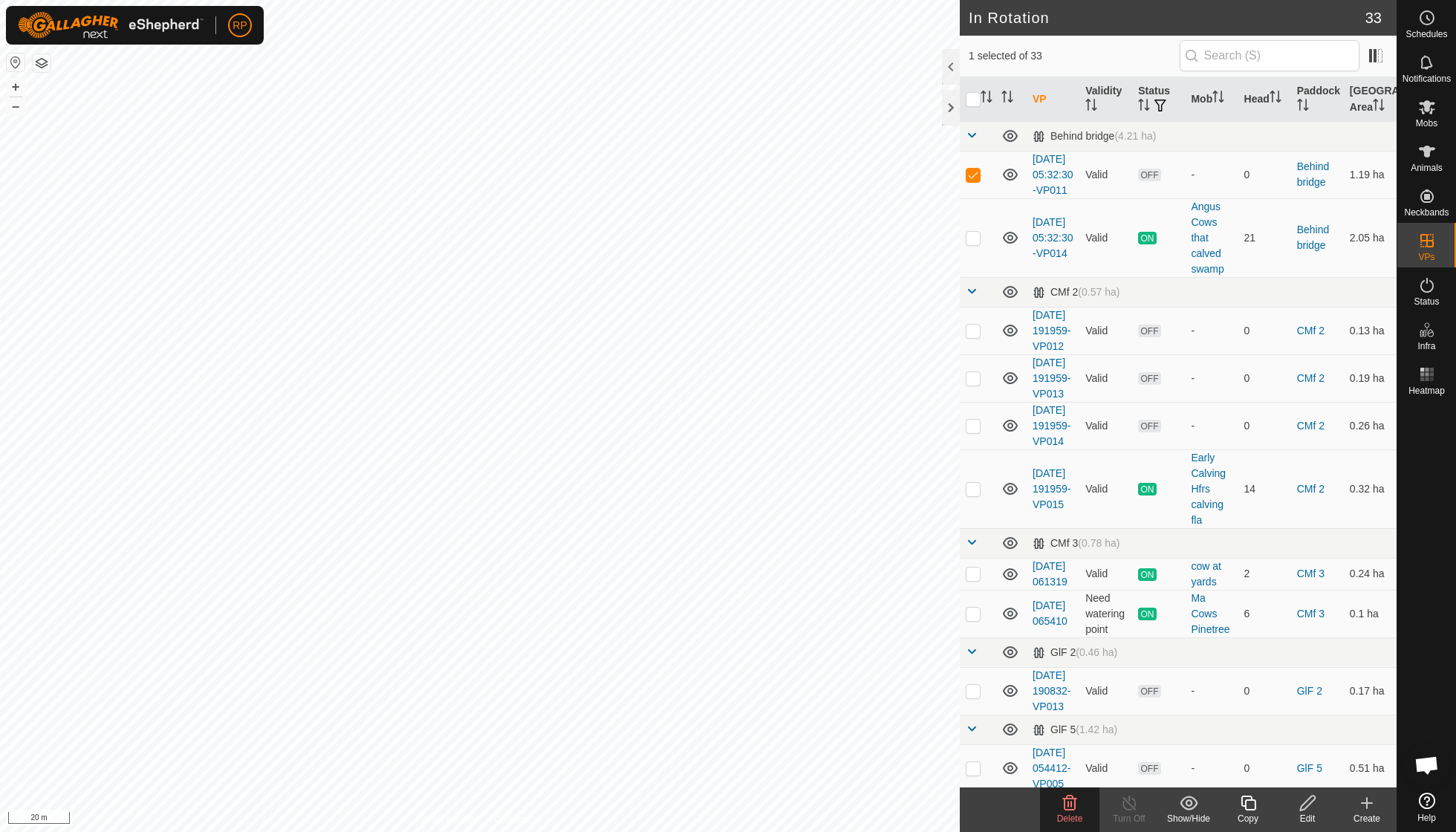
click at [1067, 799] on icon at bounding box center [1070, 803] width 14 height 15
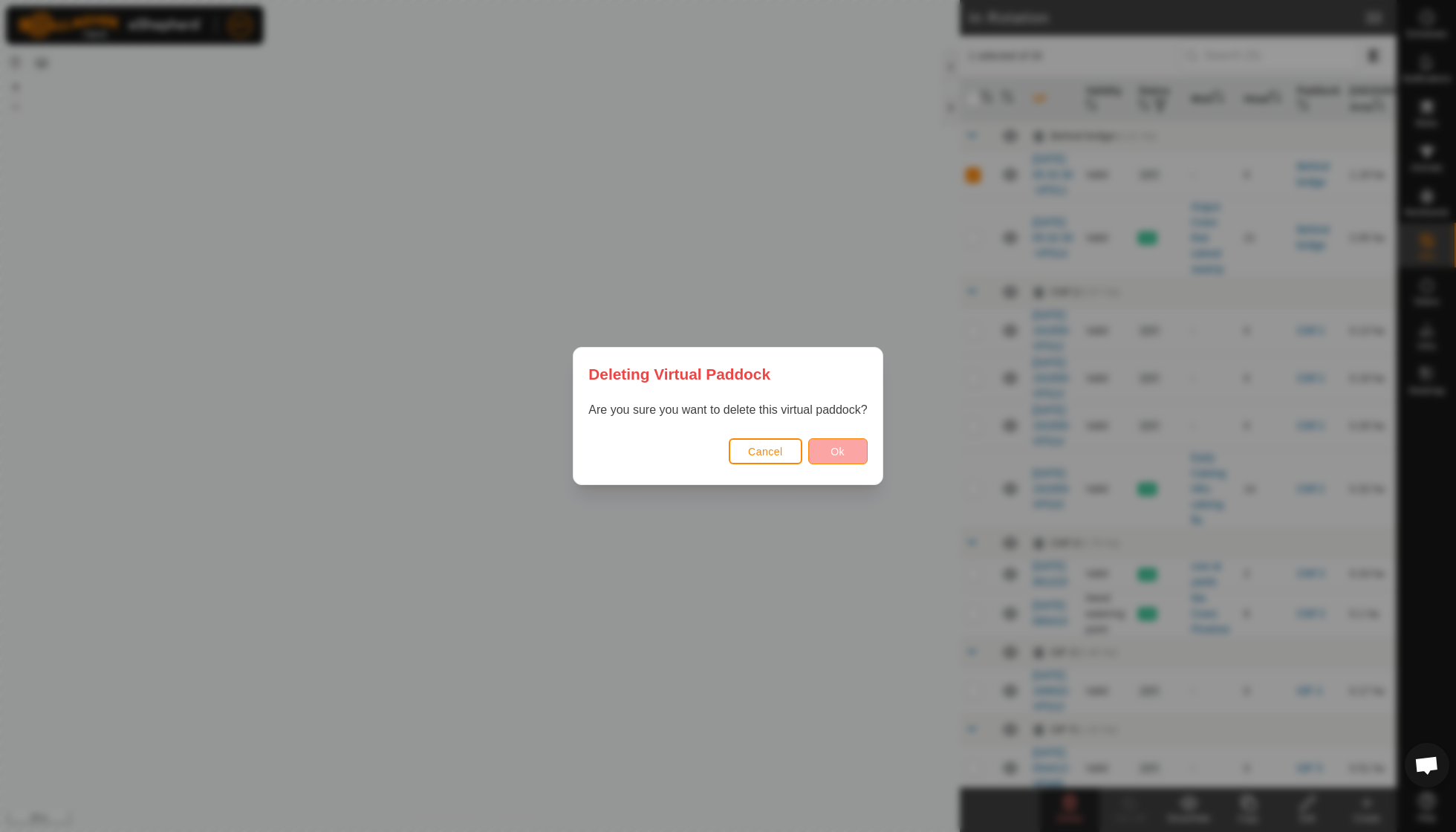
click at [837, 456] on span "Ok" at bounding box center [837, 451] width 14 height 12
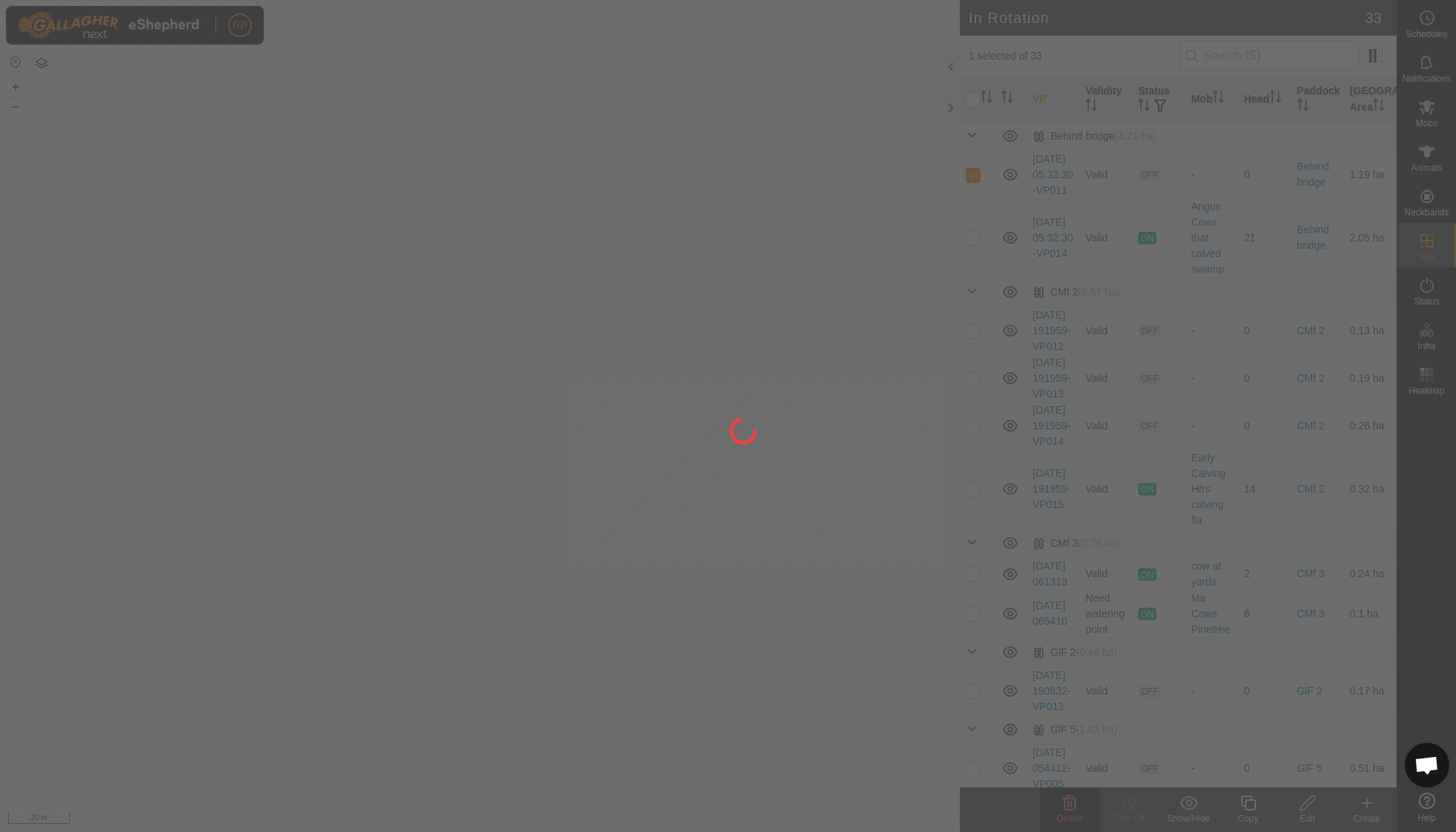
checkbox input "false"
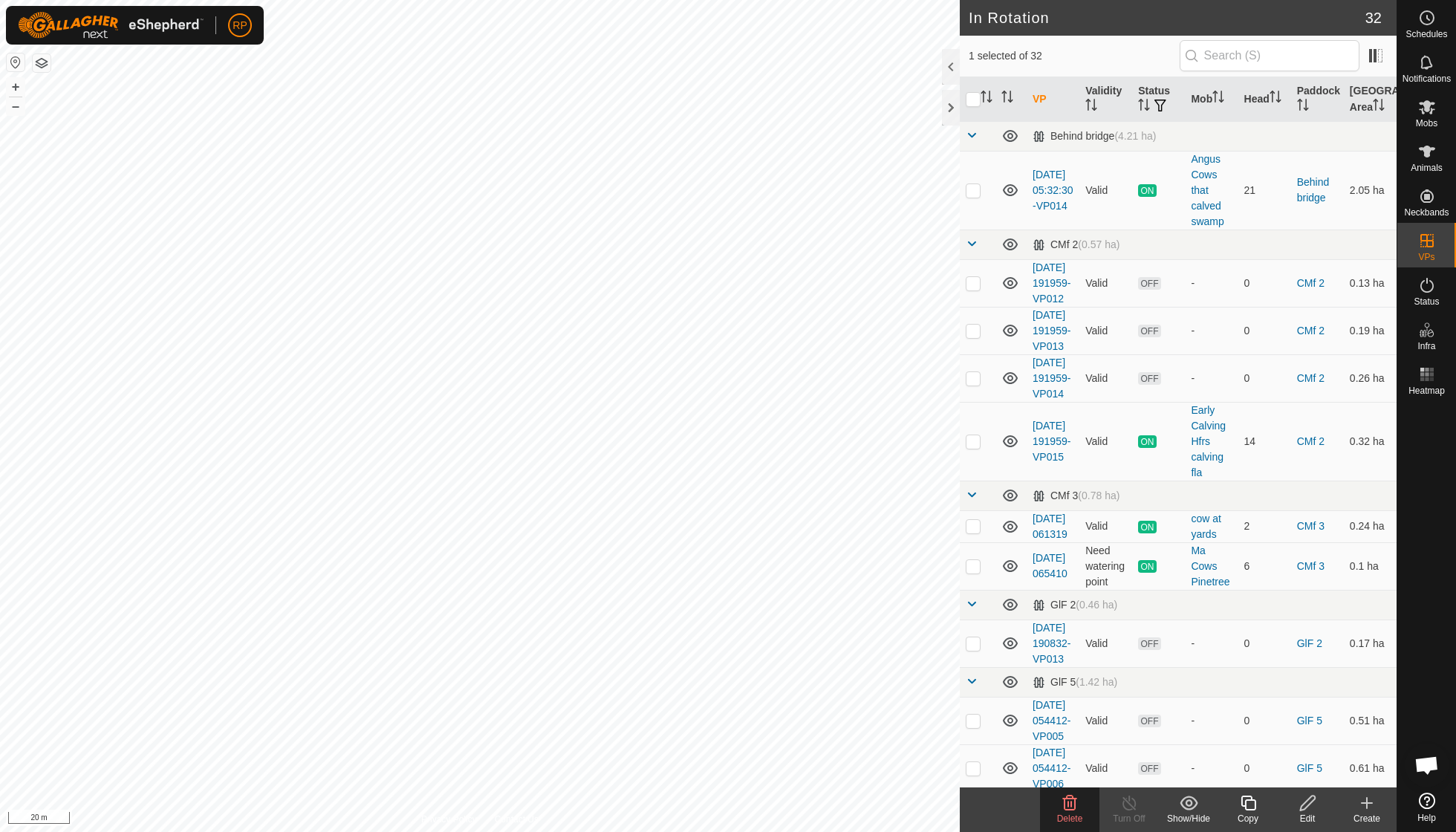
click at [1071, 803] on icon at bounding box center [1070, 803] width 14 height 15
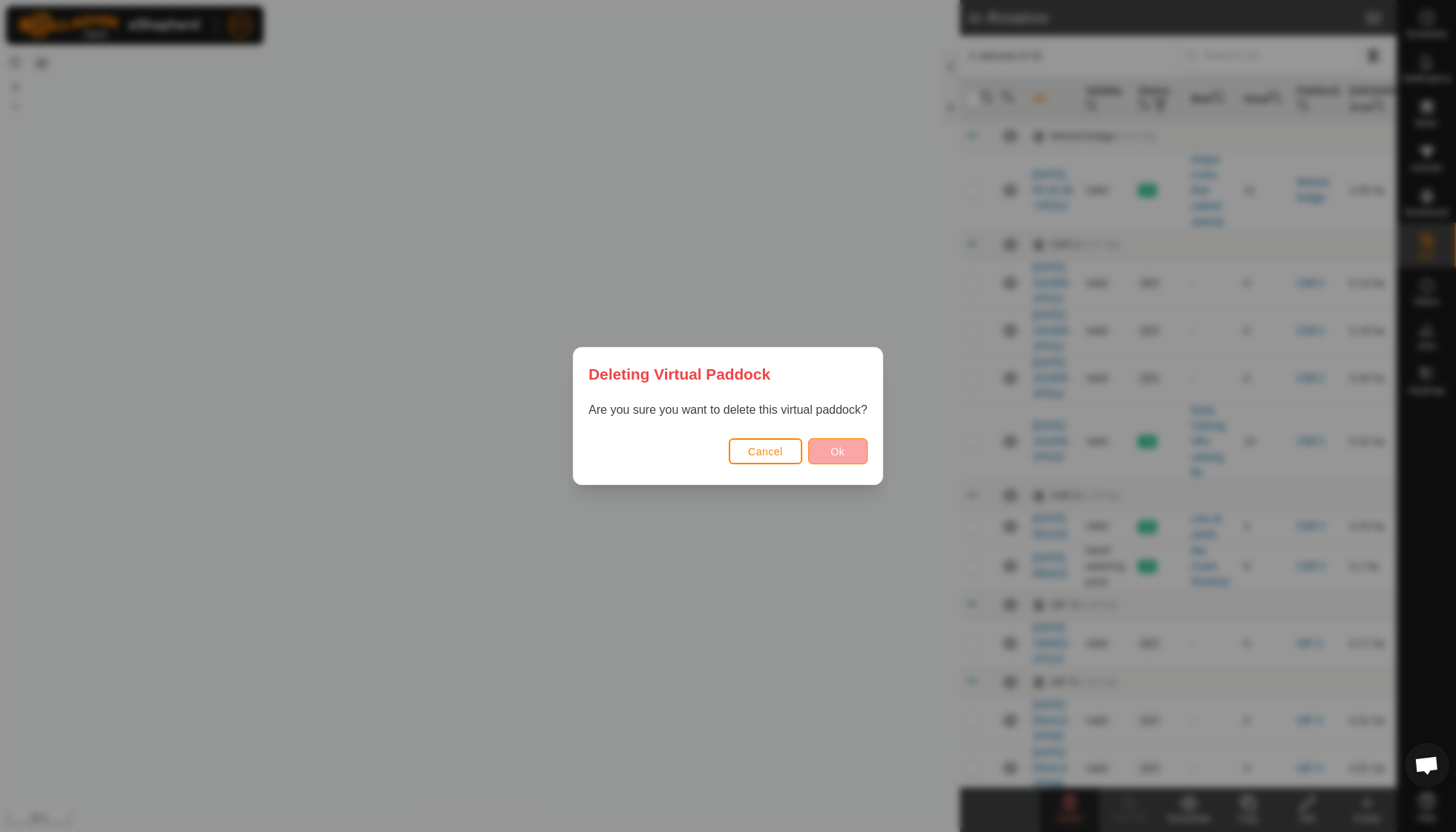
click at [826, 449] on button "Ok" at bounding box center [837, 451] width 60 height 26
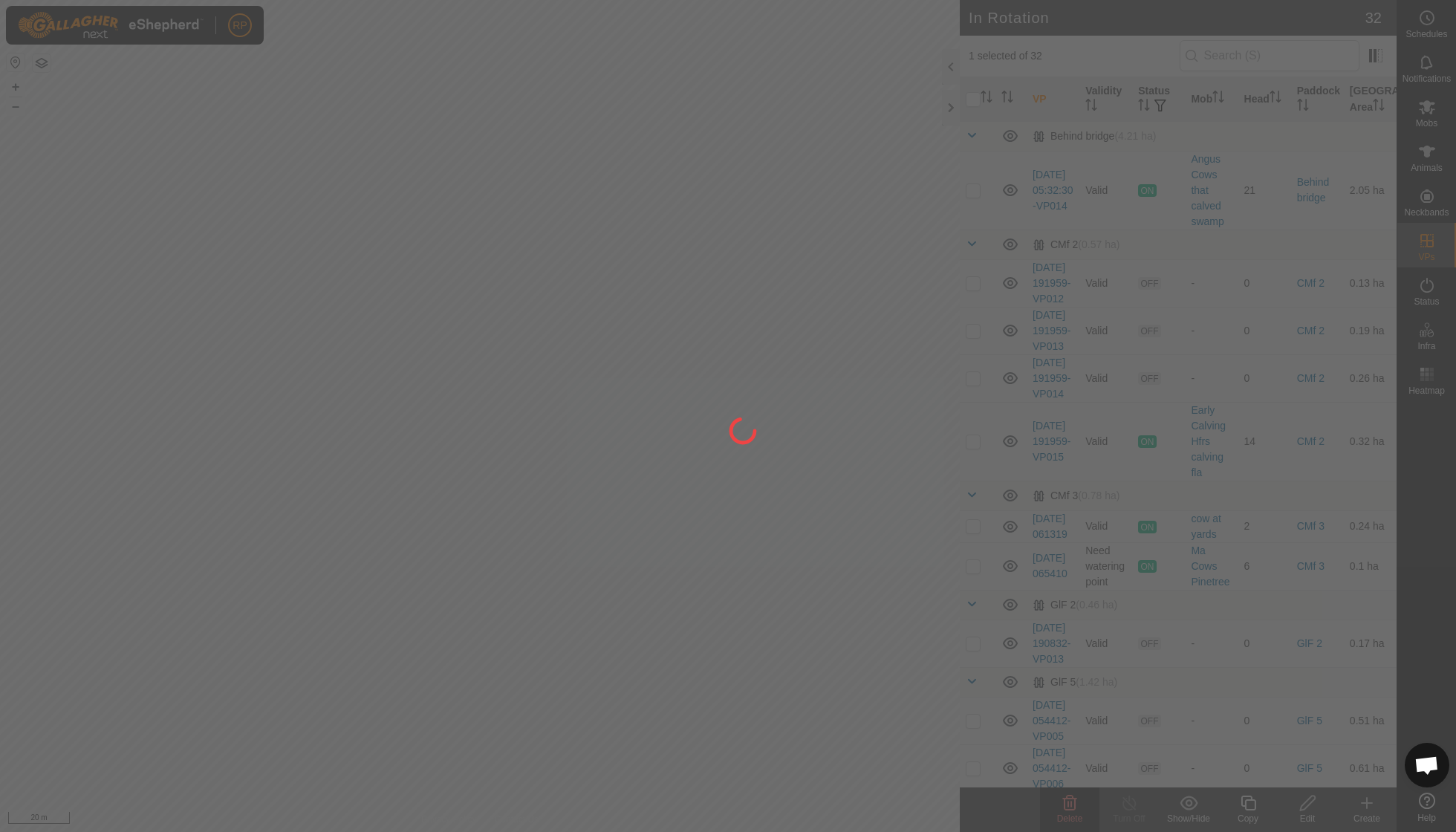
checkbox input "false"
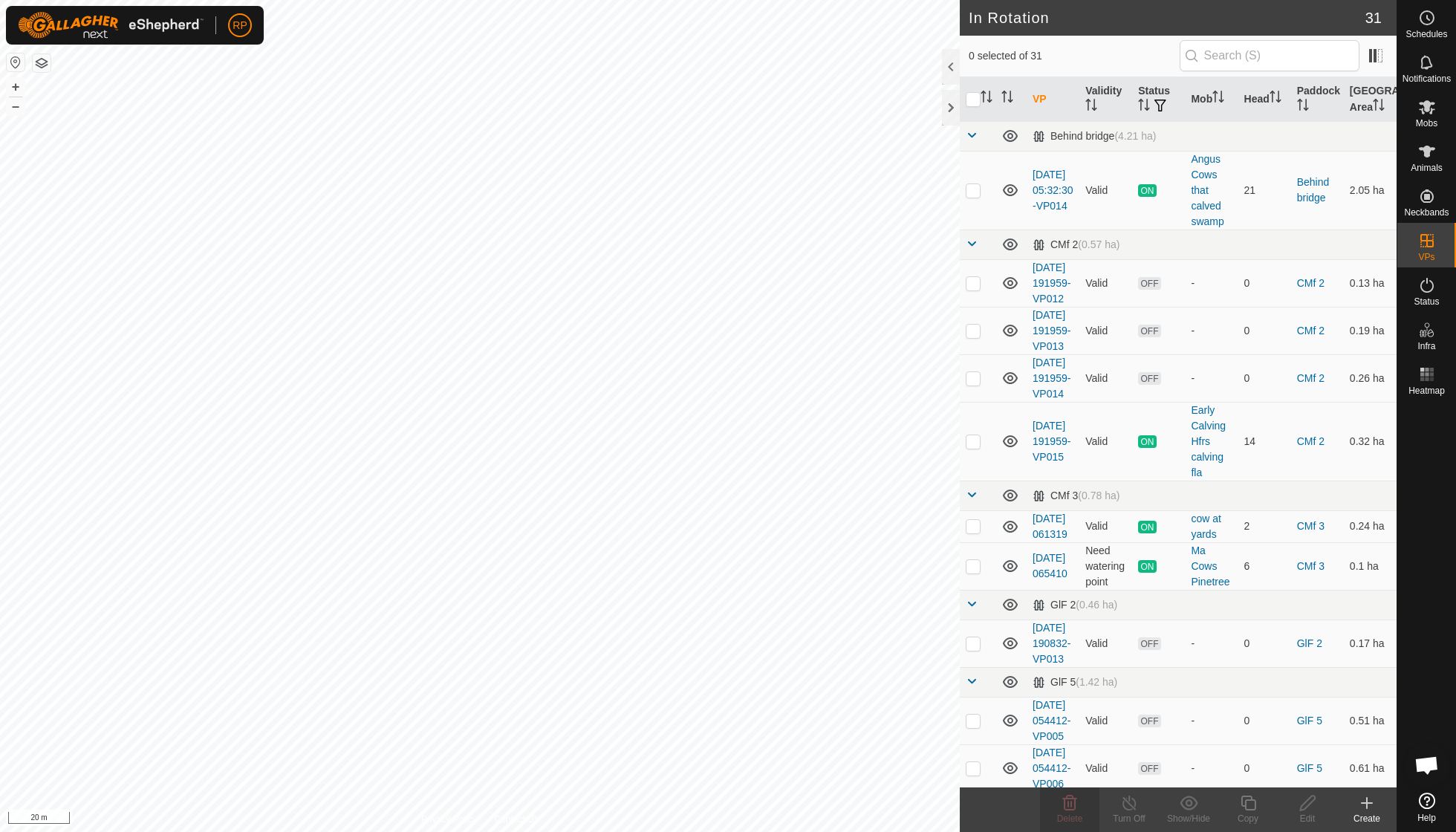
click at [1361, 806] on icon at bounding box center [1366, 803] width 18 height 18
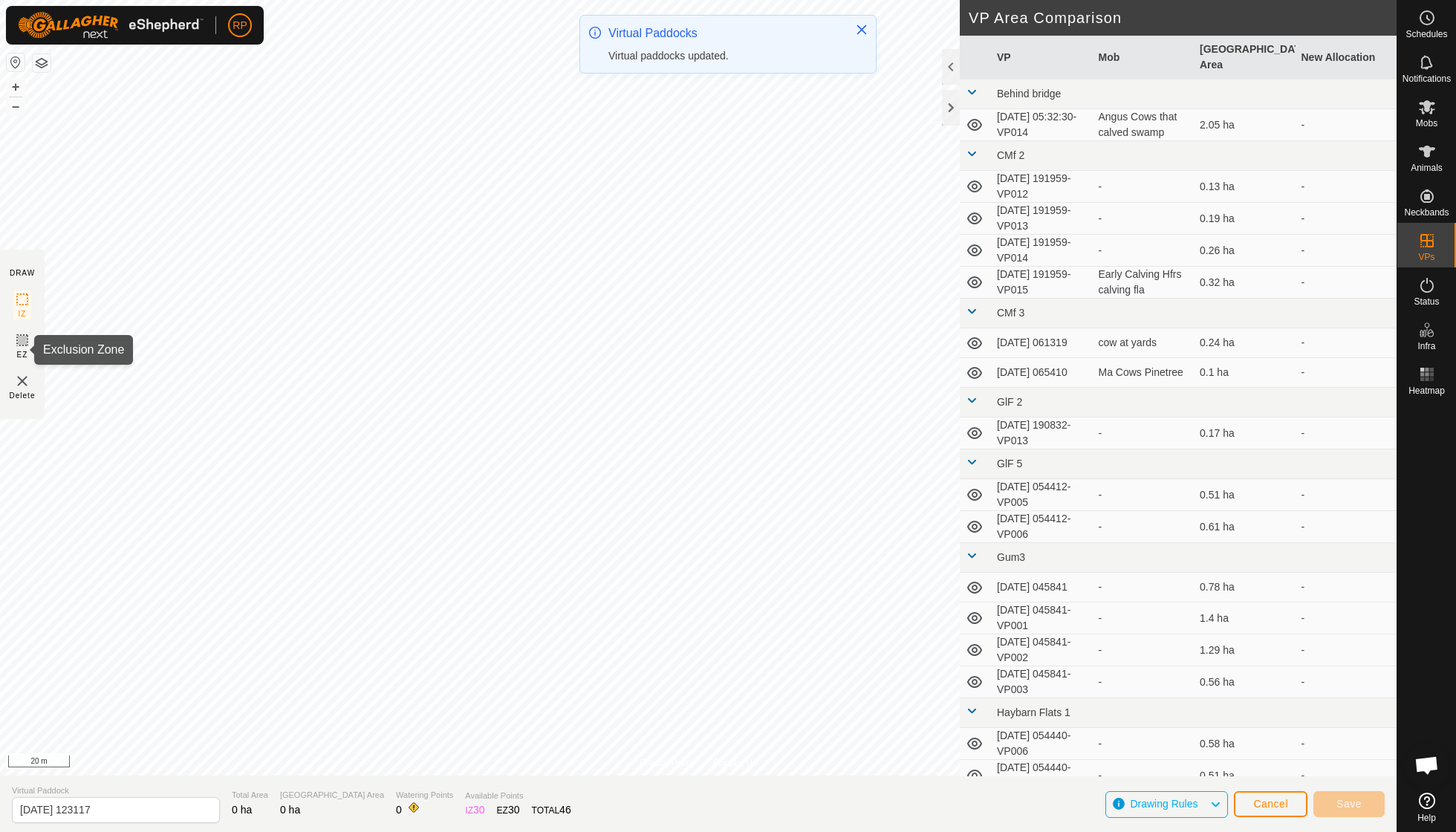
click at [24, 352] on span "EZ" at bounding box center [22, 354] width 11 height 11
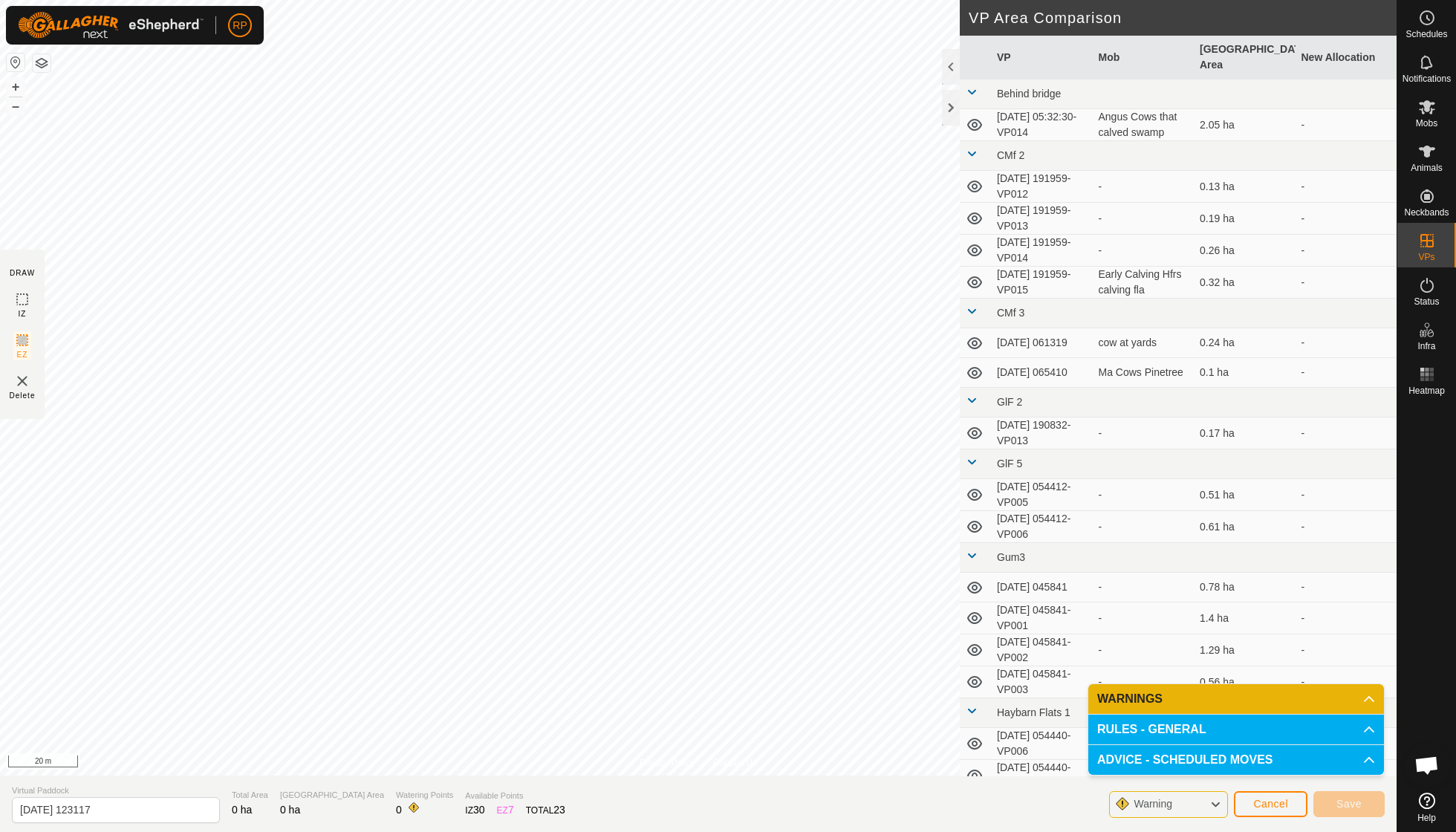
click at [1365, 697] on p-accordion-header "WARNINGS" at bounding box center [1235, 699] width 295 height 29
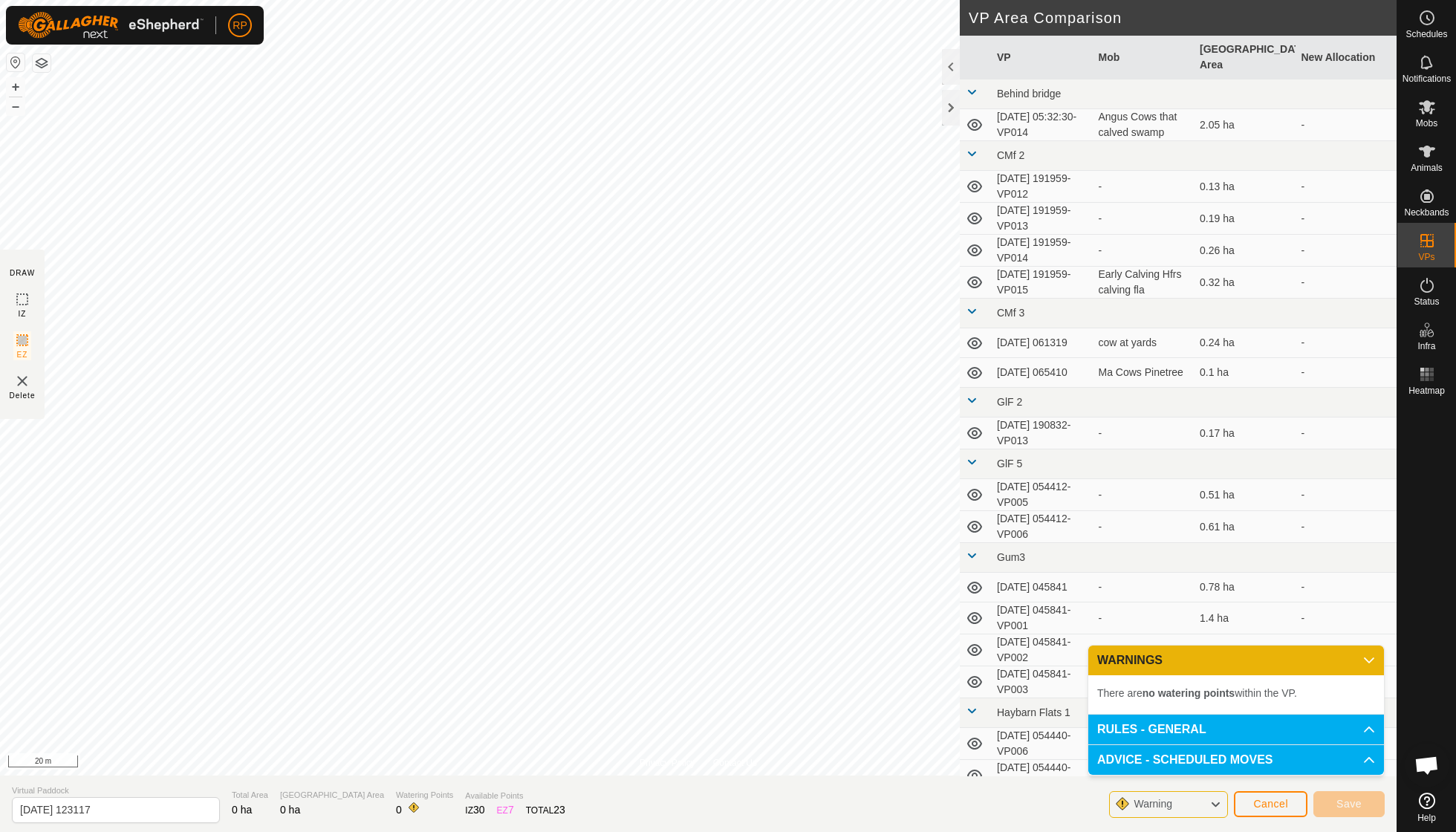
click at [1261, 803] on span "Cancel" at bounding box center [1270, 803] width 35 height 12
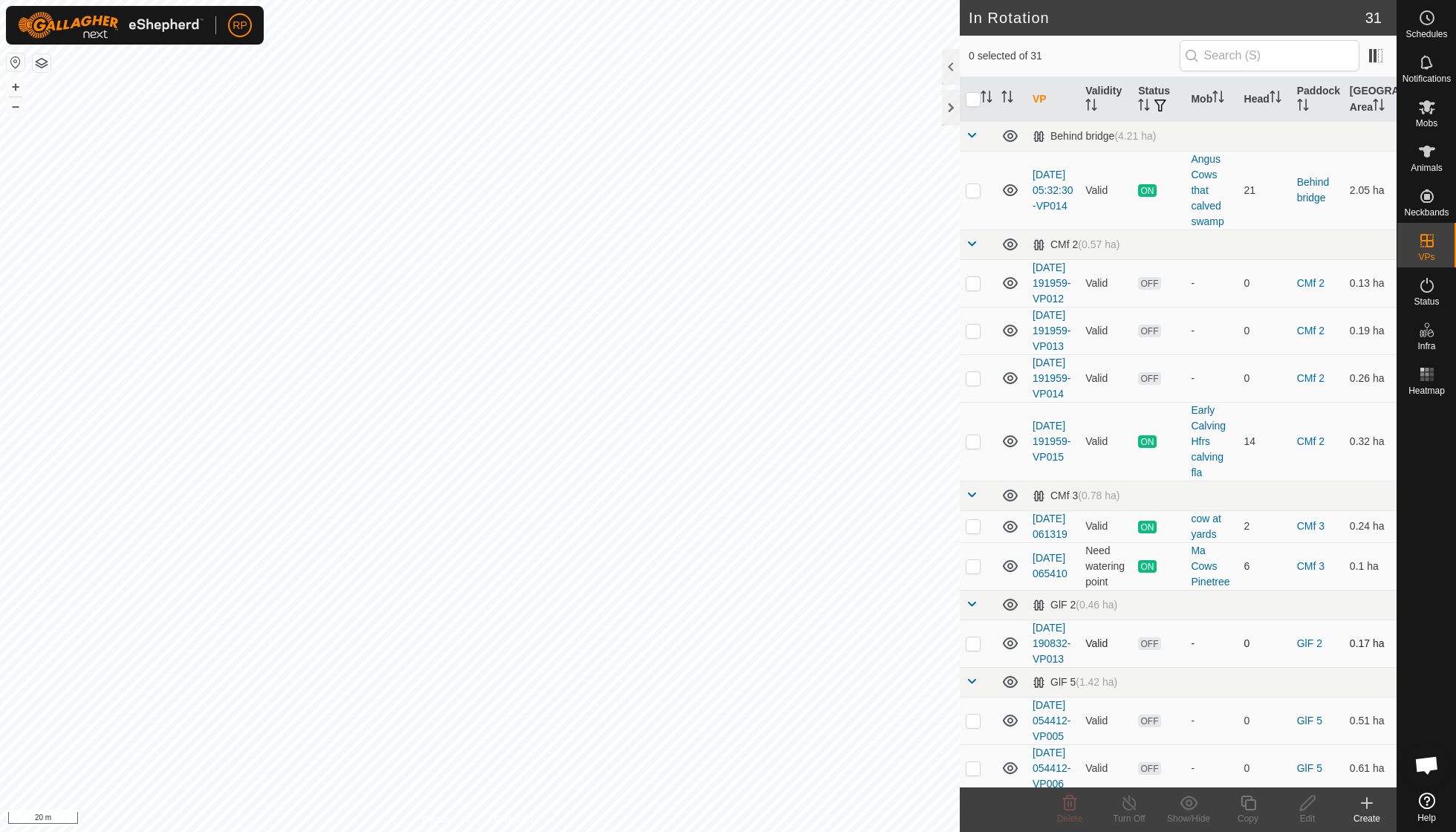
checkbox input "true"
click at [1424, 764] on span "Open chat" at bounding box center [1427, 766] width 25 height 21
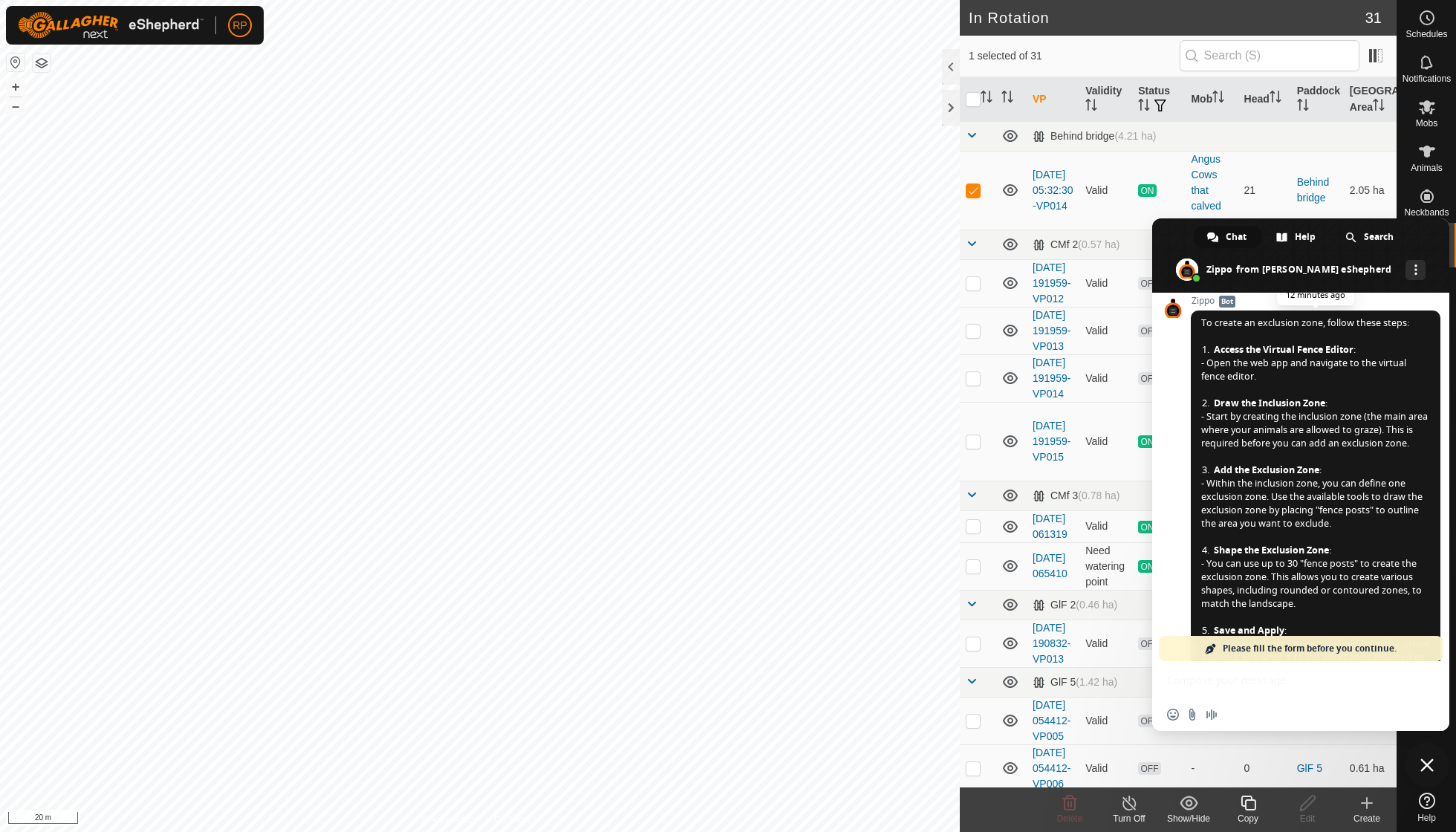
scroll to position [128, 0]
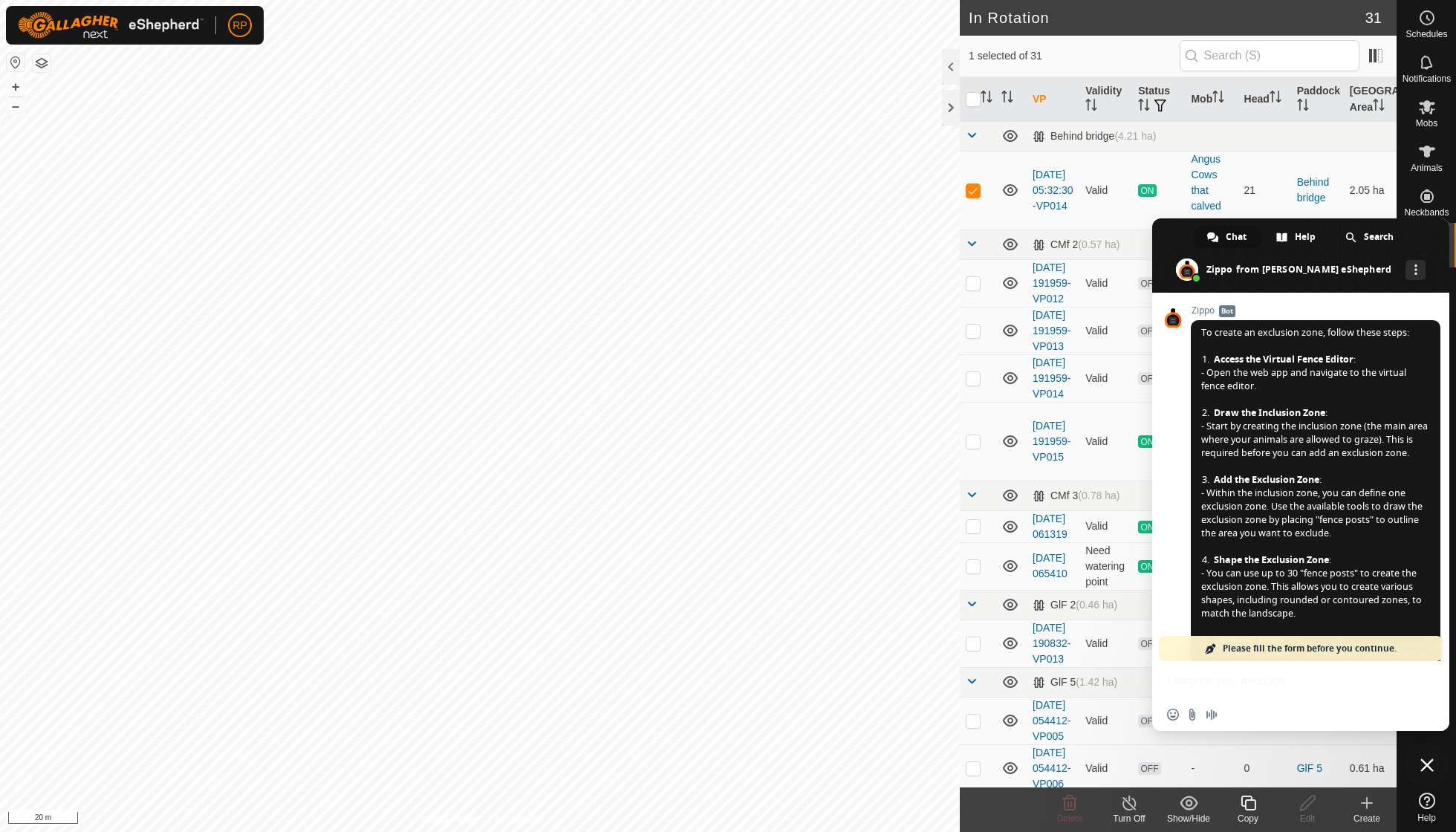
click at [1362, 800] on icon at bounding box center [1366, 803] width 18 height 18
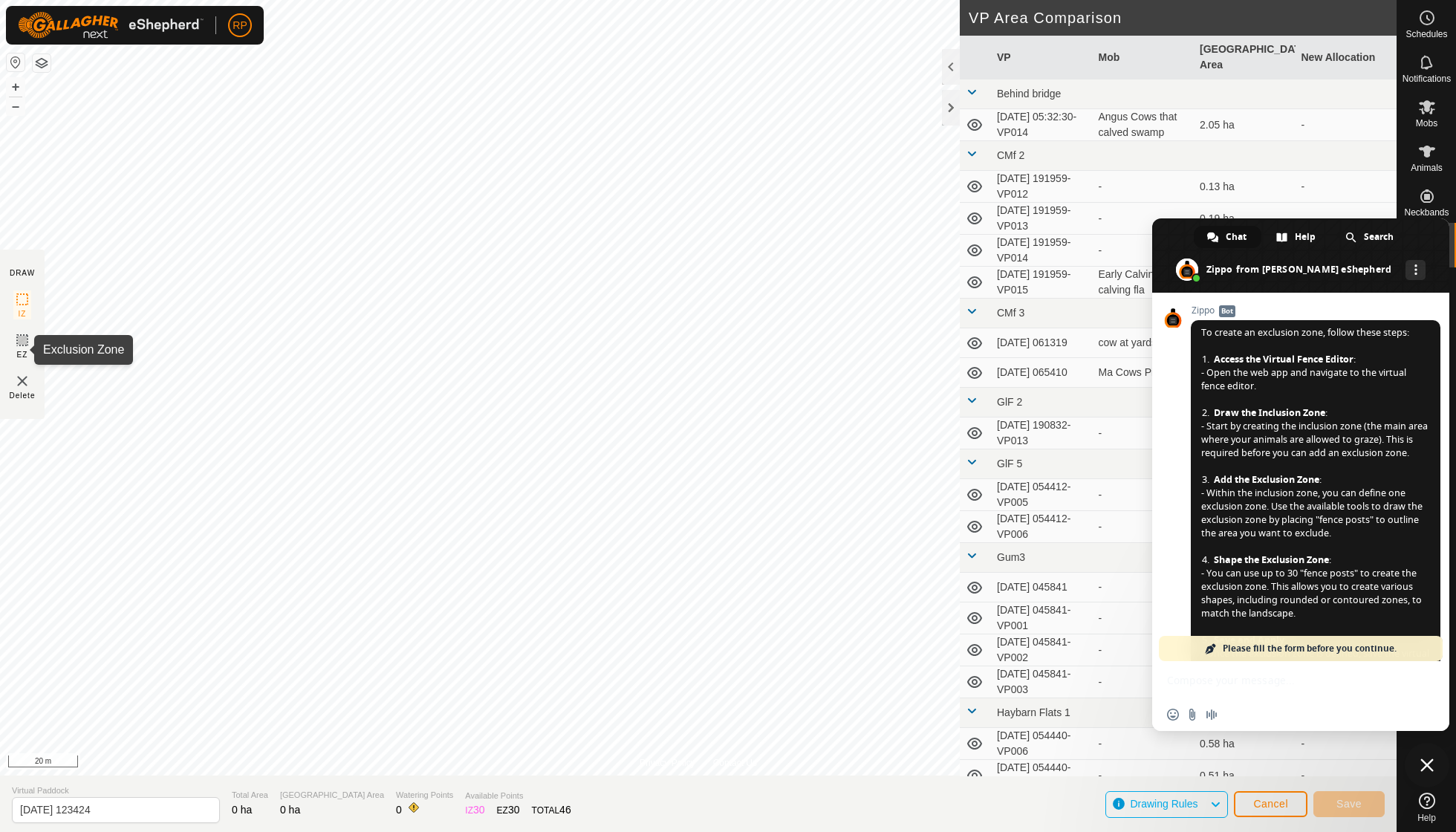
click at [19, 349] on icon at bounding box center [22, 340] width 18 height 18
click at [1433, 765] on span "Close chat" at bounding box center [1427, 765] width 13 height 13
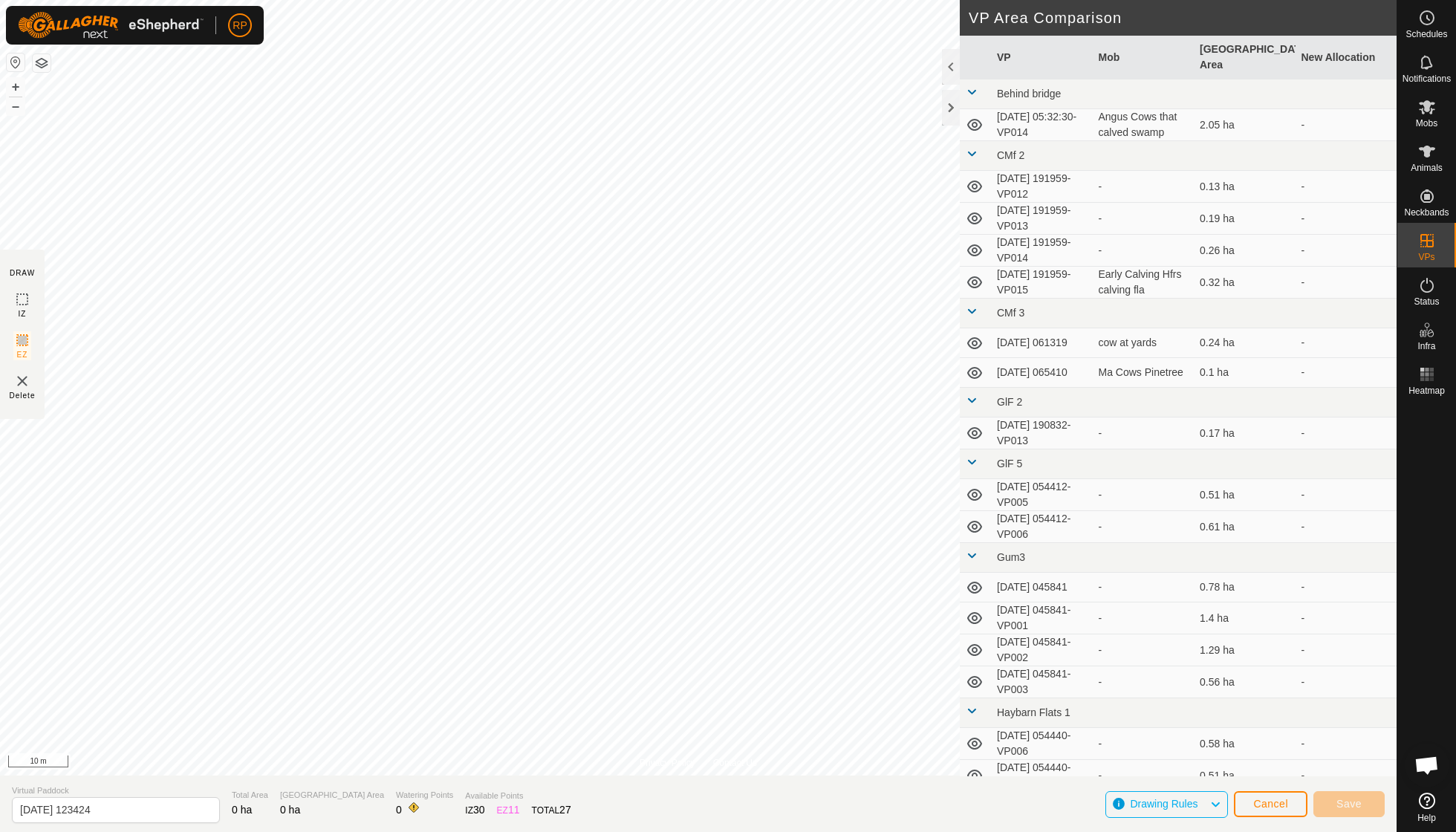
click at [1215, 806] on icon at bounding box center [1215, 804] width 12 height 19
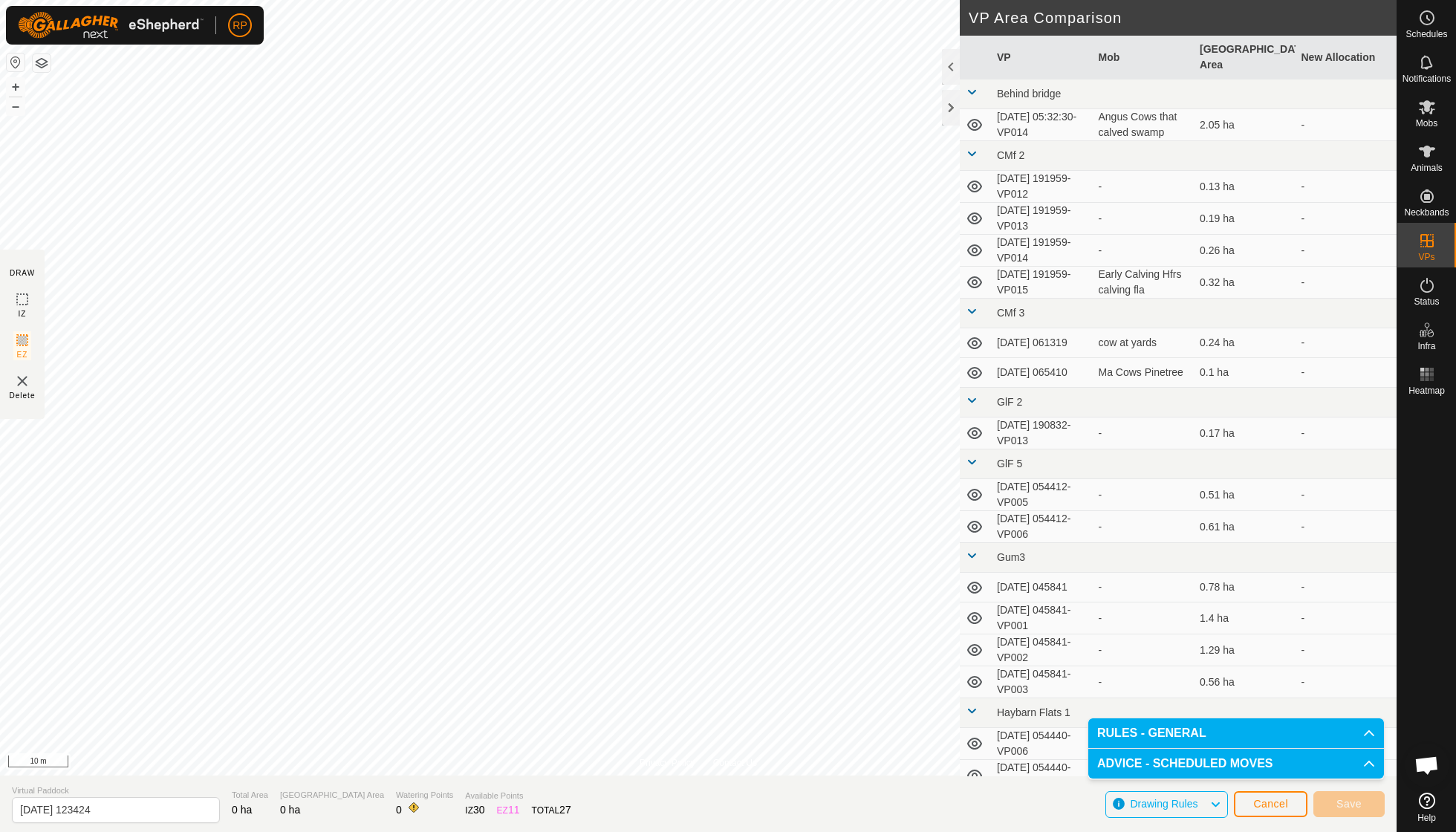
click at [1215, 806] on icon at bounding box center [1215, 804] width 12 height 19
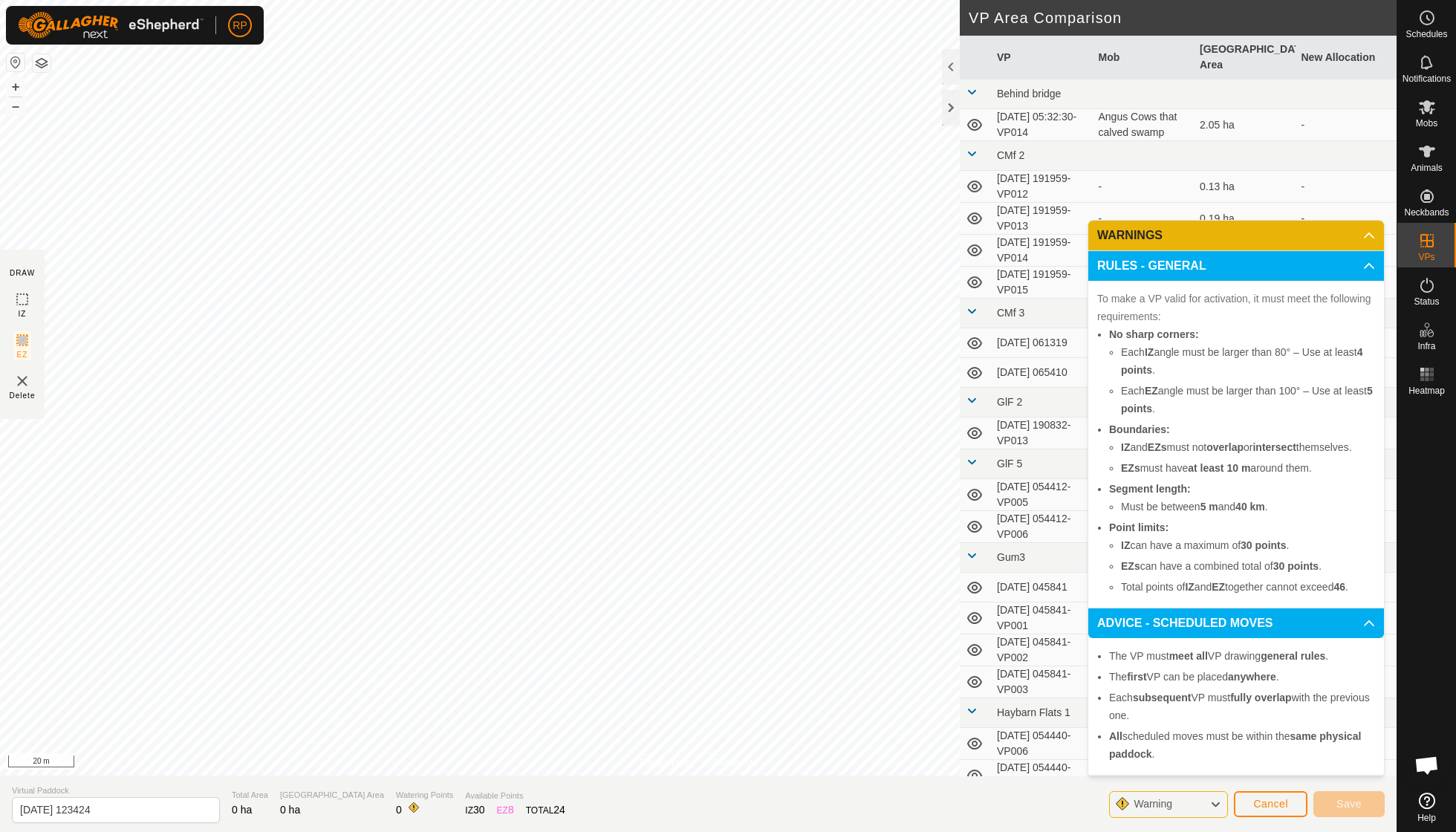
click at [1213, 803] on icon at bounding box center [1215, 804] width 12 height 19
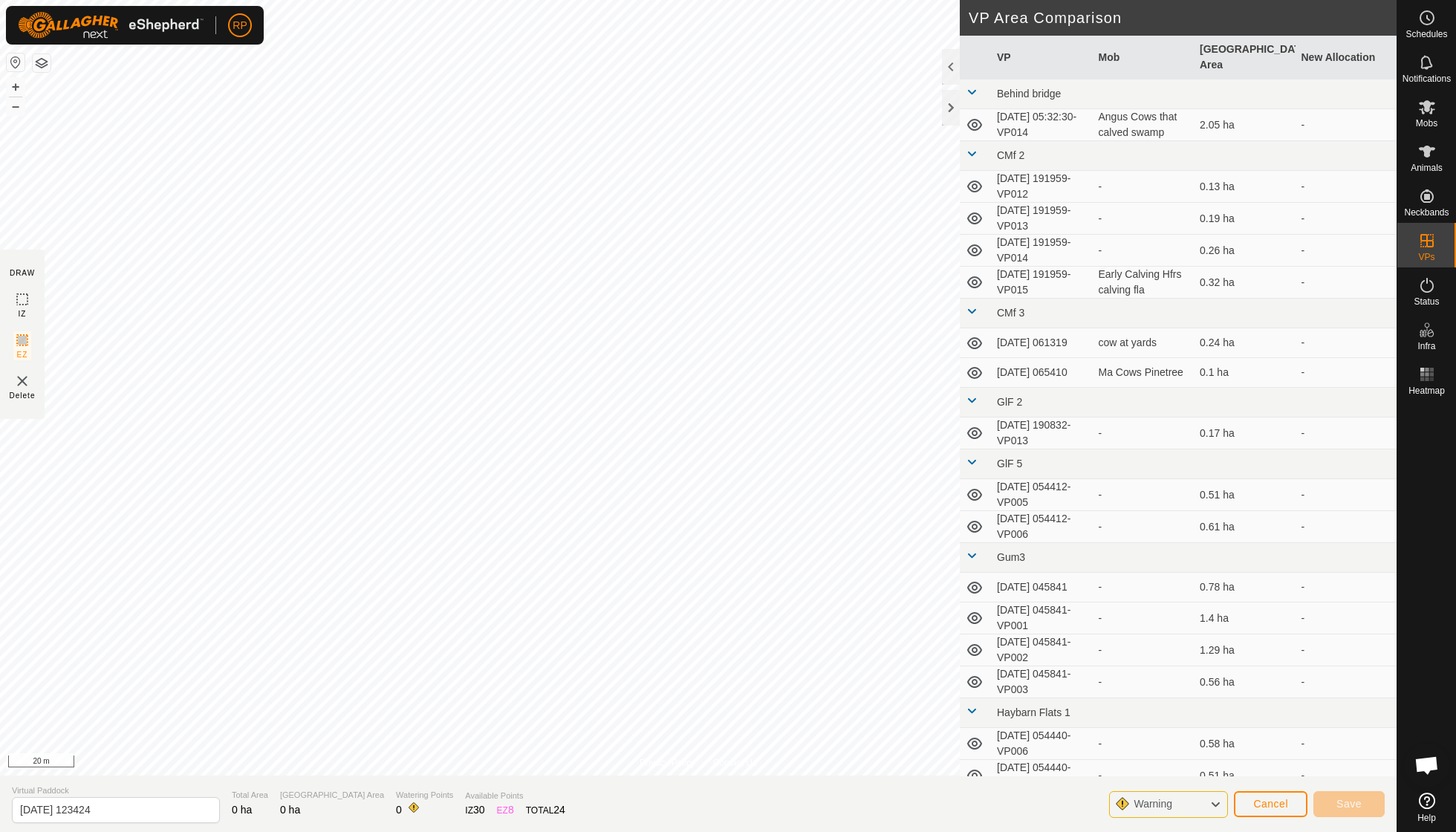
click at [1213, 803] on icon at bounding box center [1215, 804] width 12 height 19
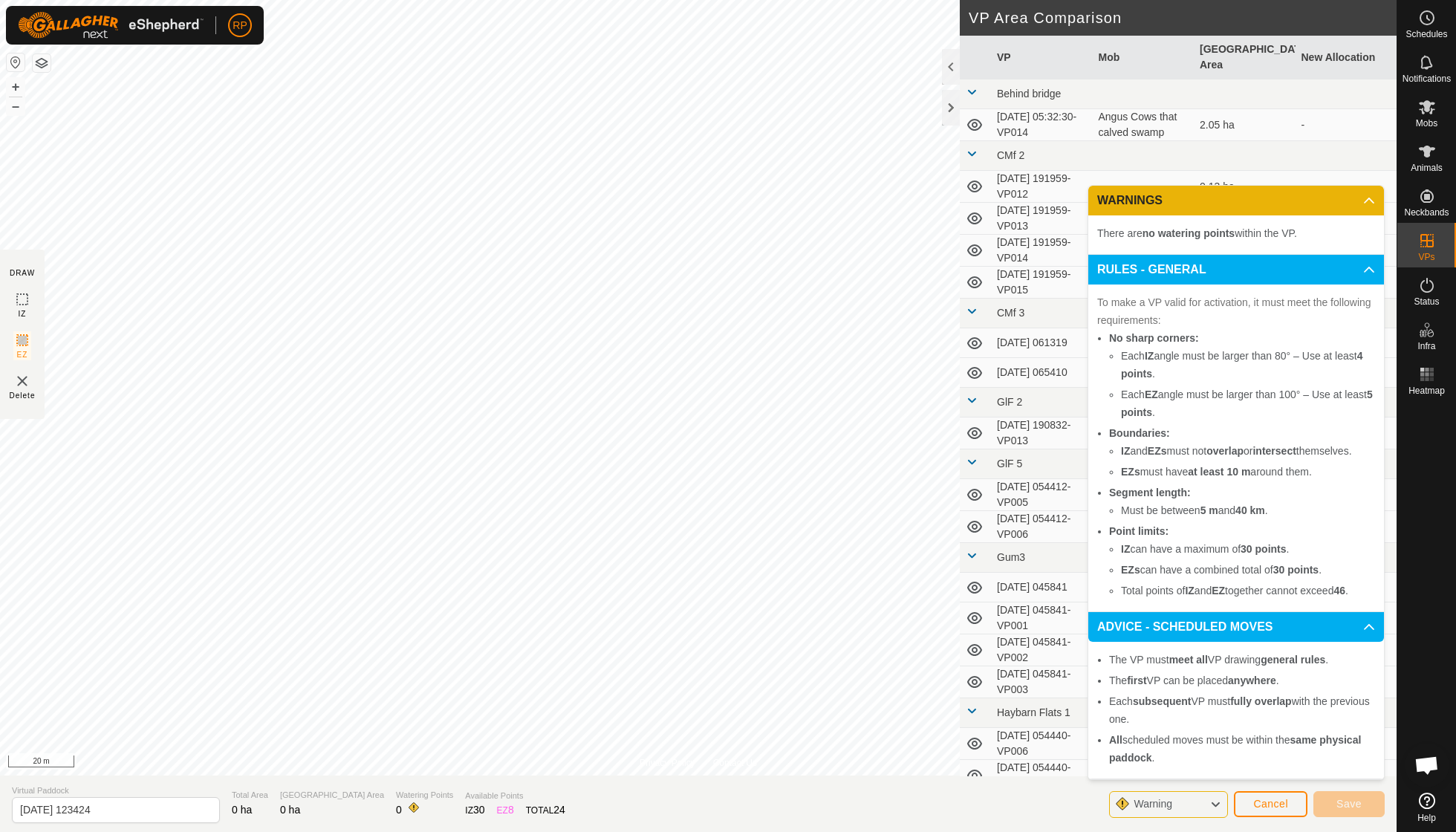
click at [12, 389] on div "Delete" at bounding box center [22, 386] width 26 height 29
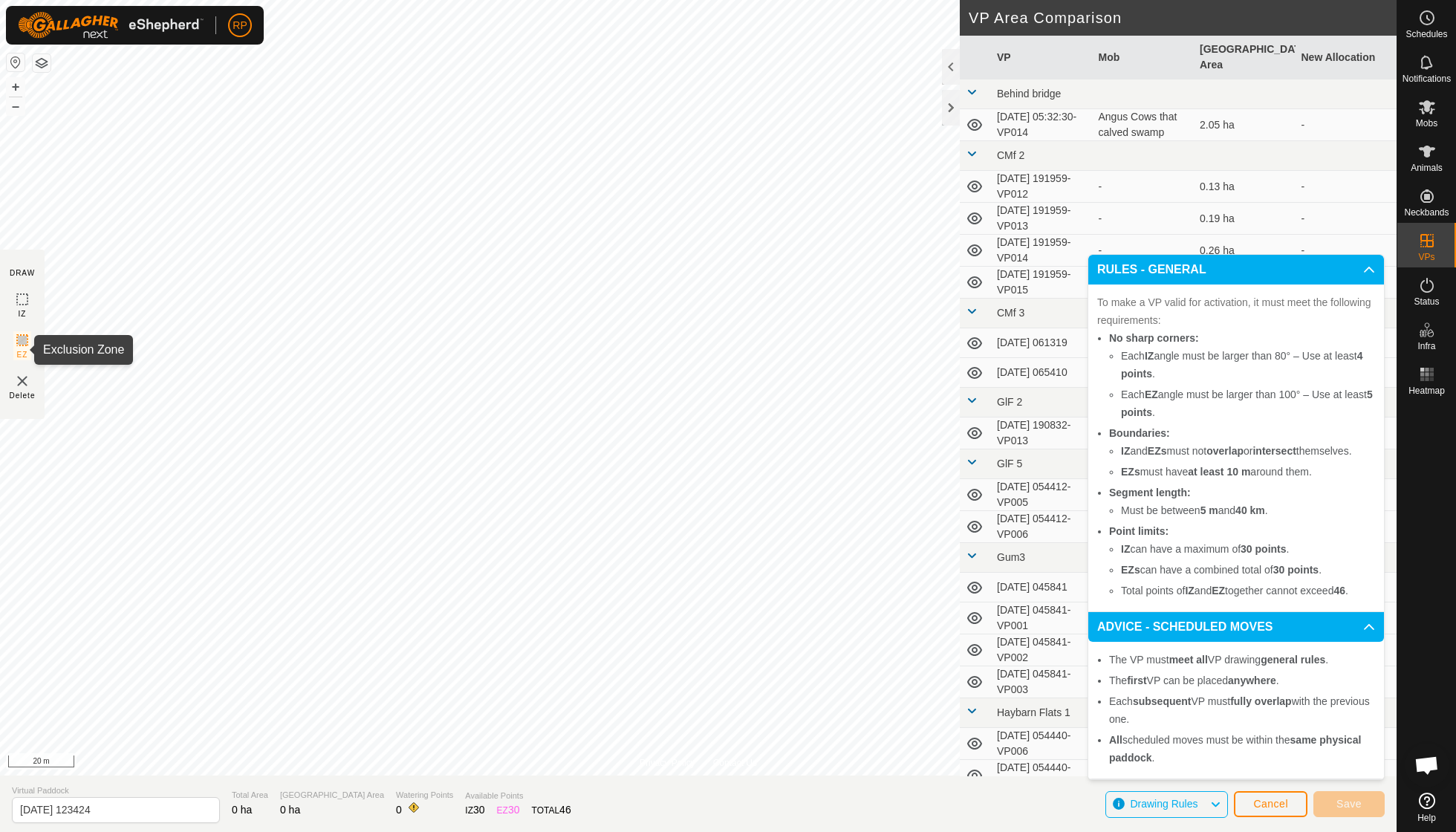
click at [24, 345] on icon at bounding box center [22, 340] width 9 height 9
click at [1265, 806] on span "Cancel" at bounding box center [1270, 803] width 35 height 12
